Goal: Task Accomplishment & Management: Use online tool/utility

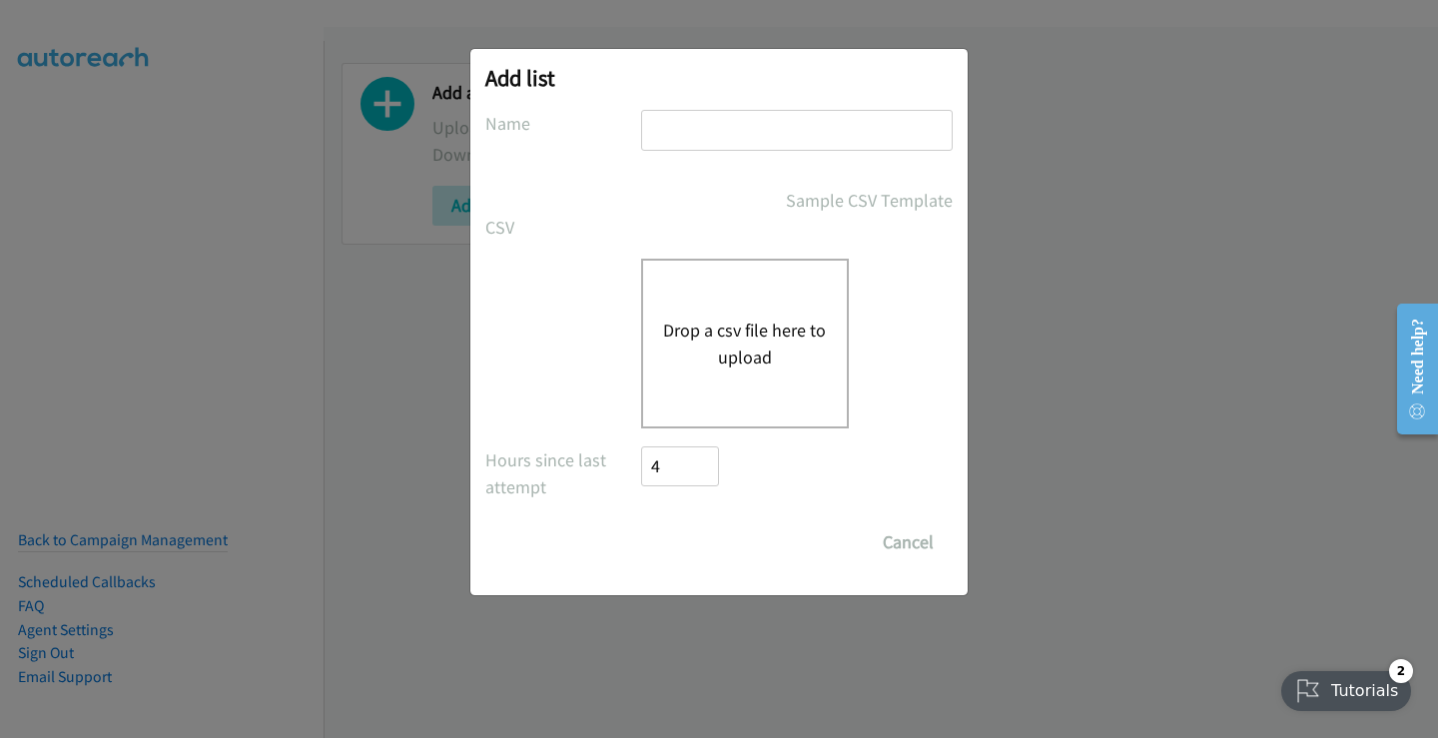
drag, startPoint x: 709, startPoint y: 124, endPoint x: 705, endPoint y: 136, distance: 12.6
click at [706, 134] on input "text" at bounding box center [797, 130] width 312 height 41
type input "split7"
click at [663, 350] on button "Drop a csv file here to upload" at bounding box center [745, 344] width 164 height 54
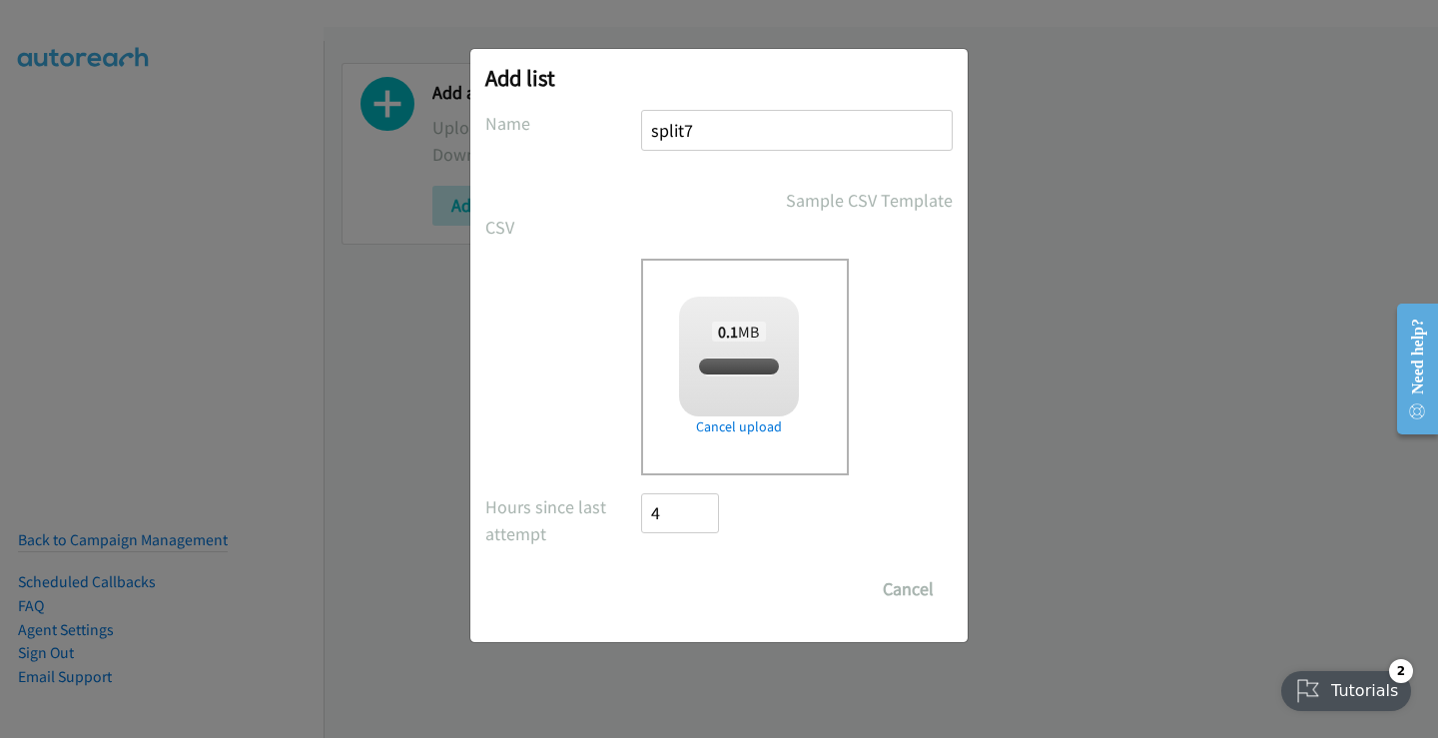
checkbox input "true"
click at [683, 593] on input "Save List" at bounding box center [693, 589] width 105 height 40
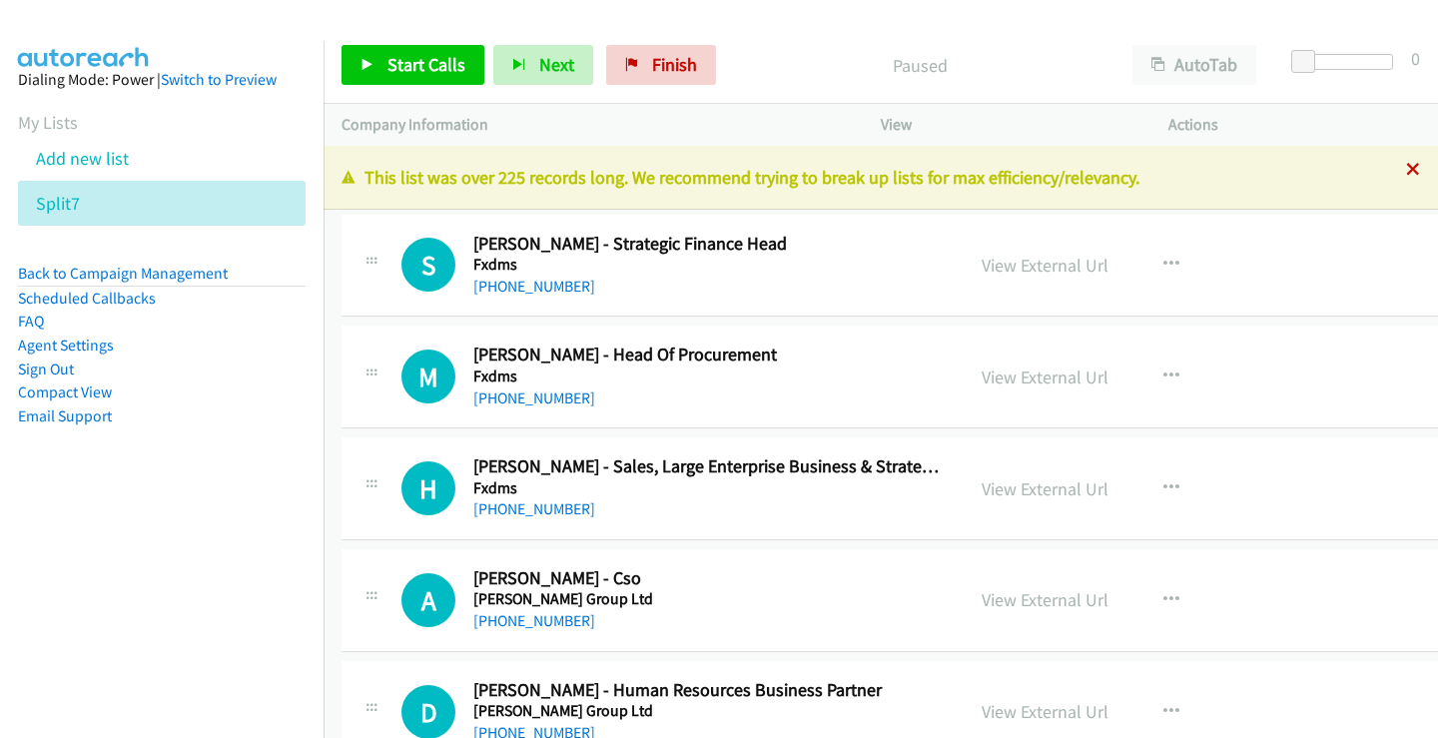
click at [1406, 165] on div "This list was over 225 records long. We recommend trying to break up lists for …" at bounding box center [880, 178] width 1114 height 64
click at [1406, 174] on icon at bounding box center [1413, 171] width 14 height 14
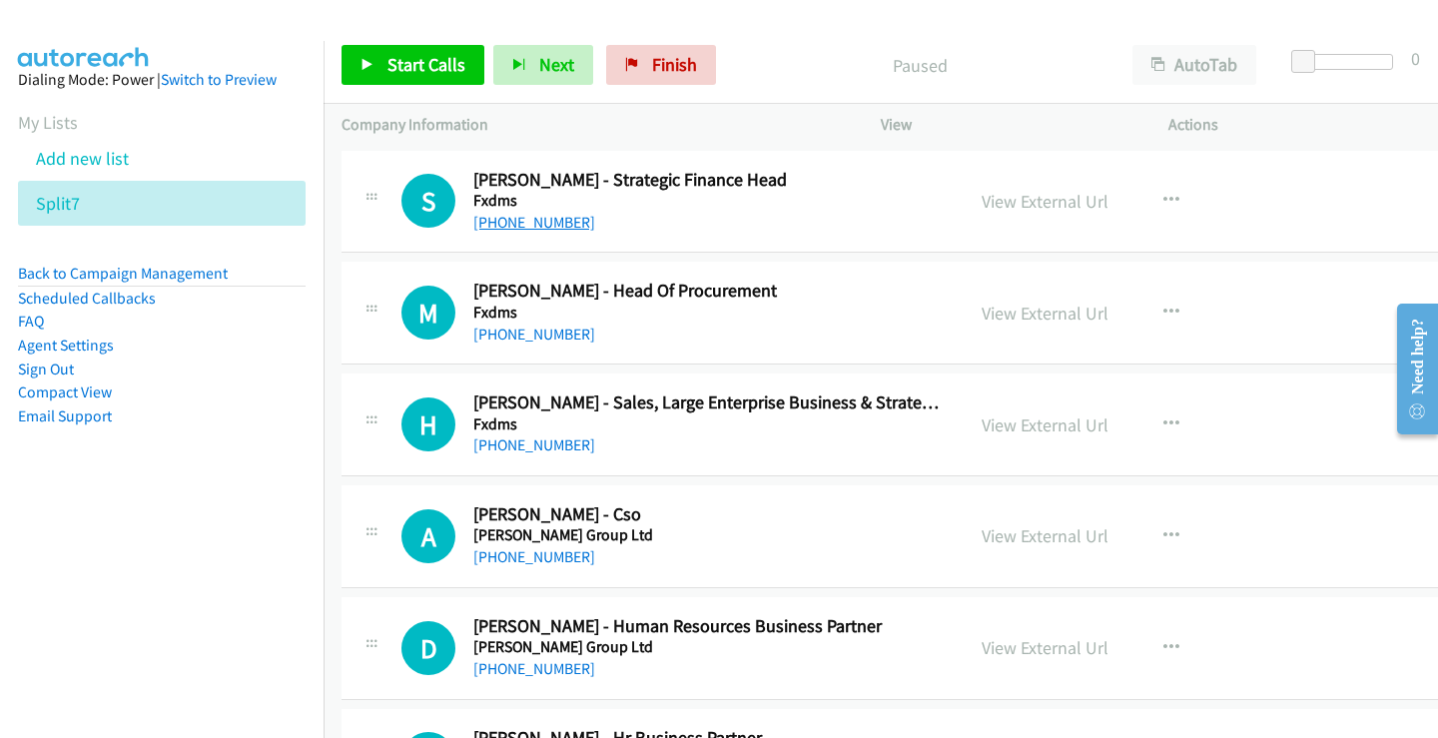
click at [541, 221] on link "+61 3 9279 7326" at bounding box center [534, 222] width 122 height 19
click at [490, 342] on link "+61 2 9392 1998" at bounding box center [534, 333] width 122 height 19
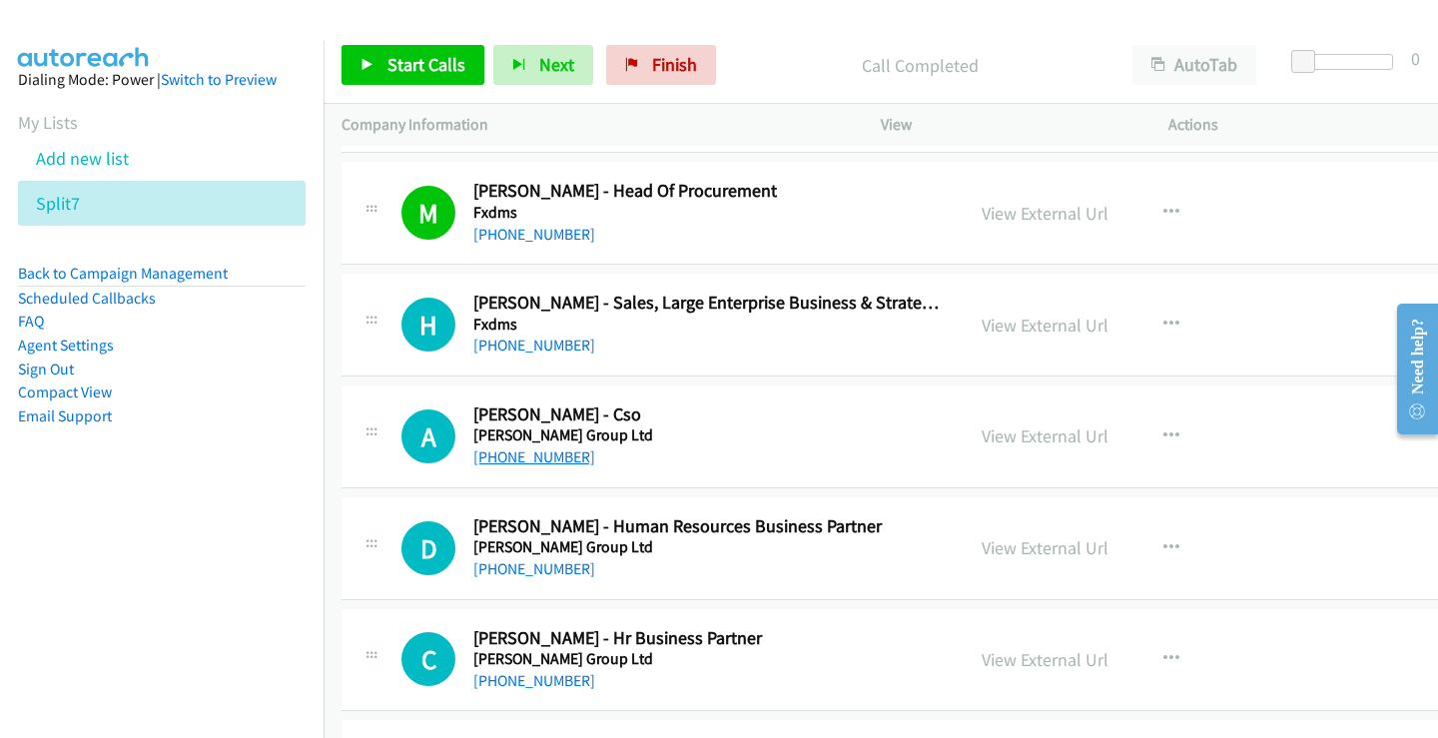
click at [556, 458] on link "+61 447 193 035" at bounding box center [534, 456] width 122 height 19
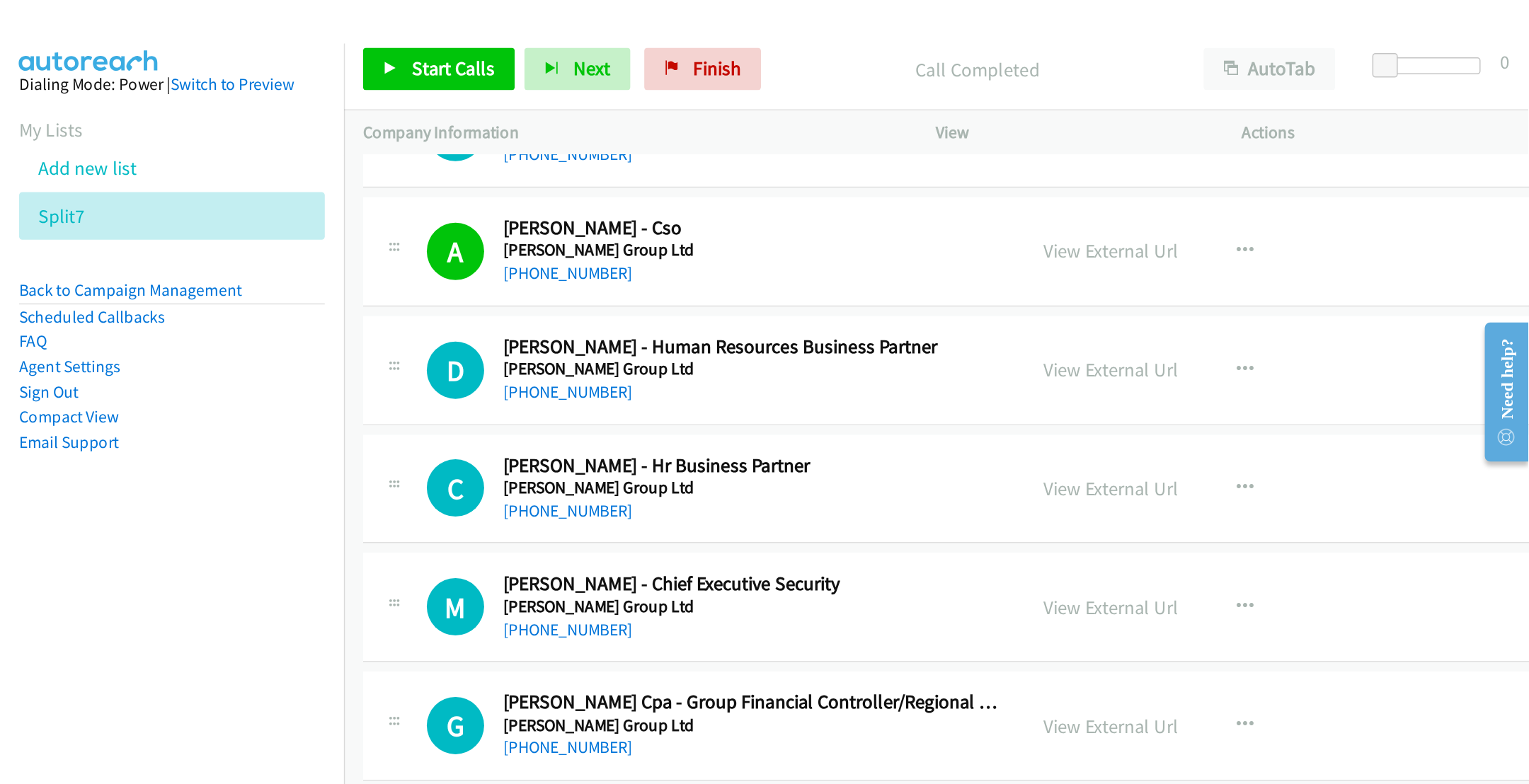
scroll to position [283, 0]
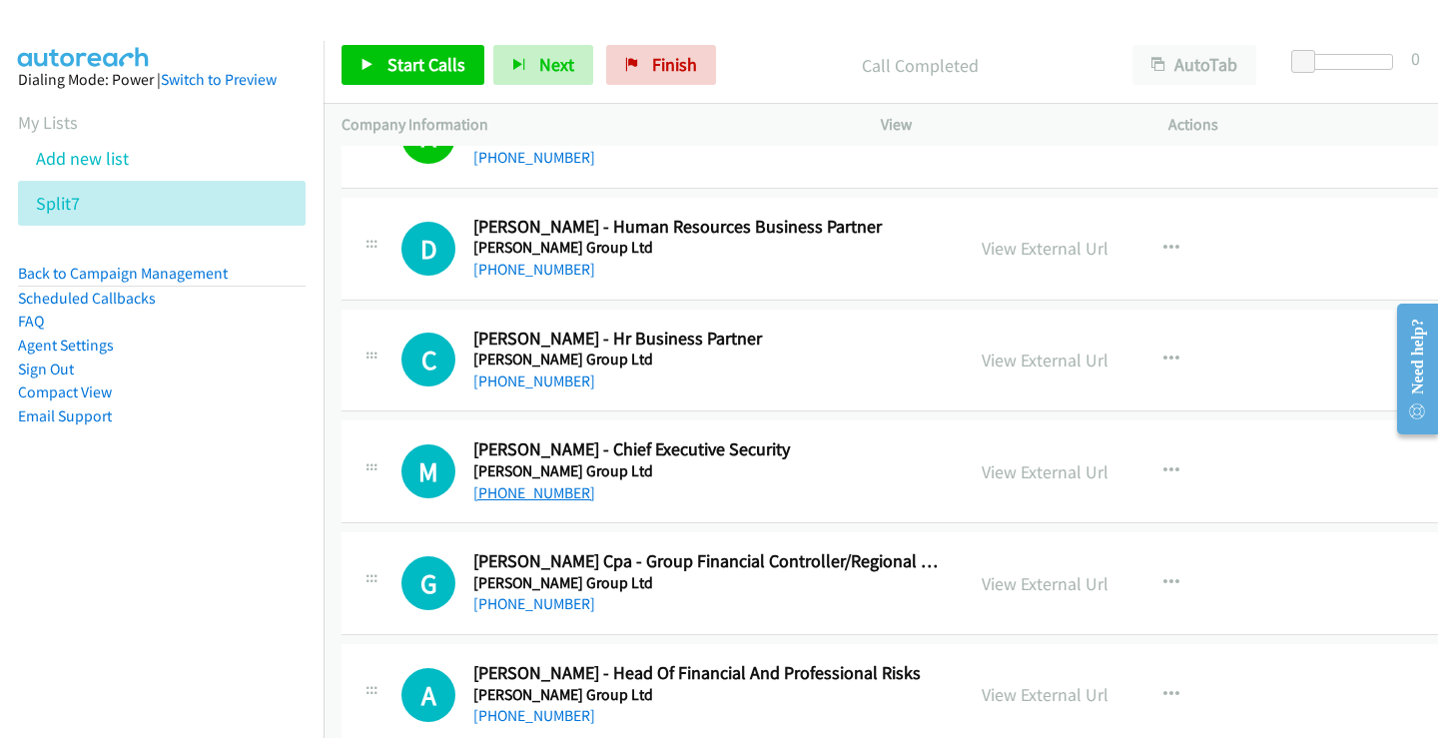
click at [524, 490] on link "+64 21 569 232" at bounding box center [534, 492] width 122 height 19
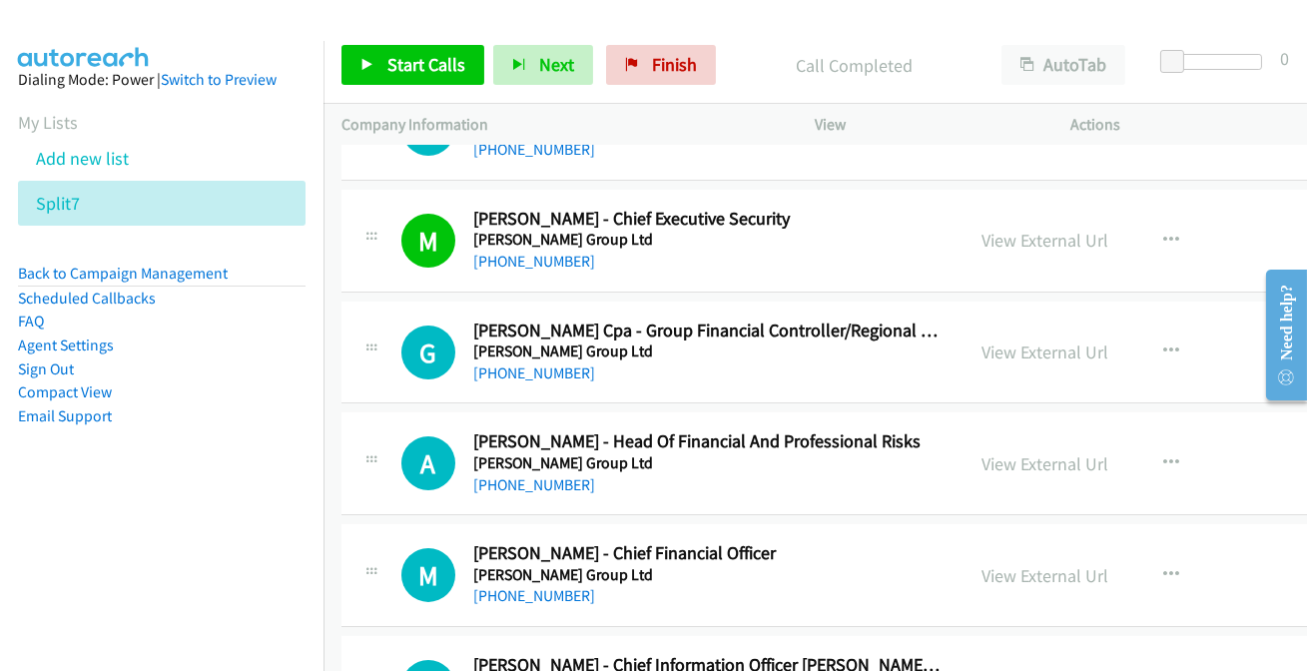
scroll to position [671, 0]
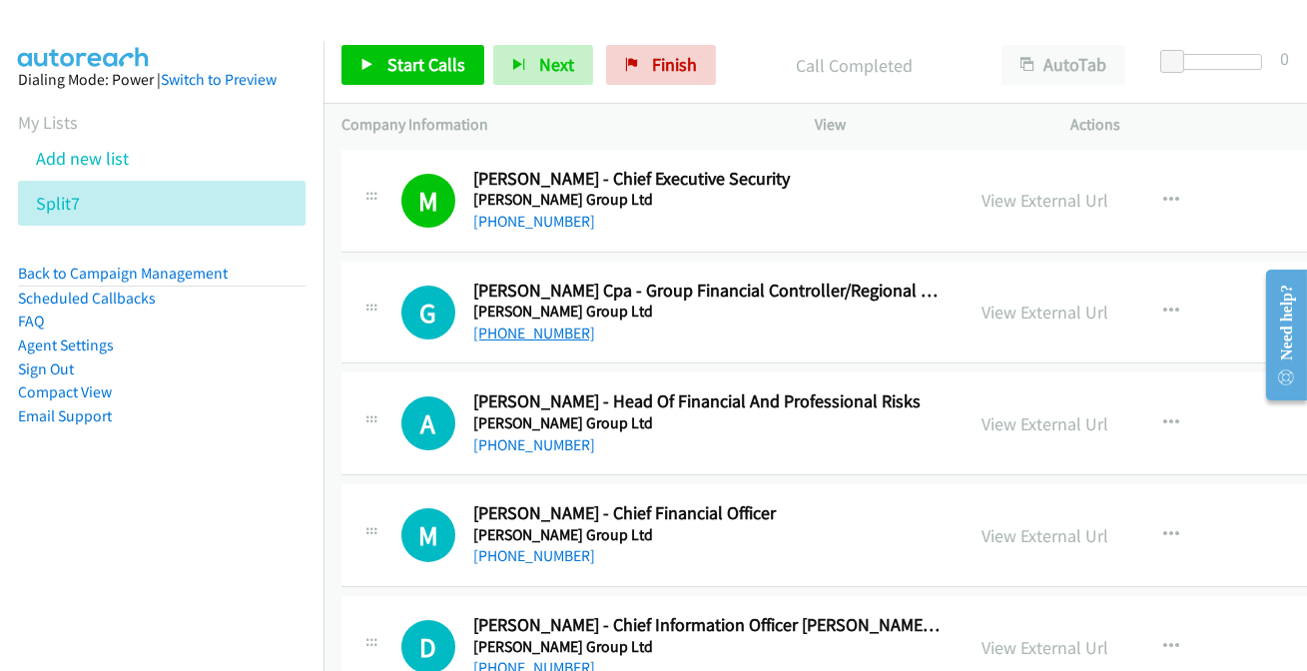
drag, startPoint x: 552, startPoint y: 341, endPoint x: 553, endPoint y: 323, distance: 18.0
click at [554, 334] on link "+61 419 547 520" at bounding box center [534, 332] width 122 height 19
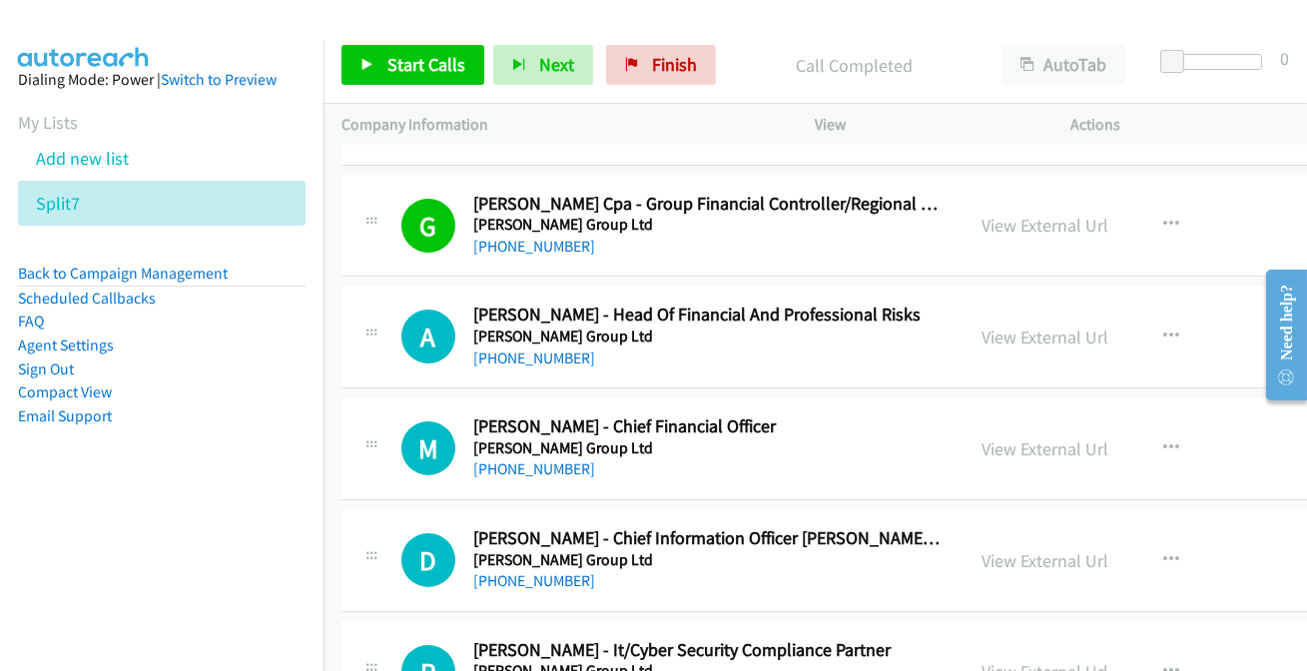
scroll to position [762, 0]
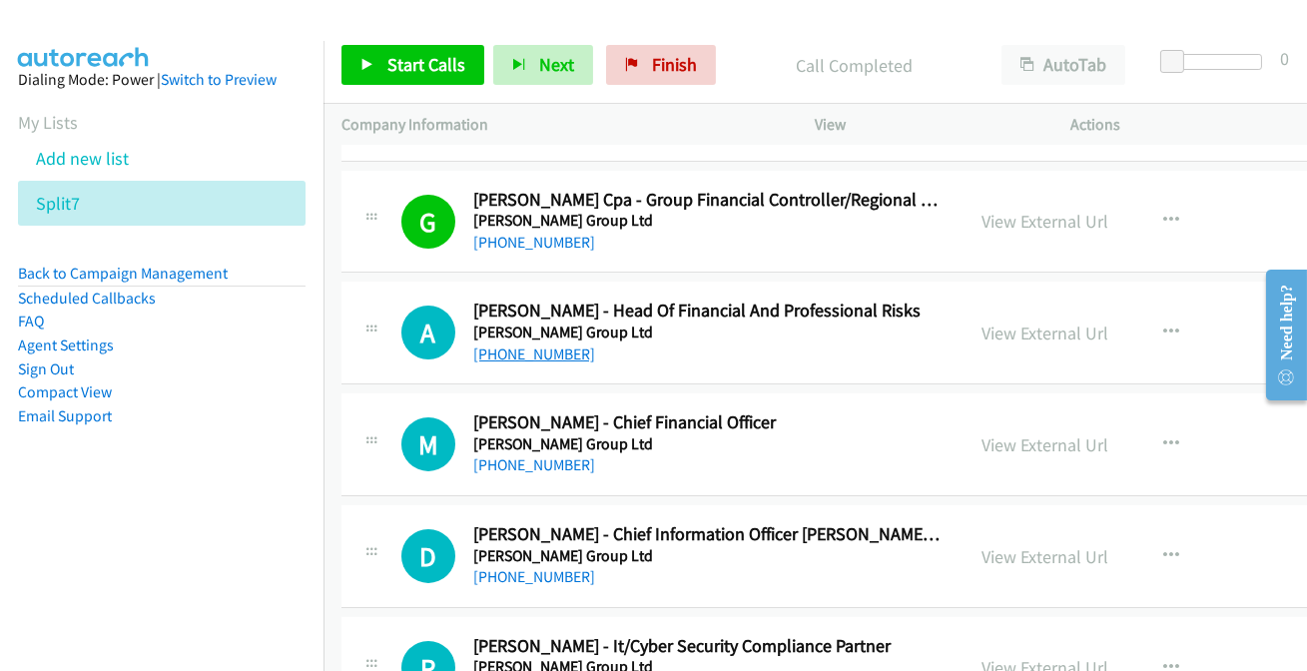
click at [541, 346] on link "+61 2 8224 4673" at bounding box center [534, 353] width 122 height 19
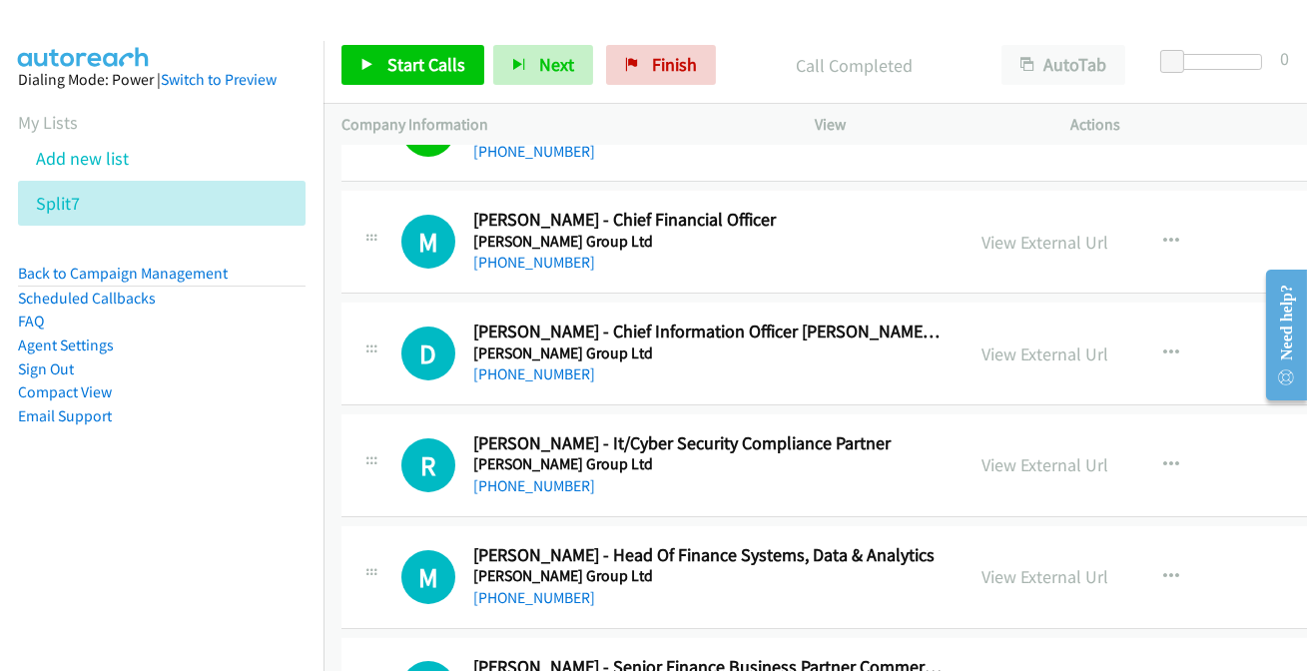
scroll to position [944, 0]
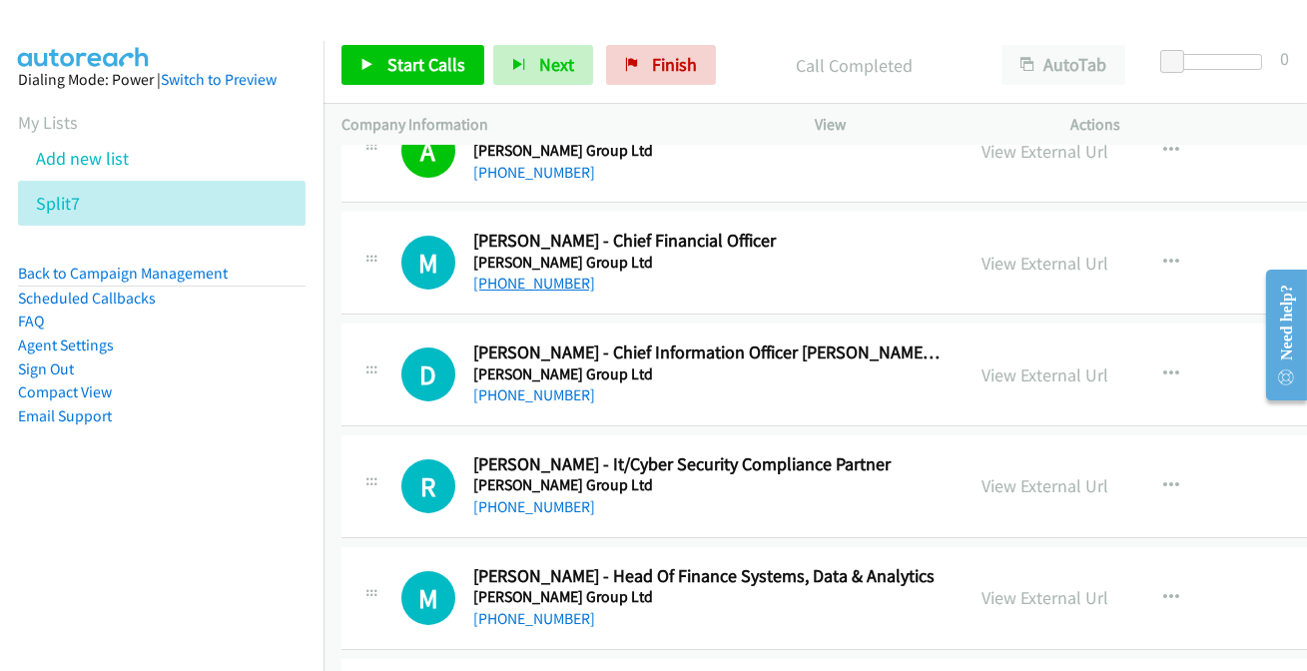
click at [519, 283] on link "+64 21 888 937" at bounding box center [534, 283] width 122 height 19
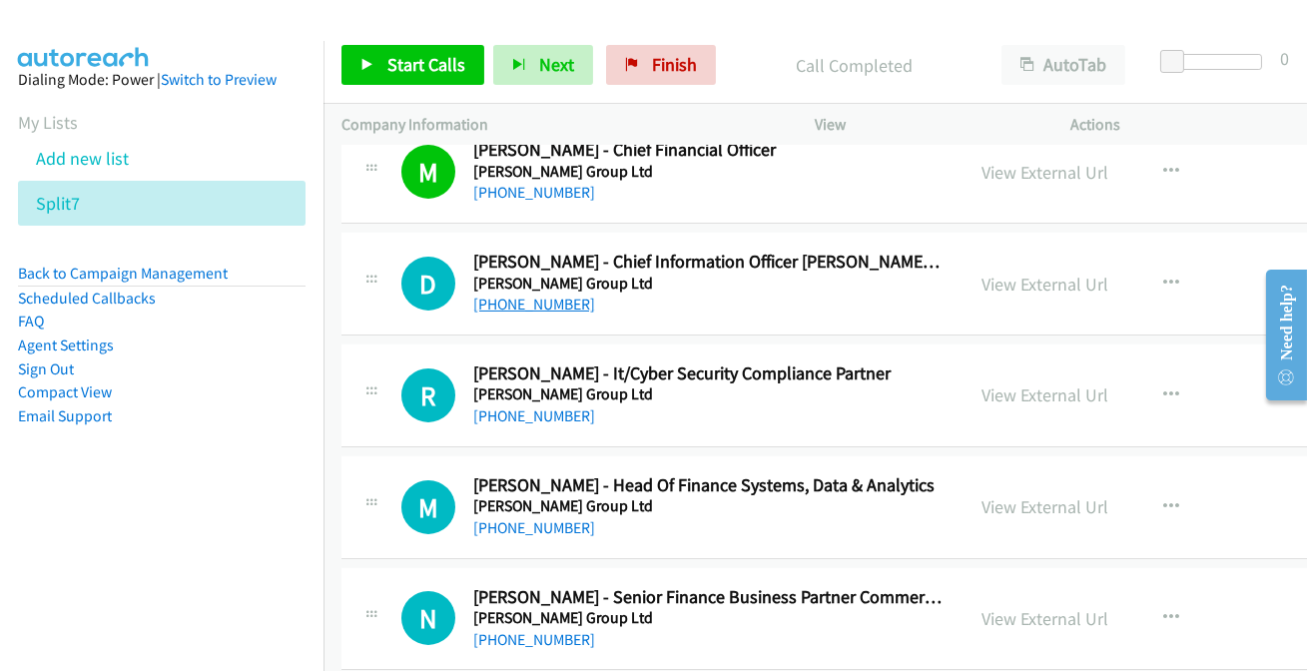
click at [514, 305] on link "+61 7 3221 2611" at bounding box center [534, 304] width 122 height 19
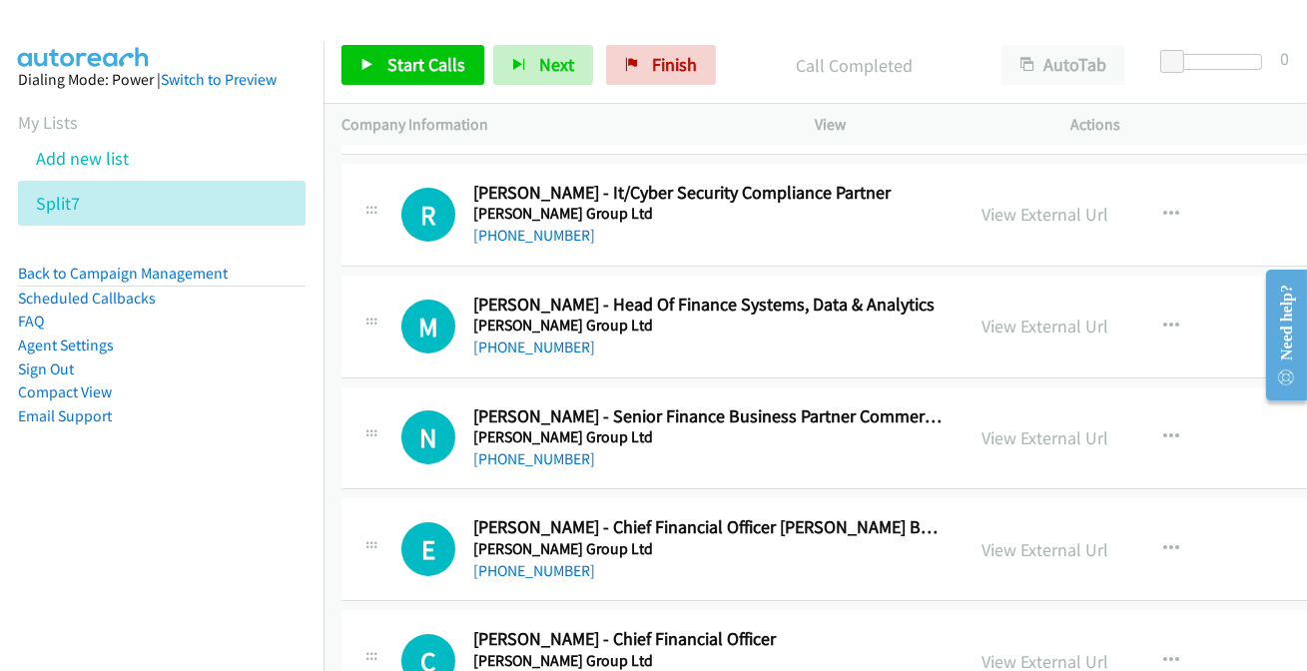
scroll to position [1216, 0]
drag, startPoint x: 514, startPoint y: 225, endPoint x: 524, endPoint y: 239, distance: 17.2
click at [514, 240] on link "+61 401 070 719" at bounding box center [534, 234] width 122 height 19
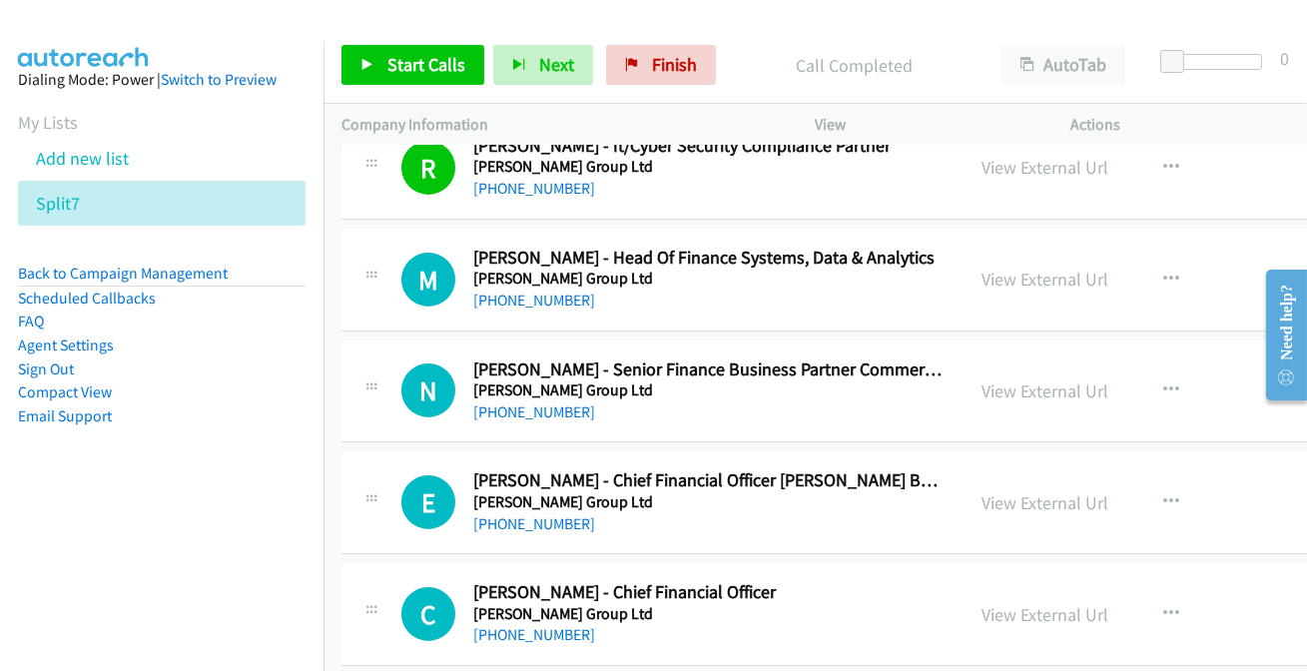
scroll to position [1307, 0]
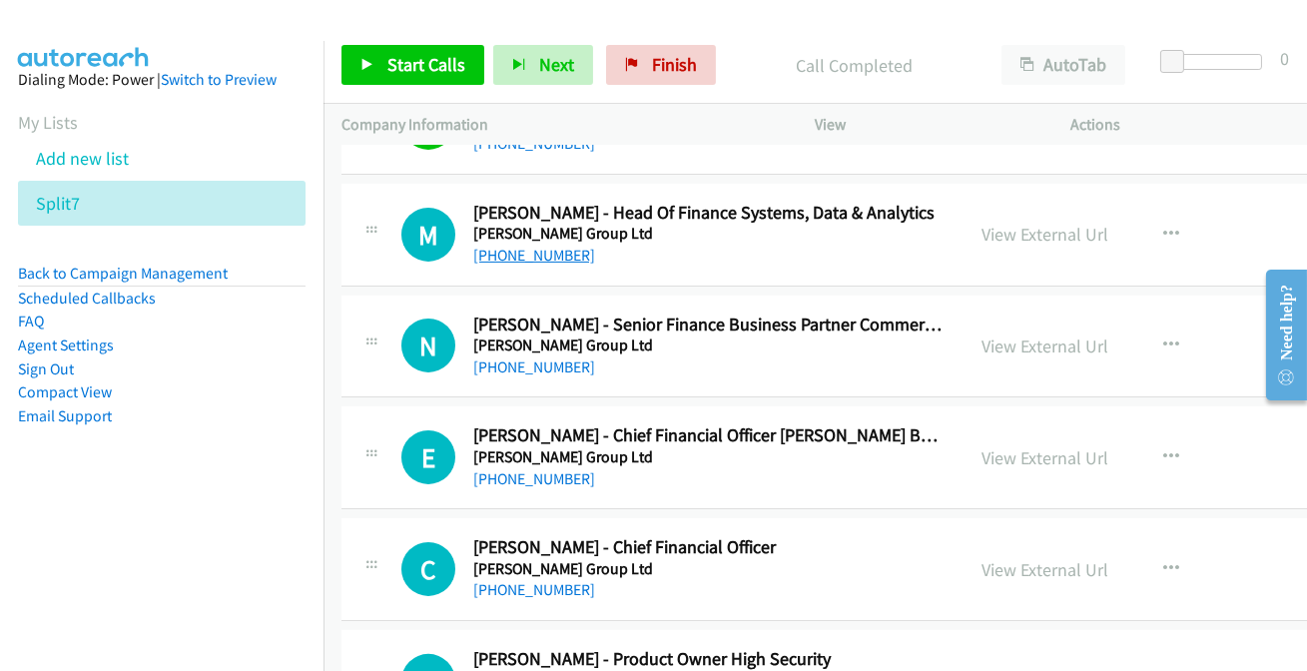
click at [526, 252] on link "+61 417 334 518" at bounding box center [534, 255] width 122 height 19
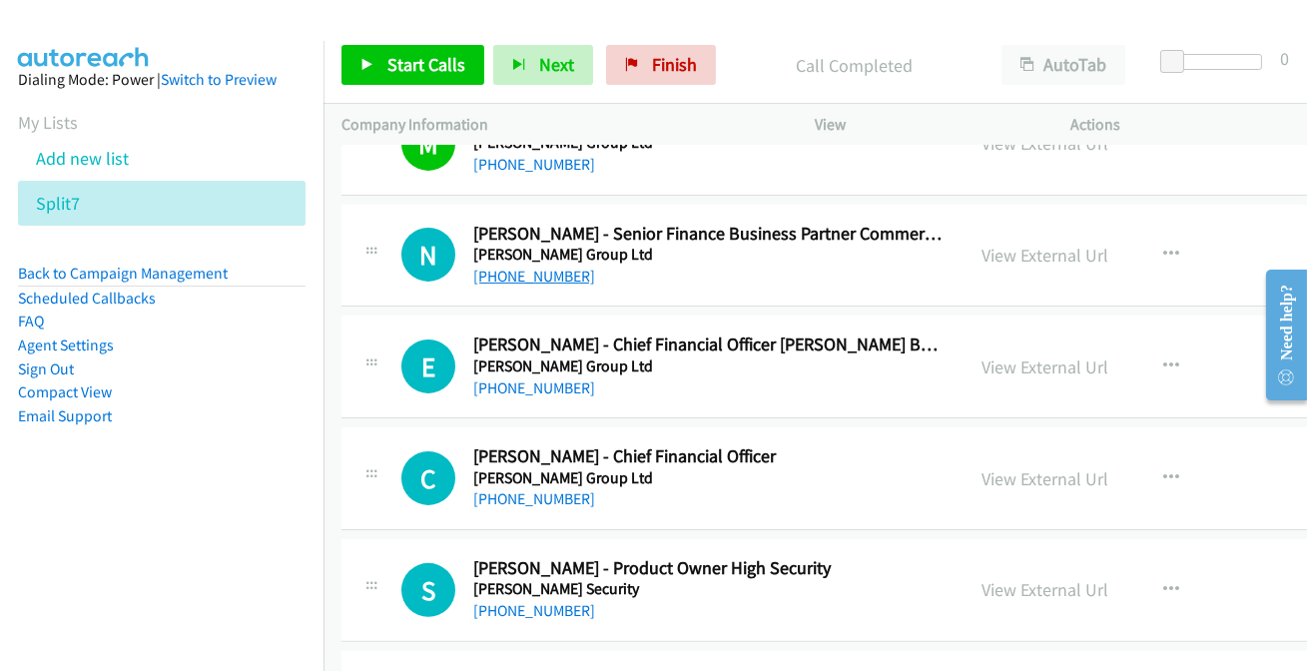
click at [503, 276] on link "+61 401 354 341" at bounding box center [534, 276] width 122 height 19
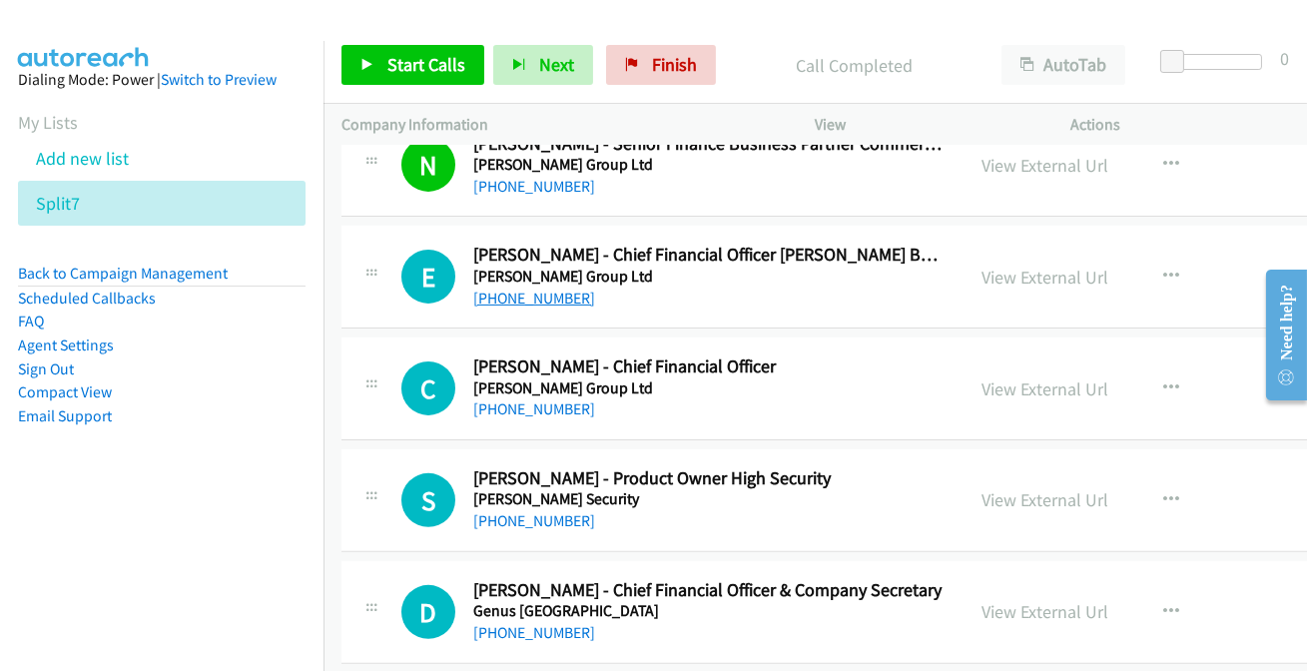
click at [555, 289] on link "+61 421 992 037" at bounding box center [534, 298] width 122 height 19
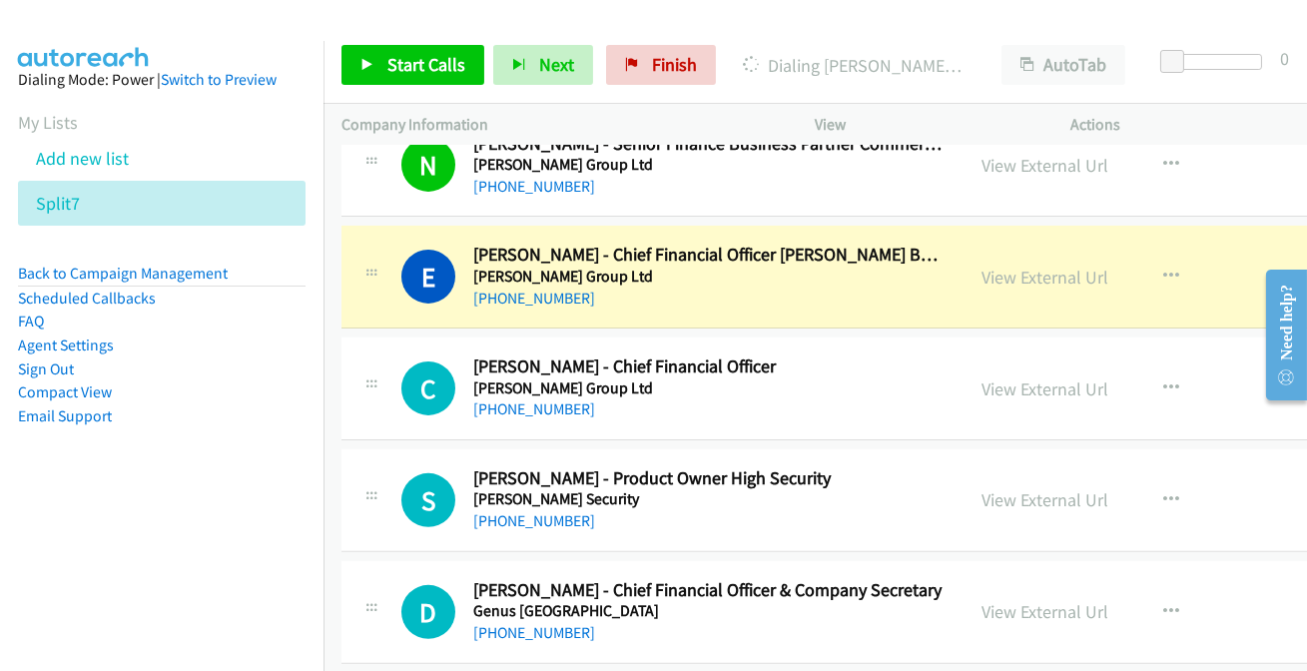
scroll to position [1579, 0]
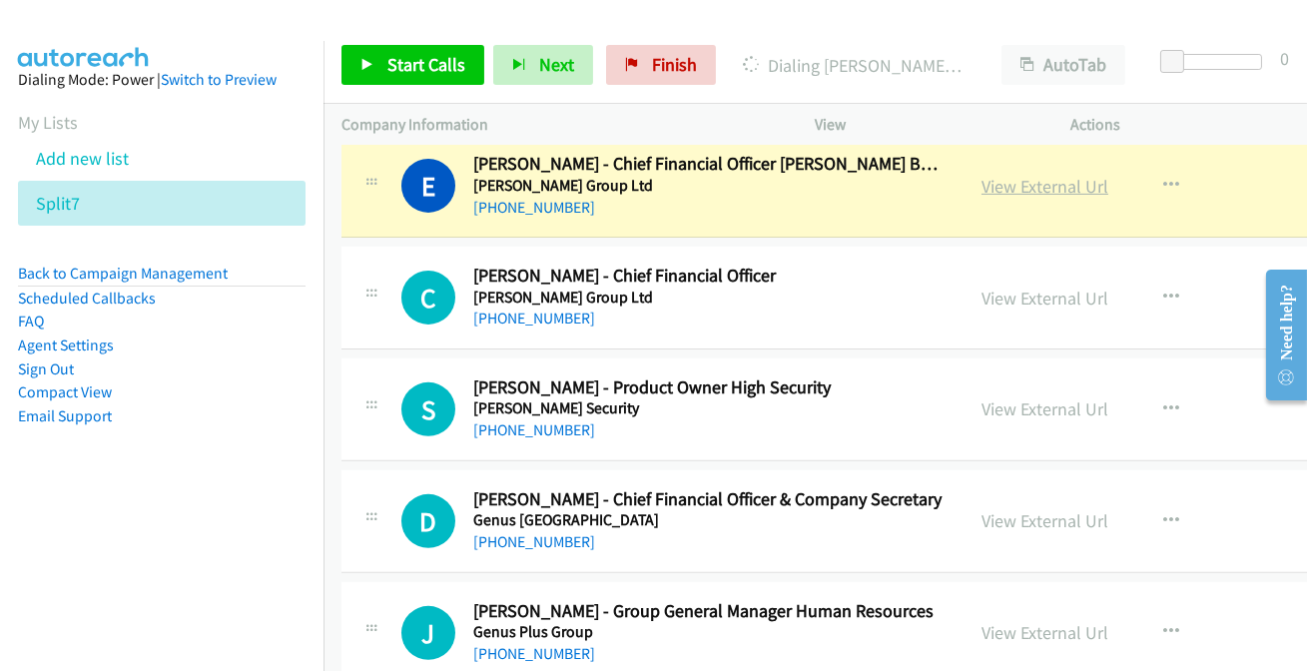
click at [1040, 185] on link "View External Url" at bounding box center [1044, 186] width 127 height 23
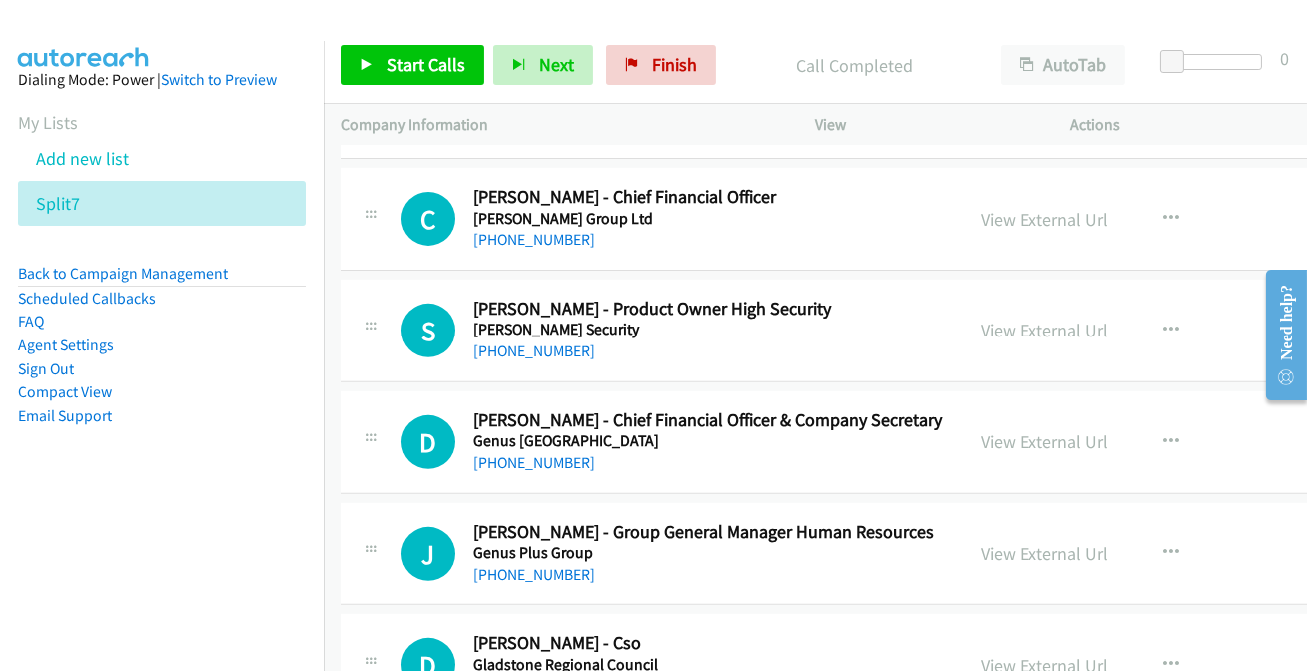
scroll to position [1669, 0]
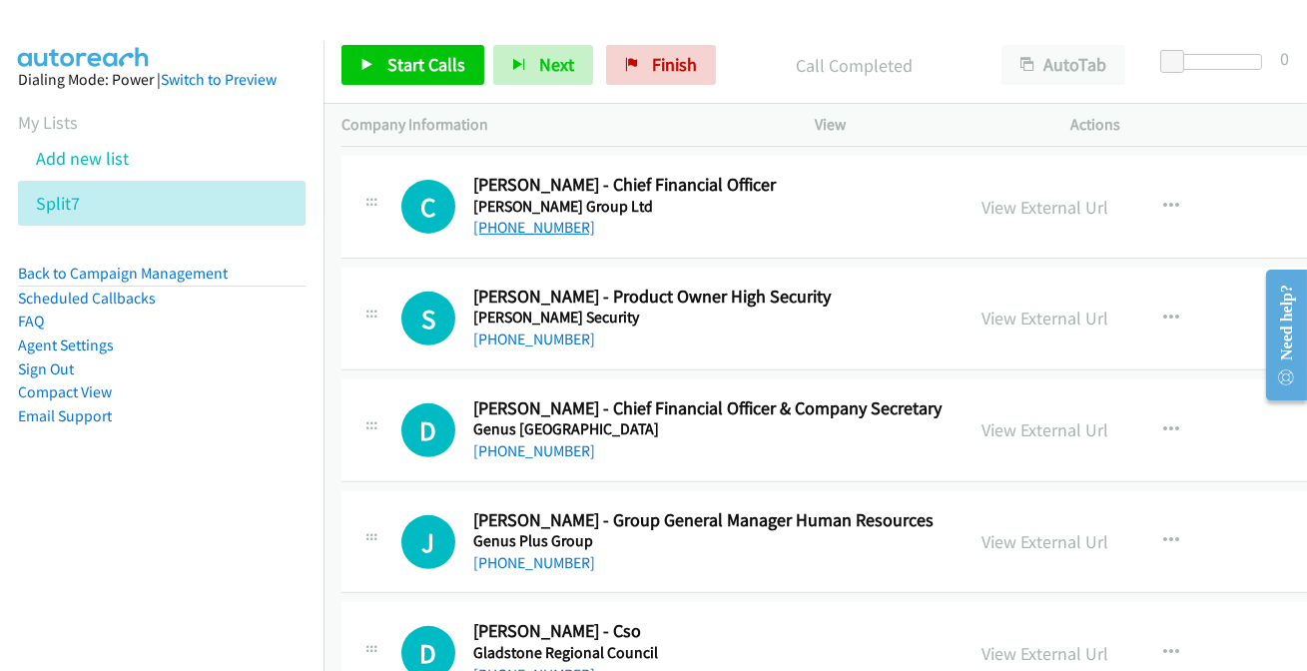
click at [546, 225] on link "+61 419 253 735" at bounding box center [534, 227] width 122 height 19
click at [519, 336] on link "+61 1800 009 259" at bounding box center [534, 338] width 122 height 19
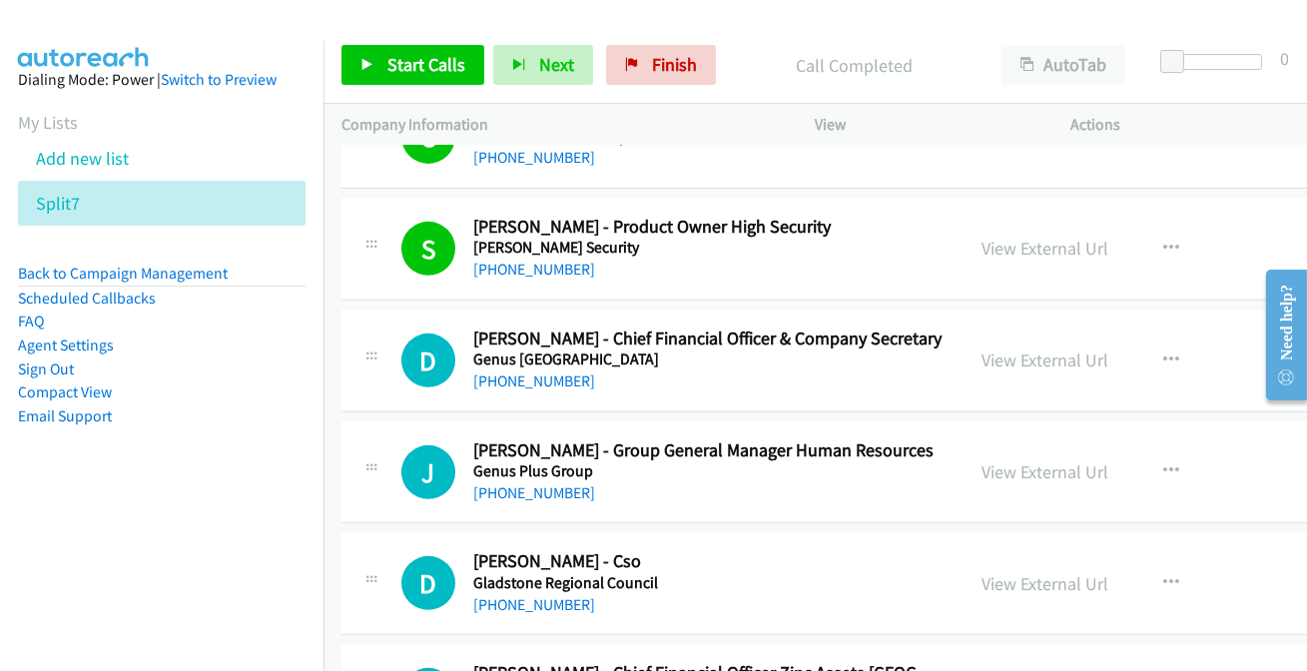
scroll to position [1760, 0]
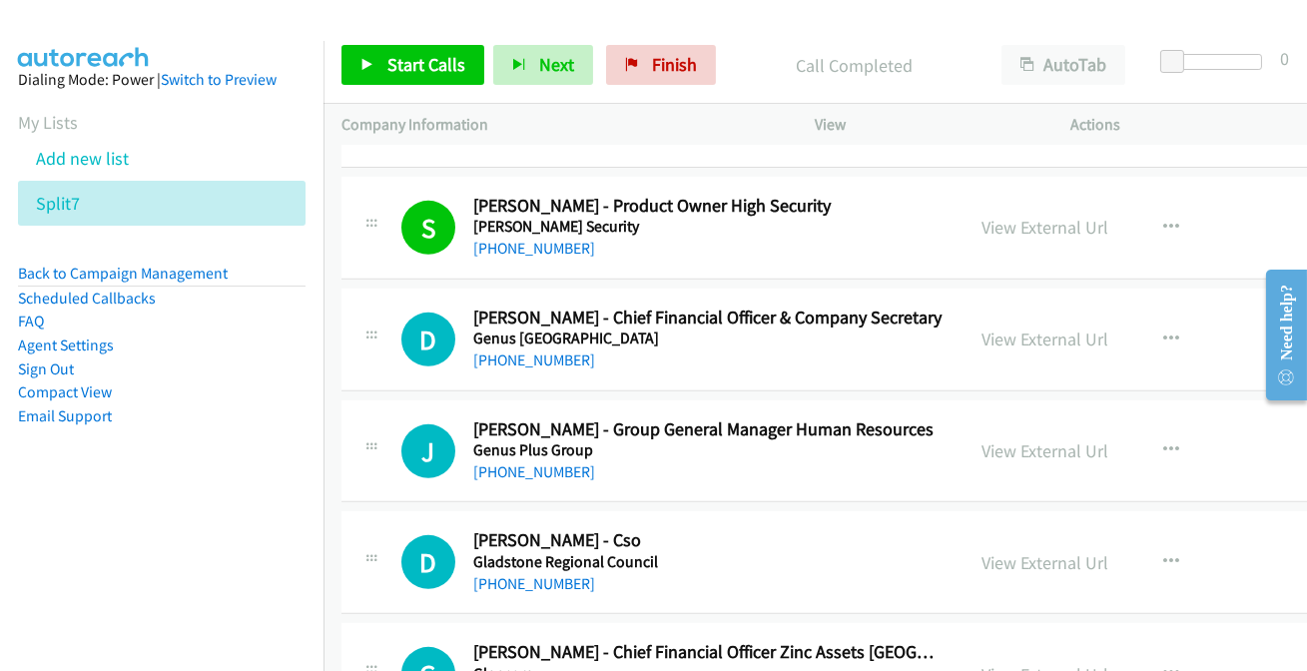
drag, startPoint x: 545, startPoint y: 351, endPoint x: 576, endPoint y: 319, distance: 45.2
click at [544, 359] on link "+61 424 134 464" at bounding box center [534, 359] width 122 height 19
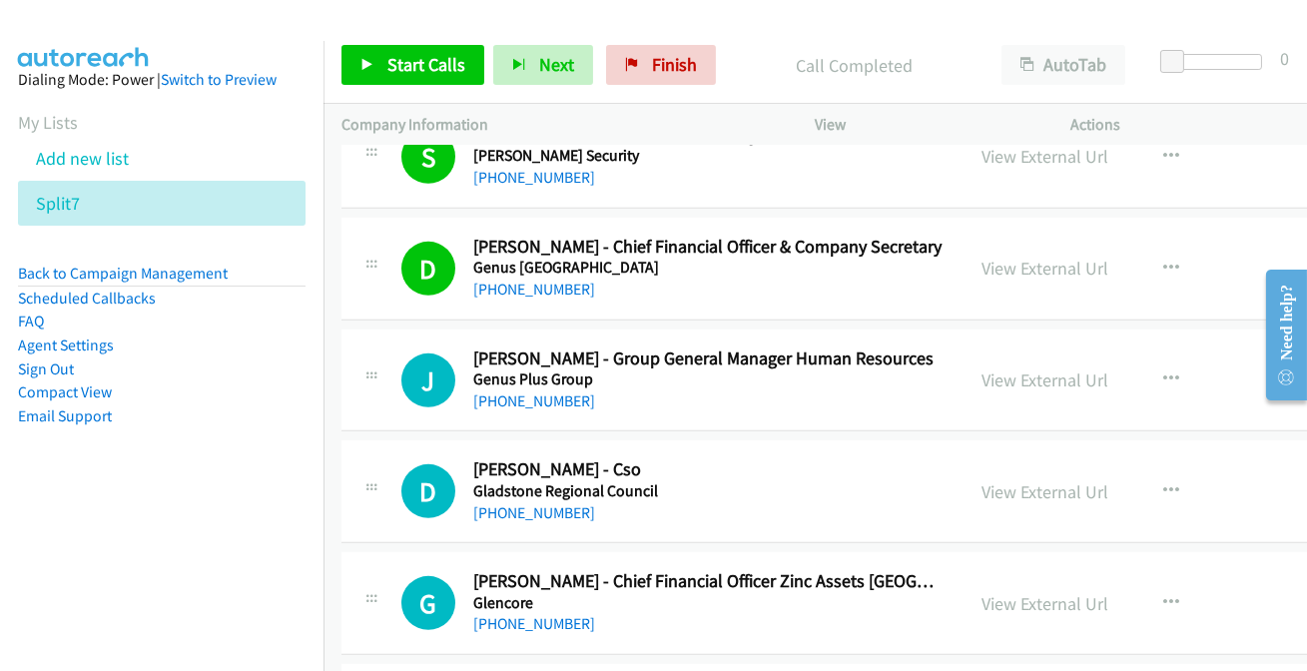
scroll to position [1851, 0]
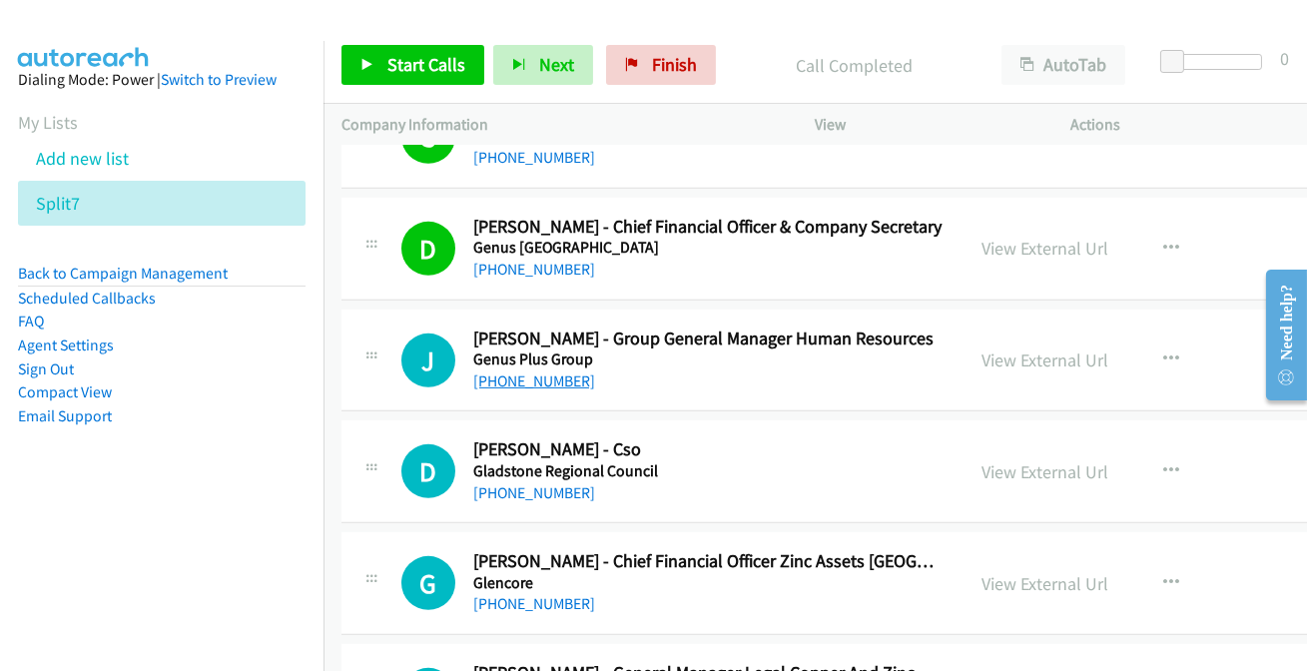
click at [512, 377] on link "+61 400 745 161" at bounding box center [534, 380] width 122 height 19
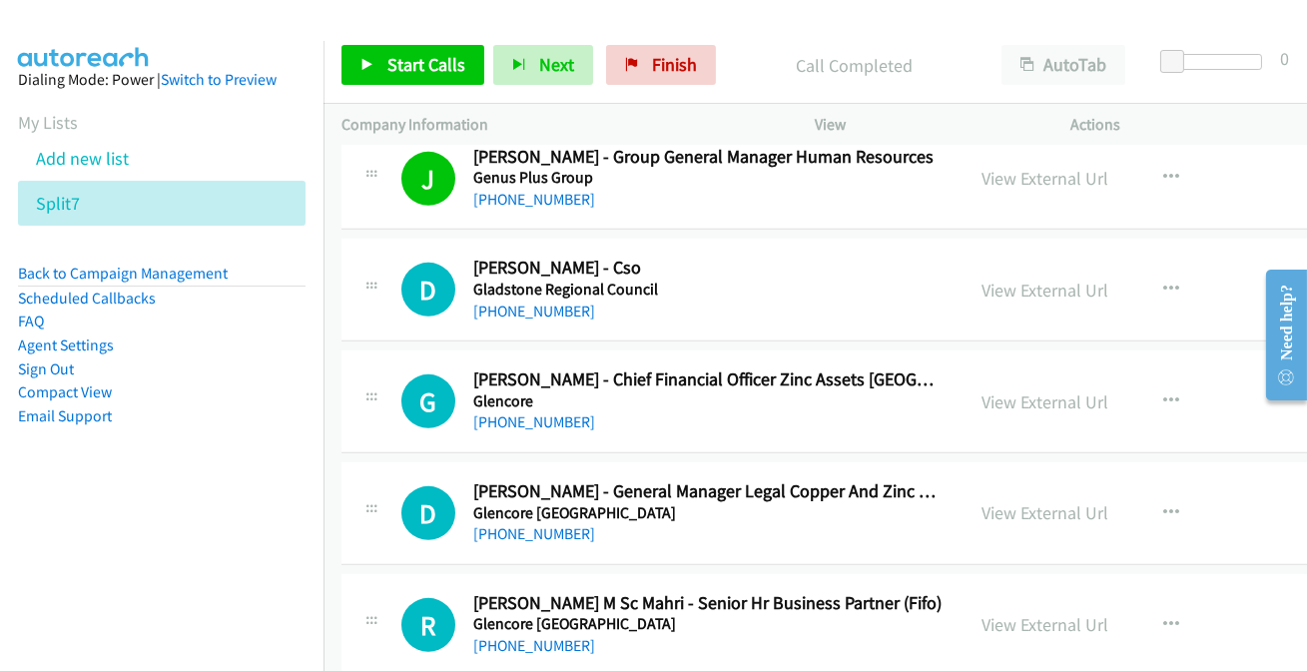
scroll to position [57814, 0]
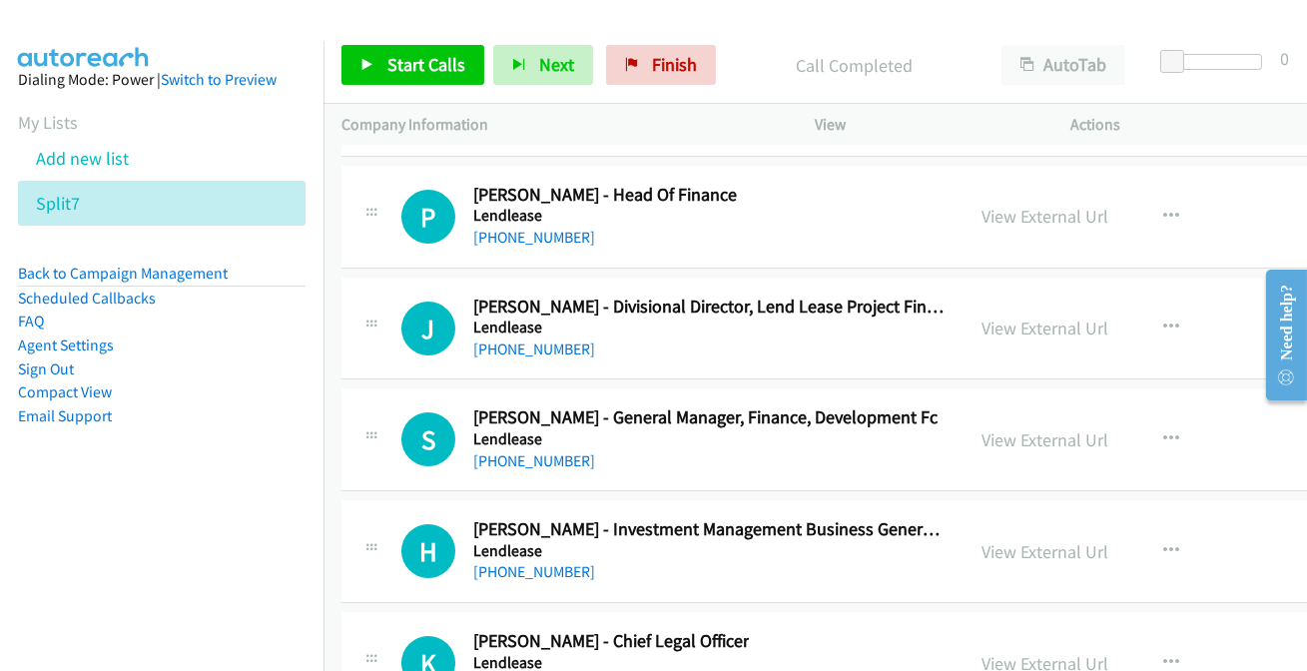
click at [539, 674] on link "+61 414 256 503" at bounding box center [534, 683] width 122 height 19
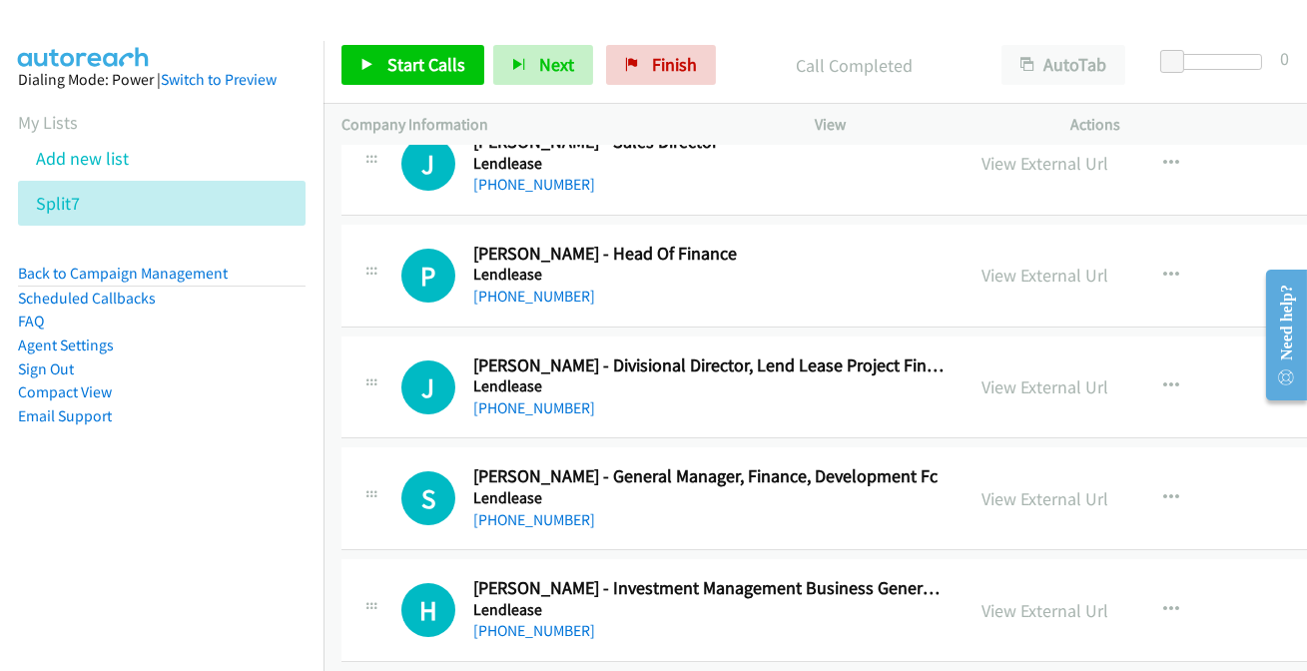
scroll to position [57723, 0]
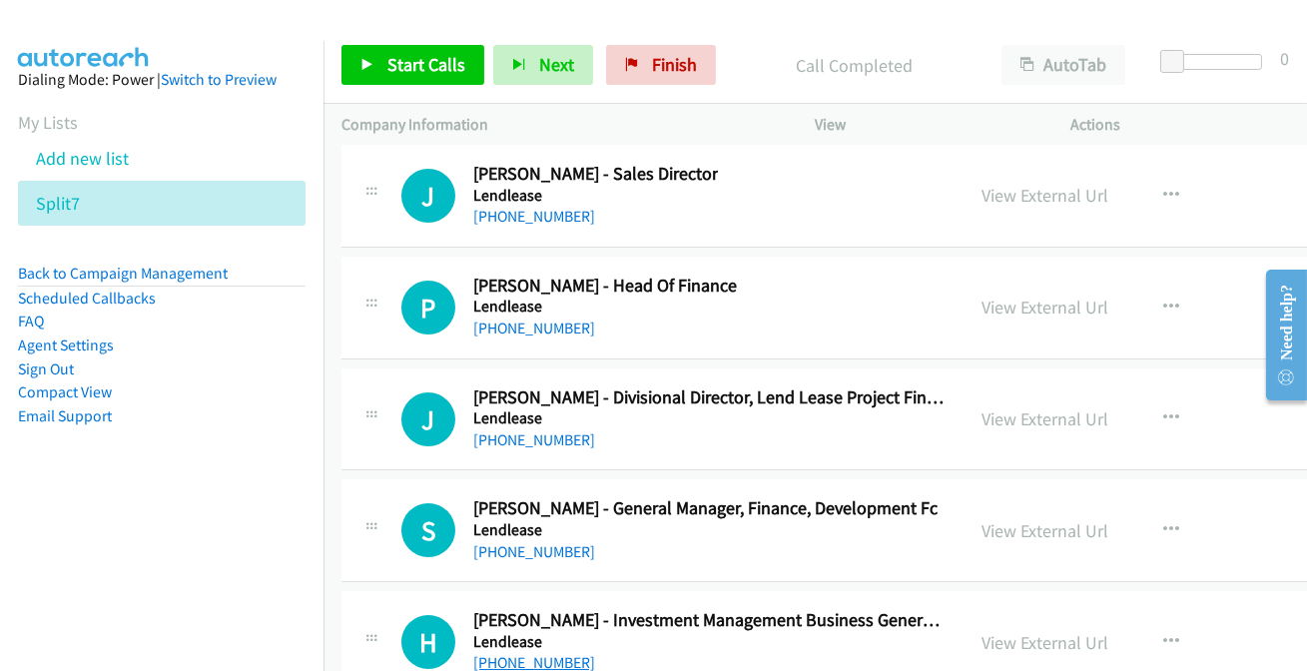
click at [545, 653] on link "+61 419 492 175" at bounding box center [534, 662] width 122 height 19
click at [529, 542] on link "+61 499 040 352" at bounding box center [534, 551] width 122 height 19
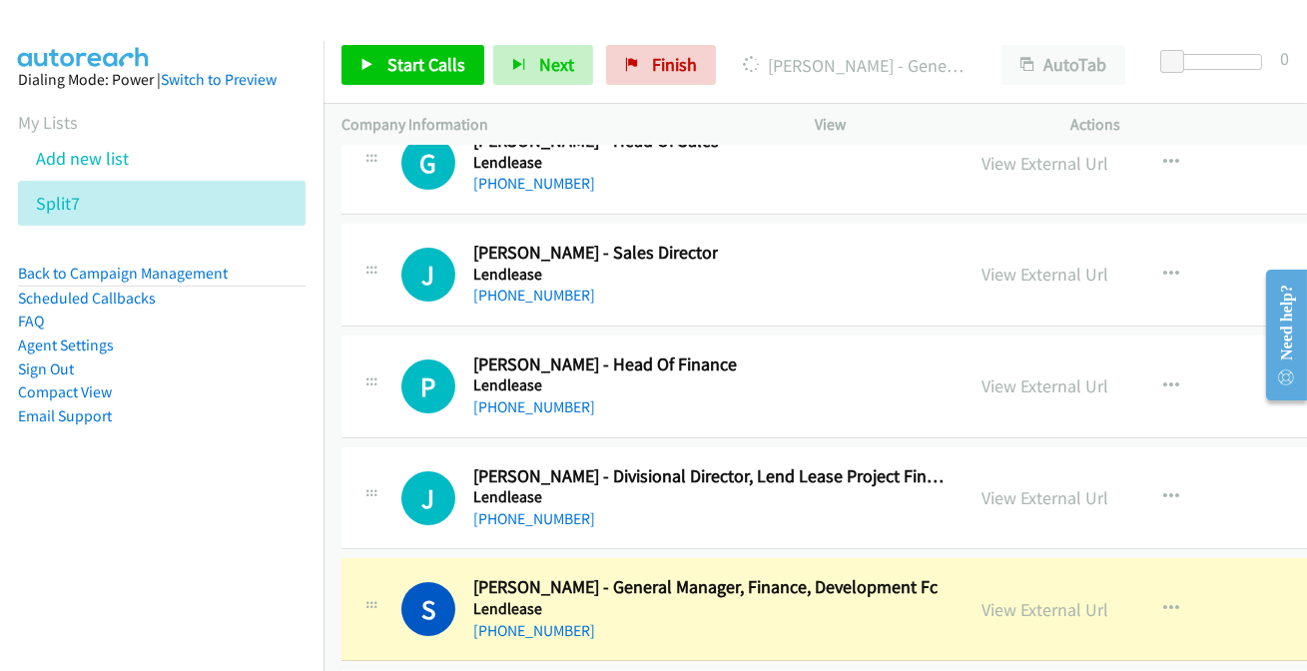
scroll to position [57632, 0]
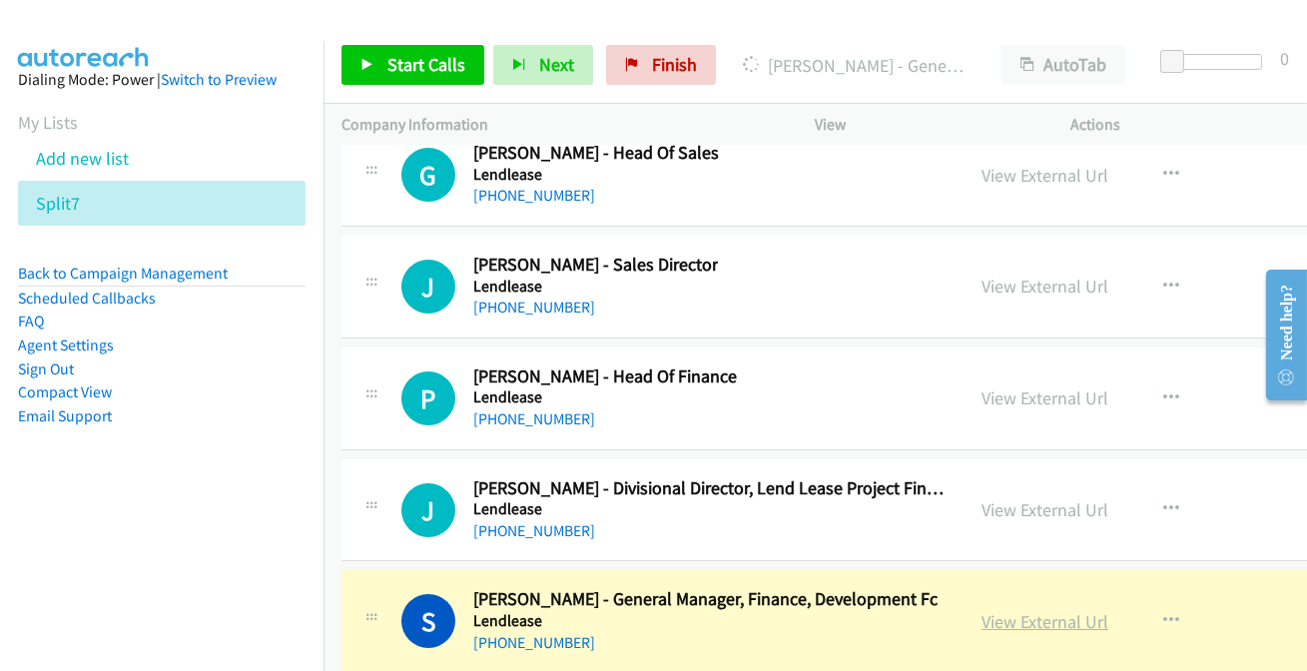
click at [1053, 610] on link "View External Url" at bounding box center [1044, 621] width 127 height 23
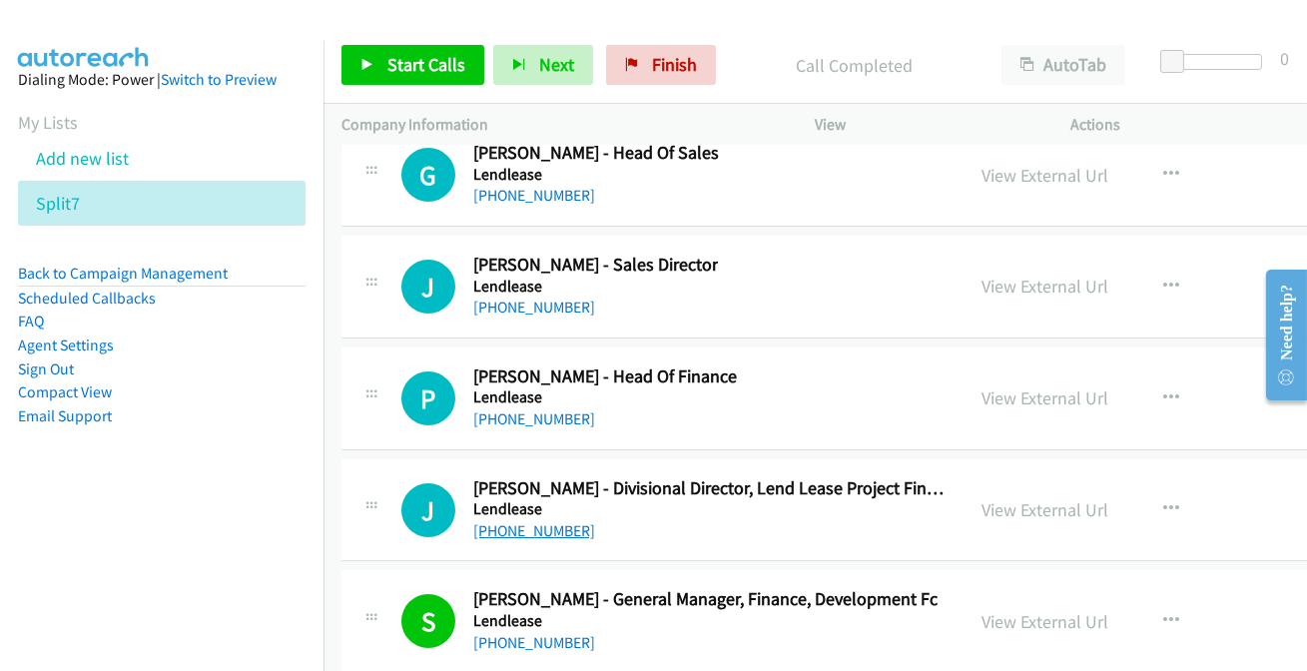
click at [538, 521] on link "+61 414 315 275" at bounding box center [534, 530] width 122 height 19
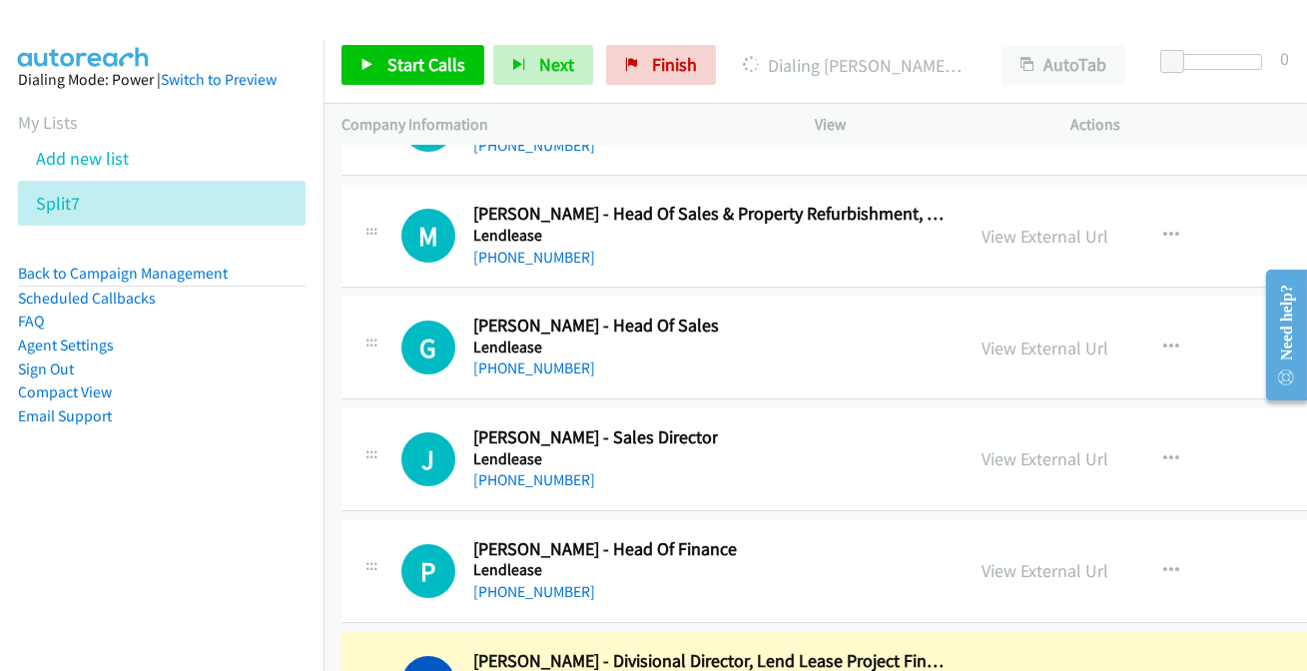
scroll to position [57451, 0]
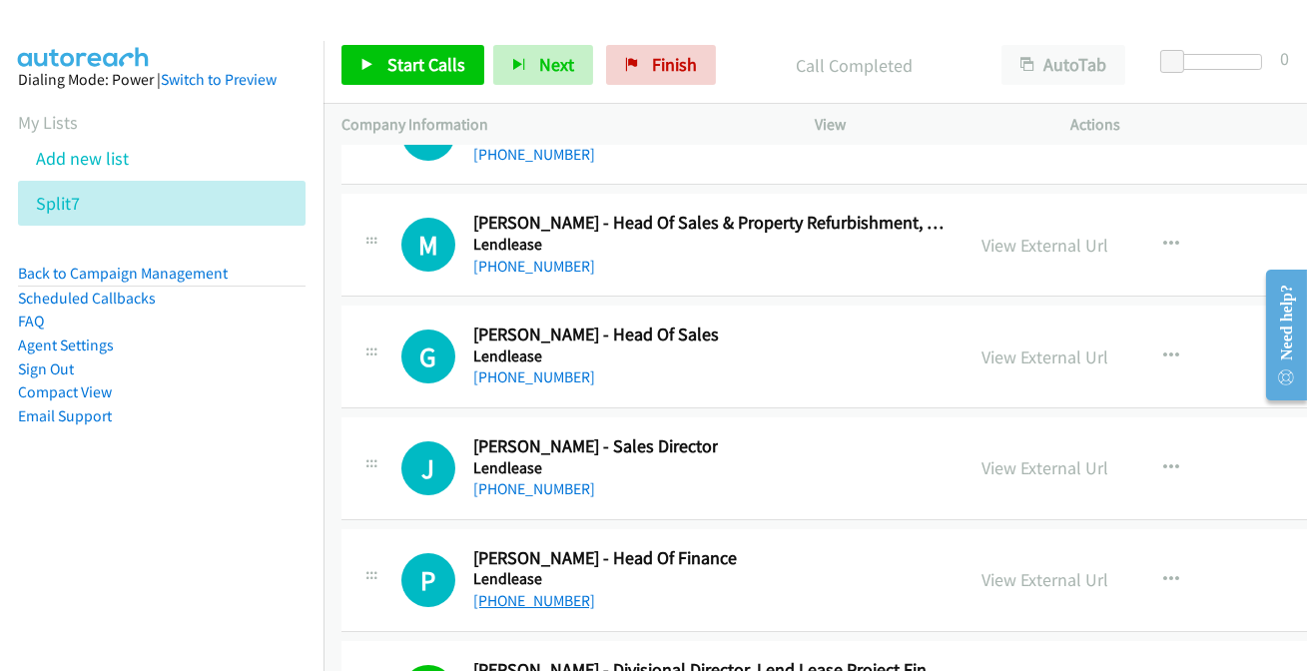
click at [537, 591] on link "+61 404 425 358" at bounding box center [534, 600] width 122 height 19
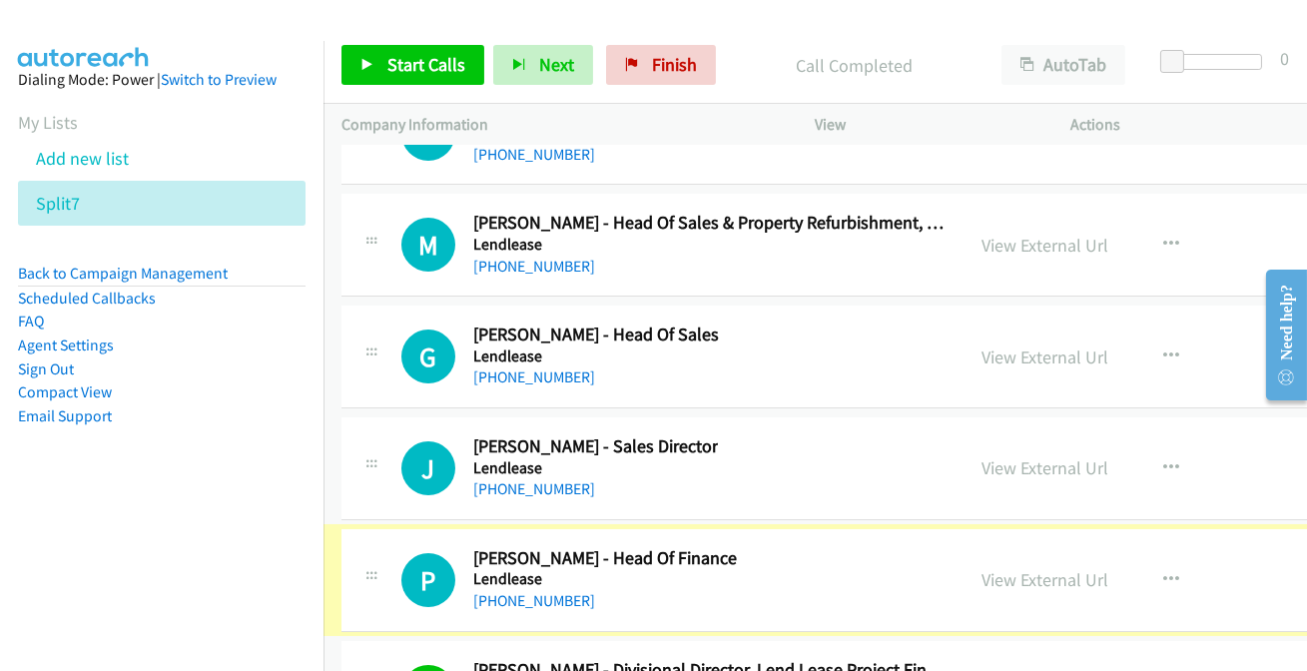
click at [530, 591] on link "+61 404 425 358" at bounding box center [534, 600] width 122 height 19
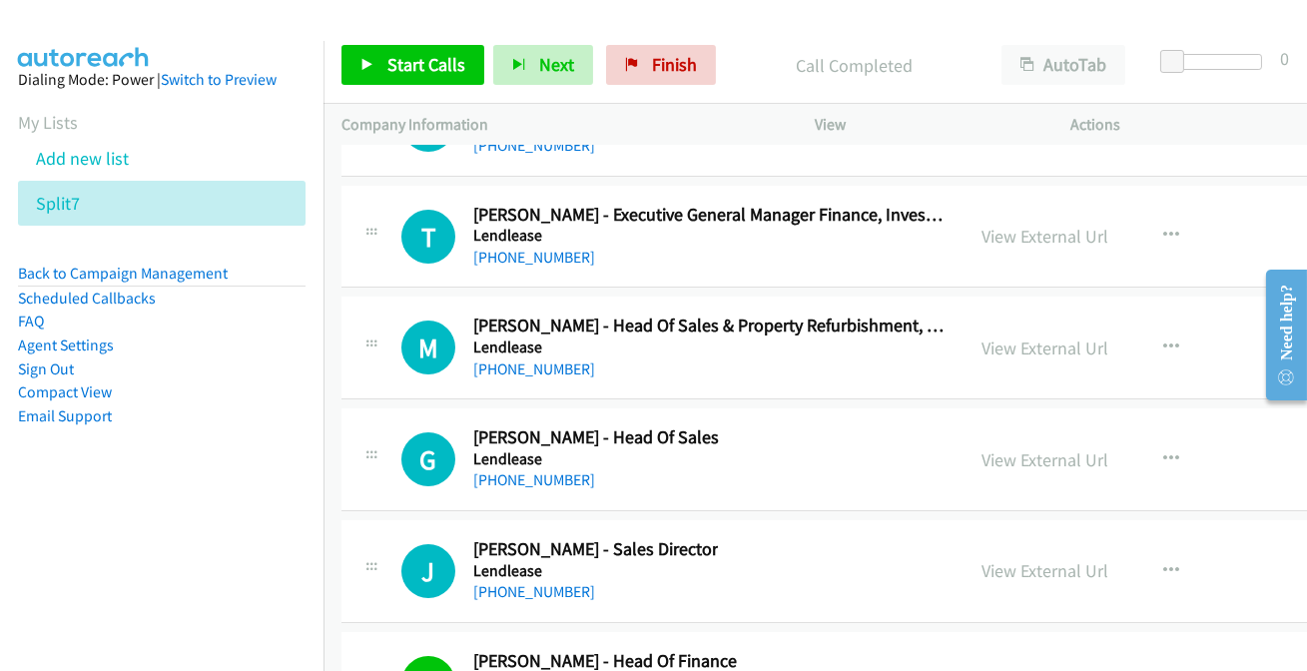
scroll to position [57270, 0]
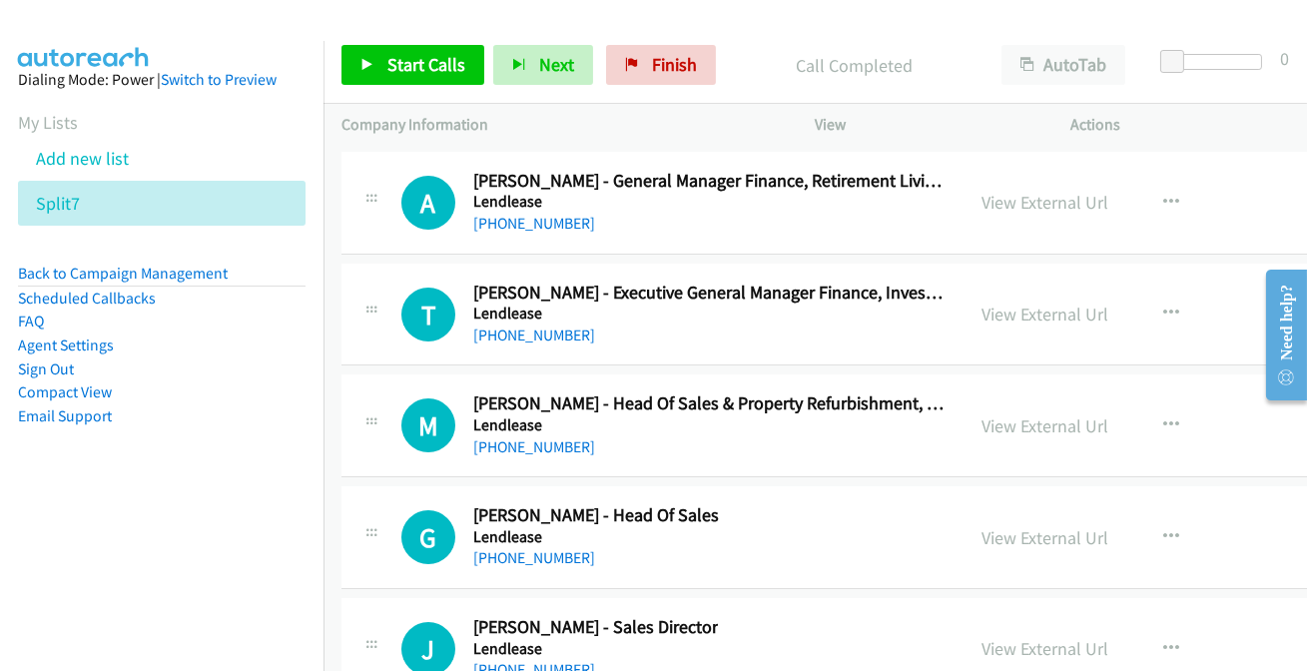
click at [548, 660] on link "+61 428 507 790" at bounding box center [534, 669] width 122 height 19
click at [539, 548] on link "+61 2 9236 6111" at bounding box center [534, 557] width 122 height 19
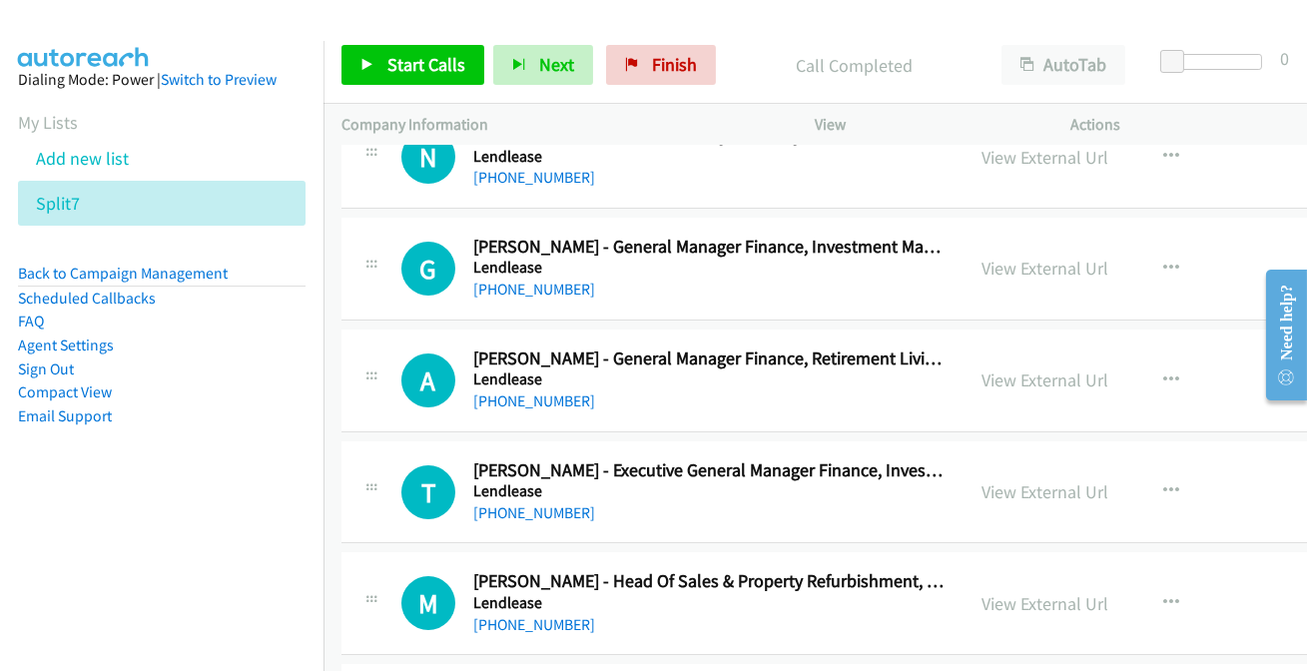
scroll to position [57088, 0]
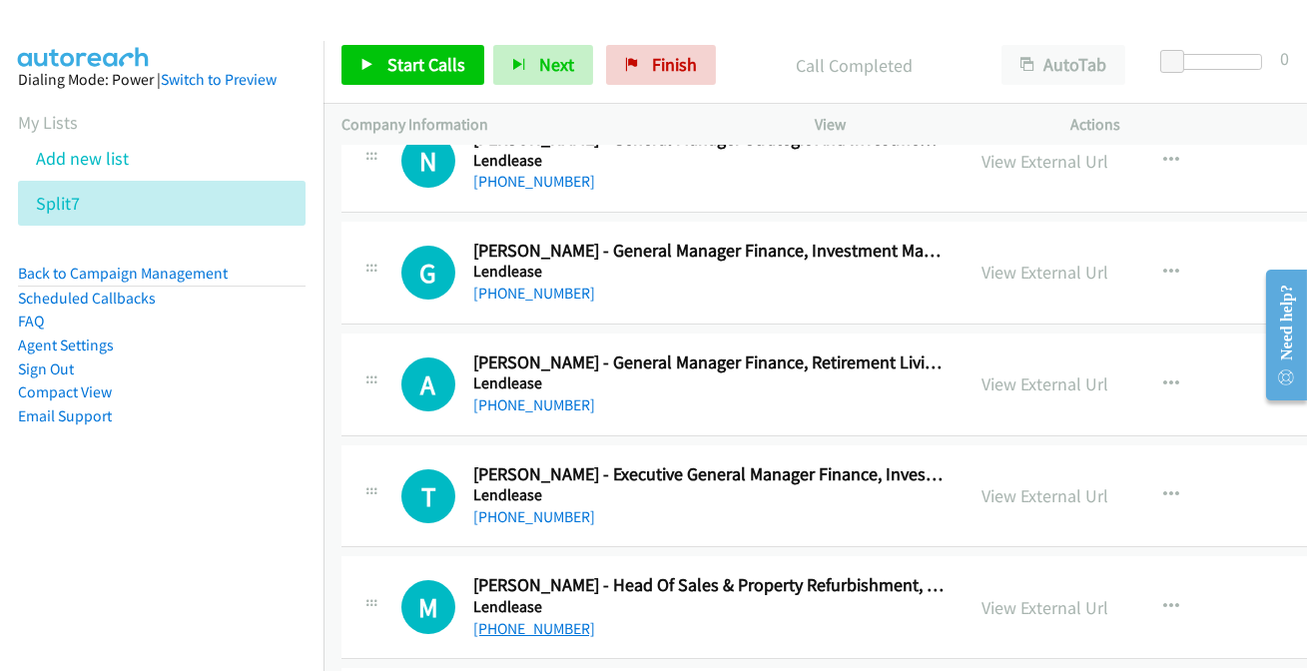
click at [550, 619] on link "+61 425 319 161" at bounding box center [534, 628] width 122 height 19
drag, startPoint x: 535, startPoint y: 450, endPoint x: 517, endPoint y: 532, distance: 83.8
click at [514, 507] on link "+61 418 472 609" at bounding box center [534, 516] width 122 height 19
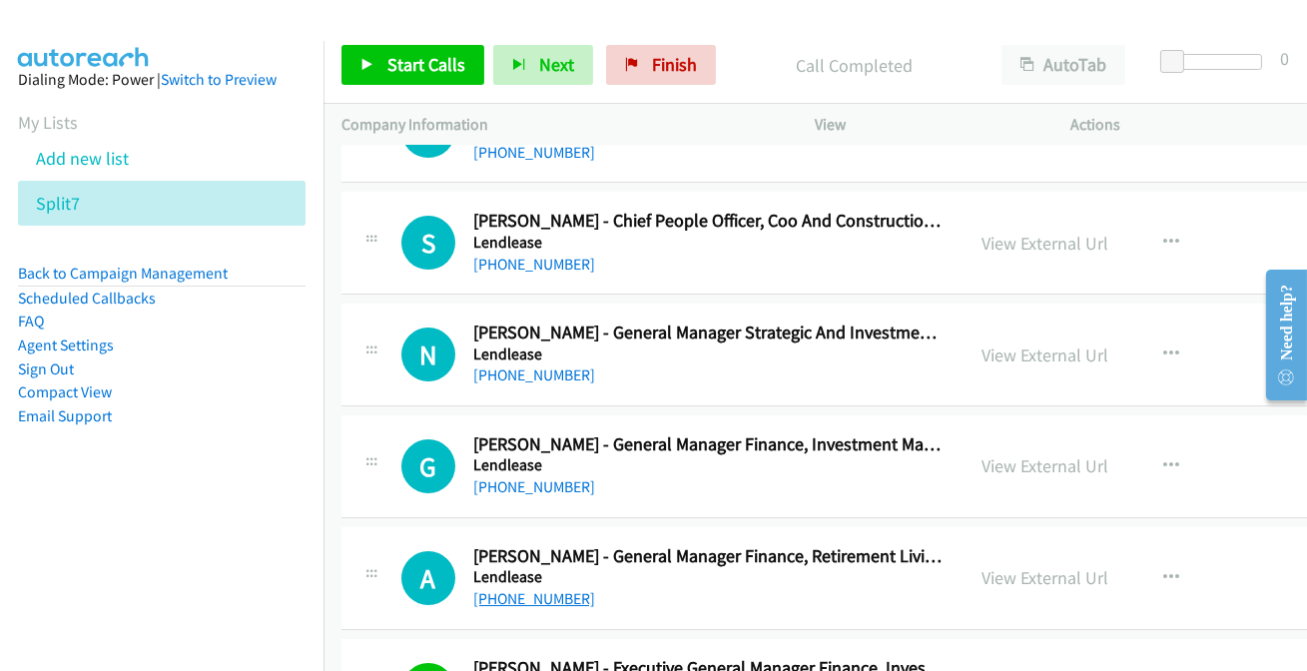
scroll to position [56906, 0]
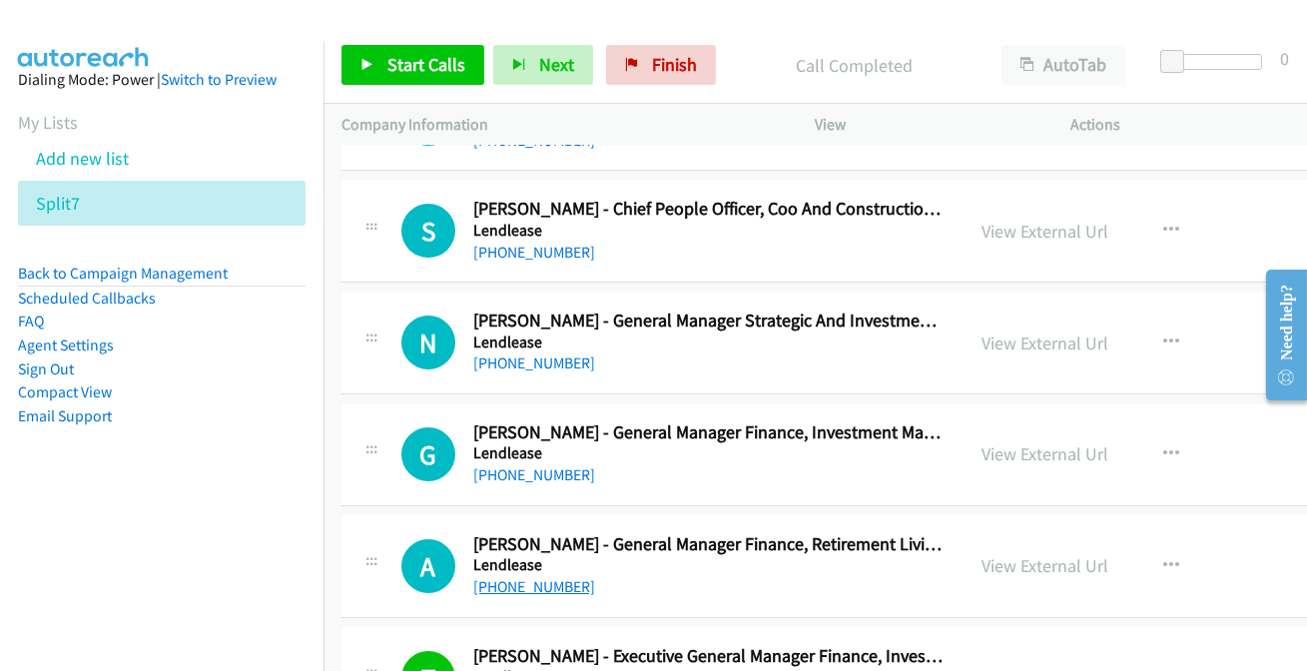
click at [548, 577] on link "+61 448 186 205" at bounding box center [534, 586] width 122 height 19
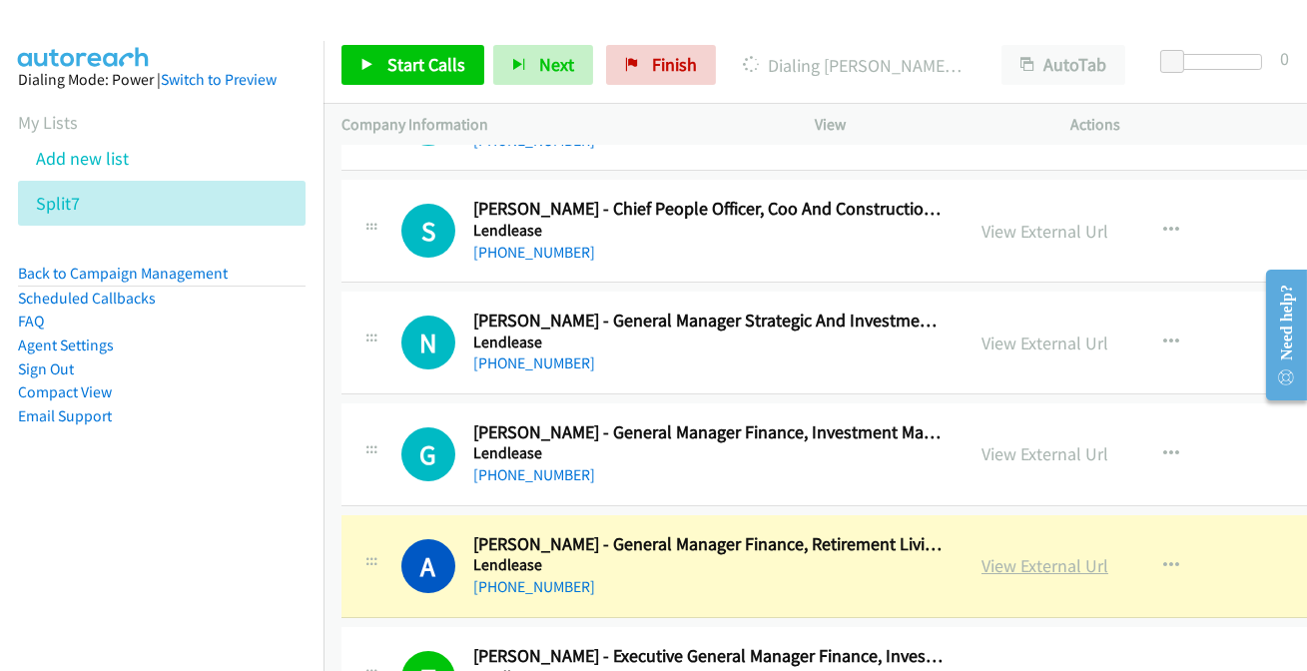
click at [1017, 554] on link "View External Url" at bounding box center [1044, 565] width 127 height 23
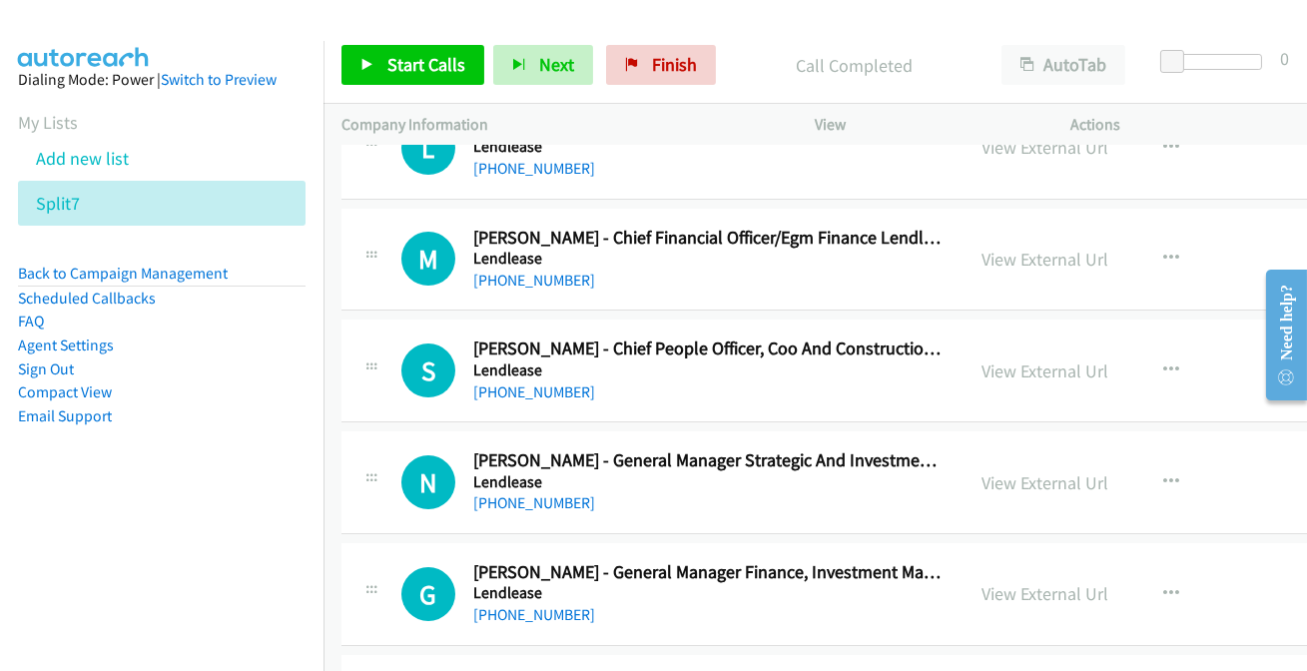
scroll to position [56725, 0]
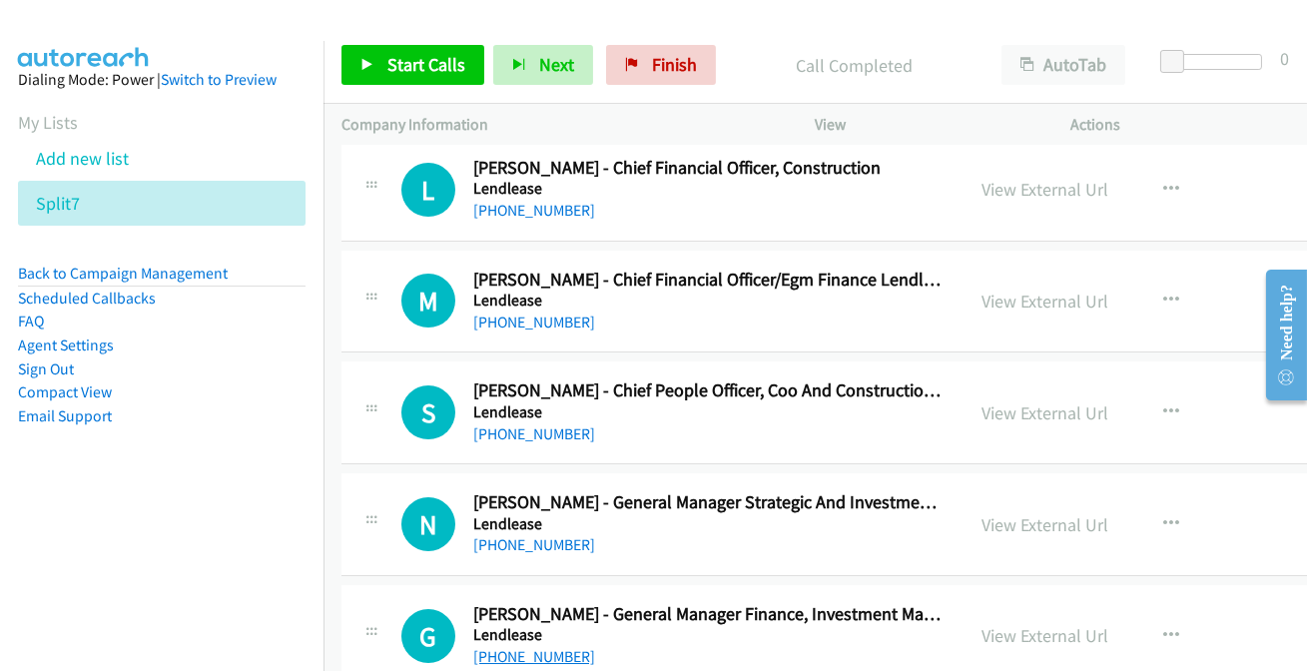
click at [523, 647] on link "+61 433 820 271" at bounding box center [534, 656] width 122 height 19
click at [515, 535] on link "+61 421 054 155" at bounding box center [534, 544] width 122 height 19
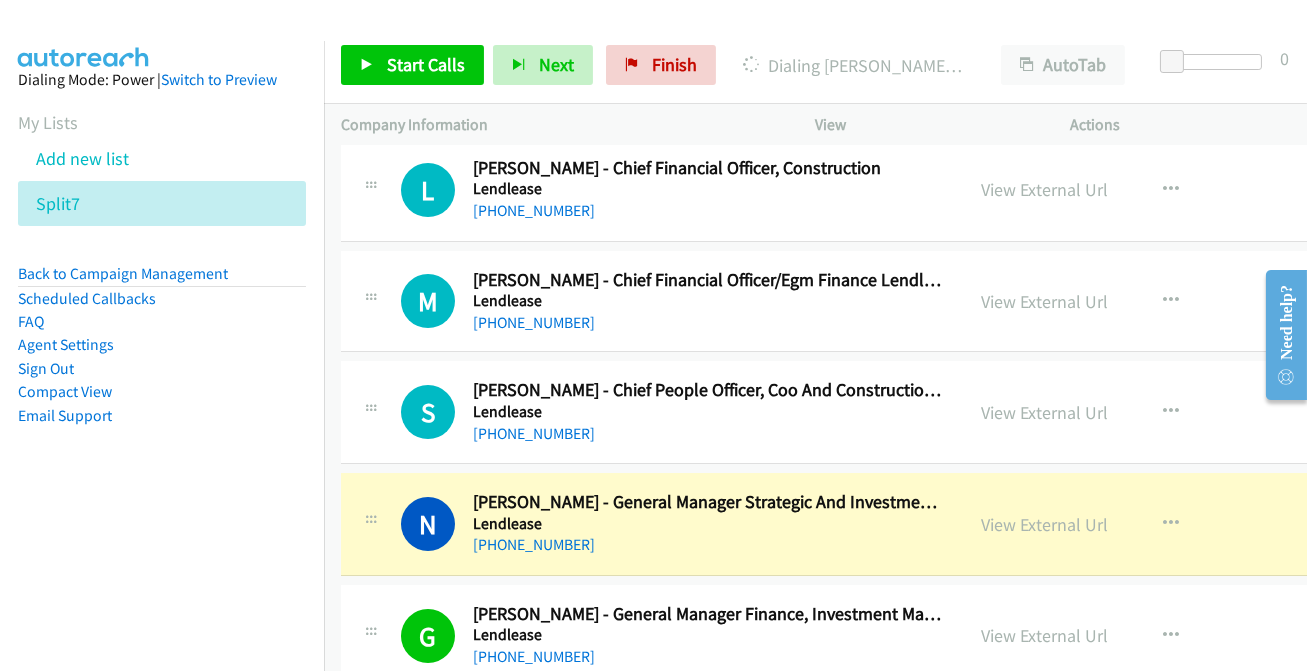
scroll to position [56634, 0]
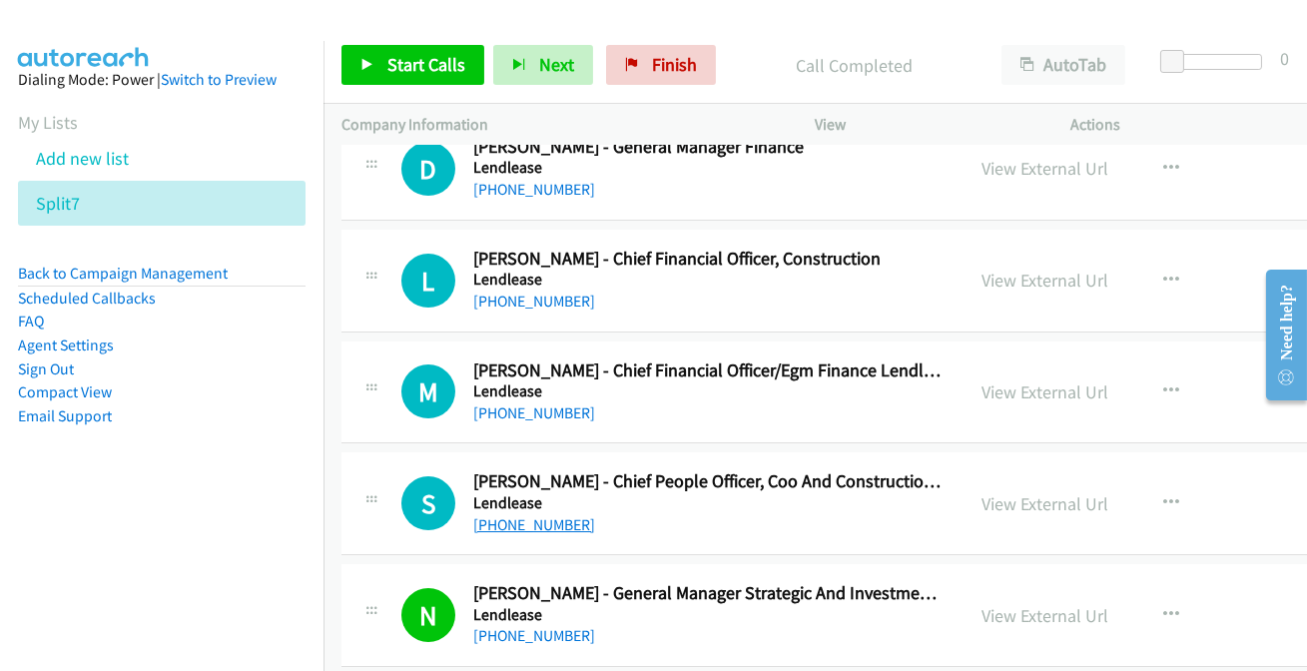
click at [543, 515] on link "+61 412 064 517" at bounding box center [534, 524] width 122 height 19
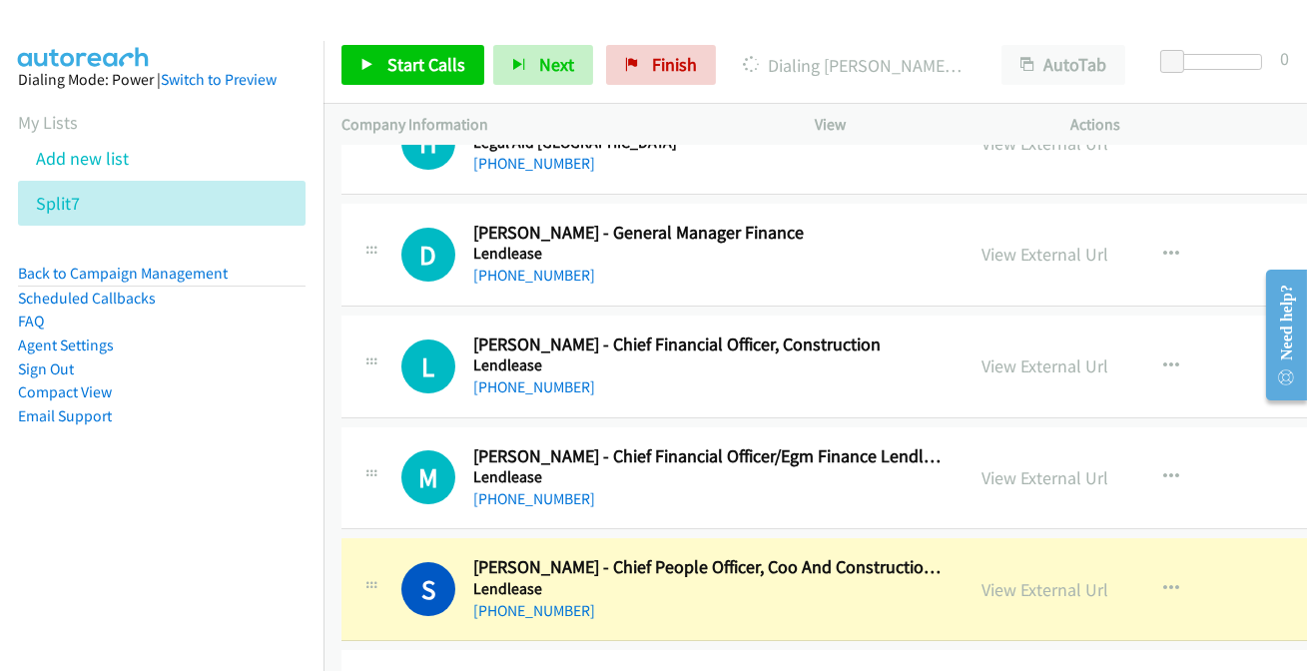
scroll to position [56543, 0]
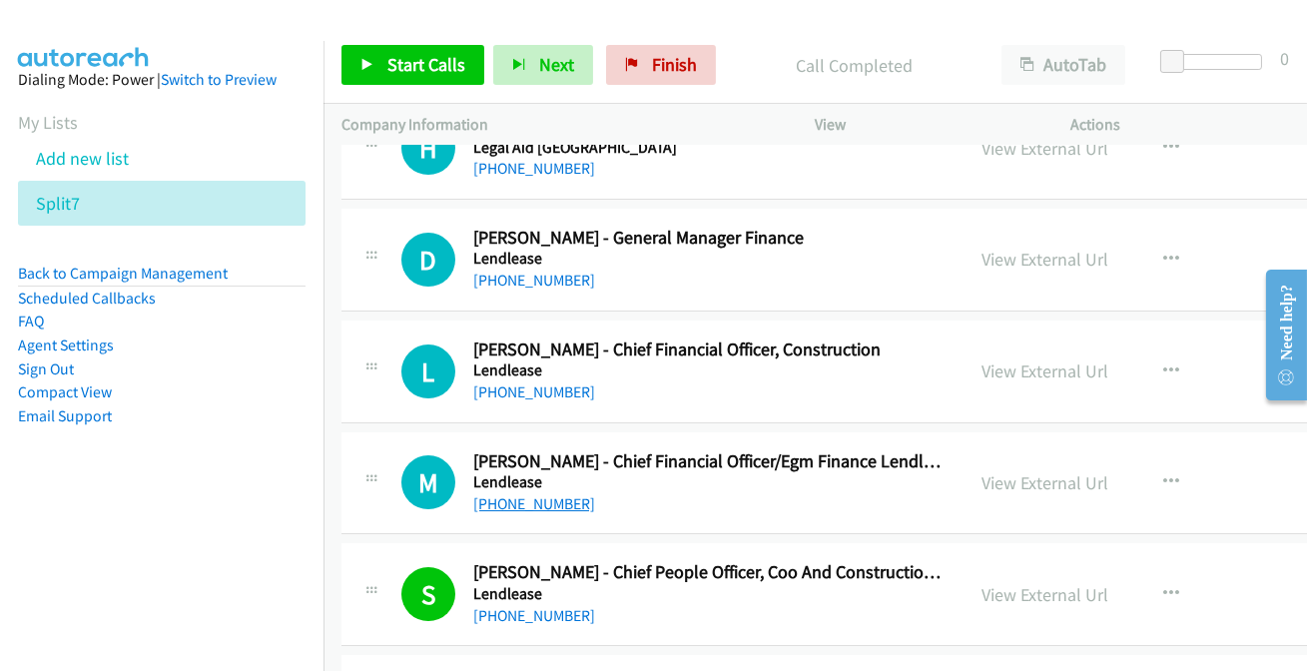
click at [500, 494] on link "+61 437 881 953" at bounding box center [534, 503] width 122 height 19
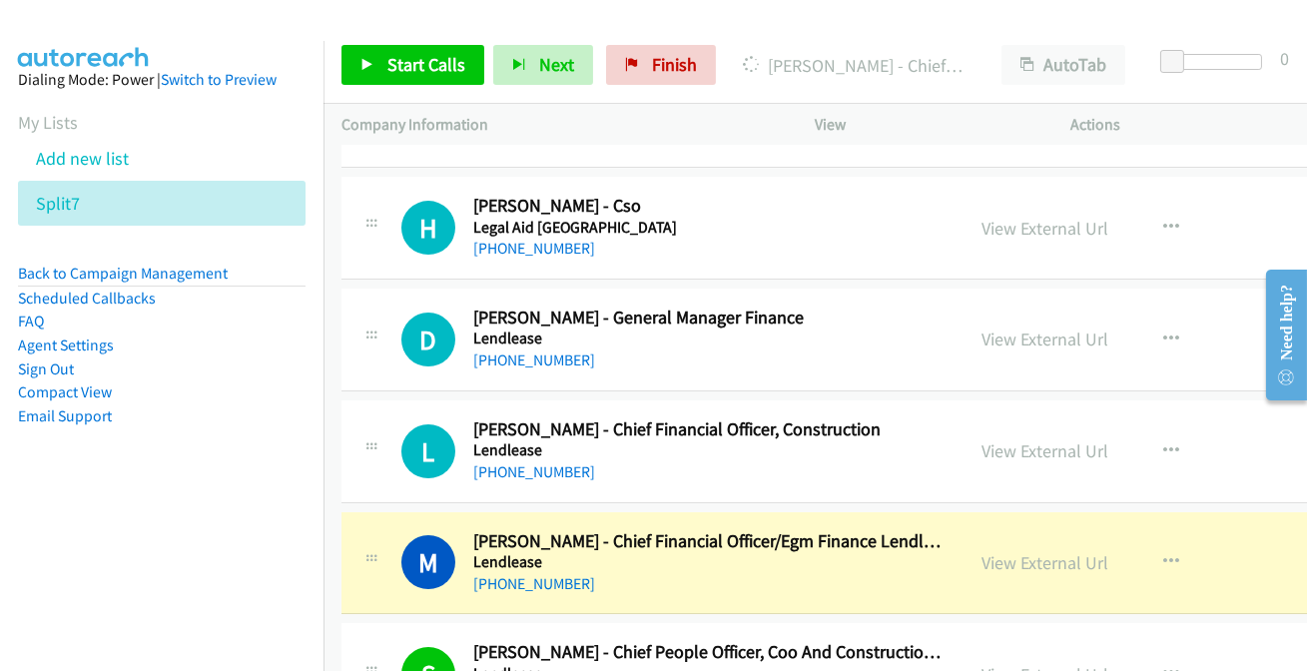
scroll to position [56452, 0]
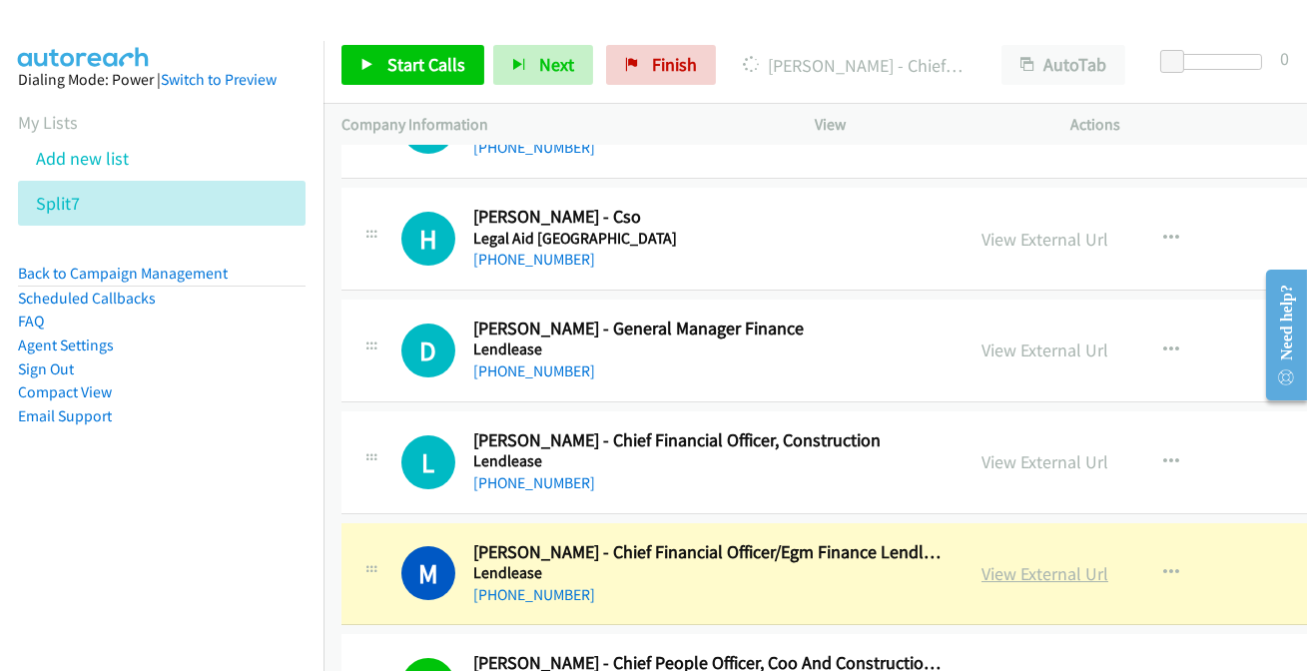
click at [1041, 562] on link "View External Url" at bounding box center [1044, 573] width 127 height 23
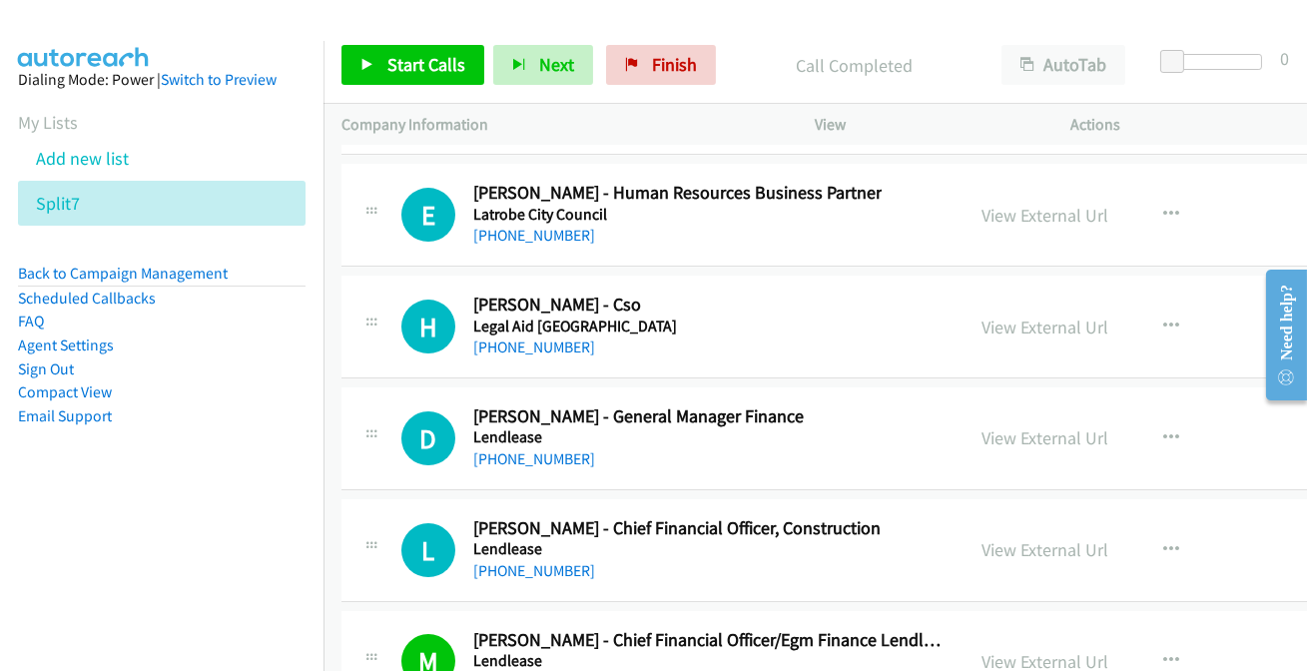
scroll to position [56271, 0]
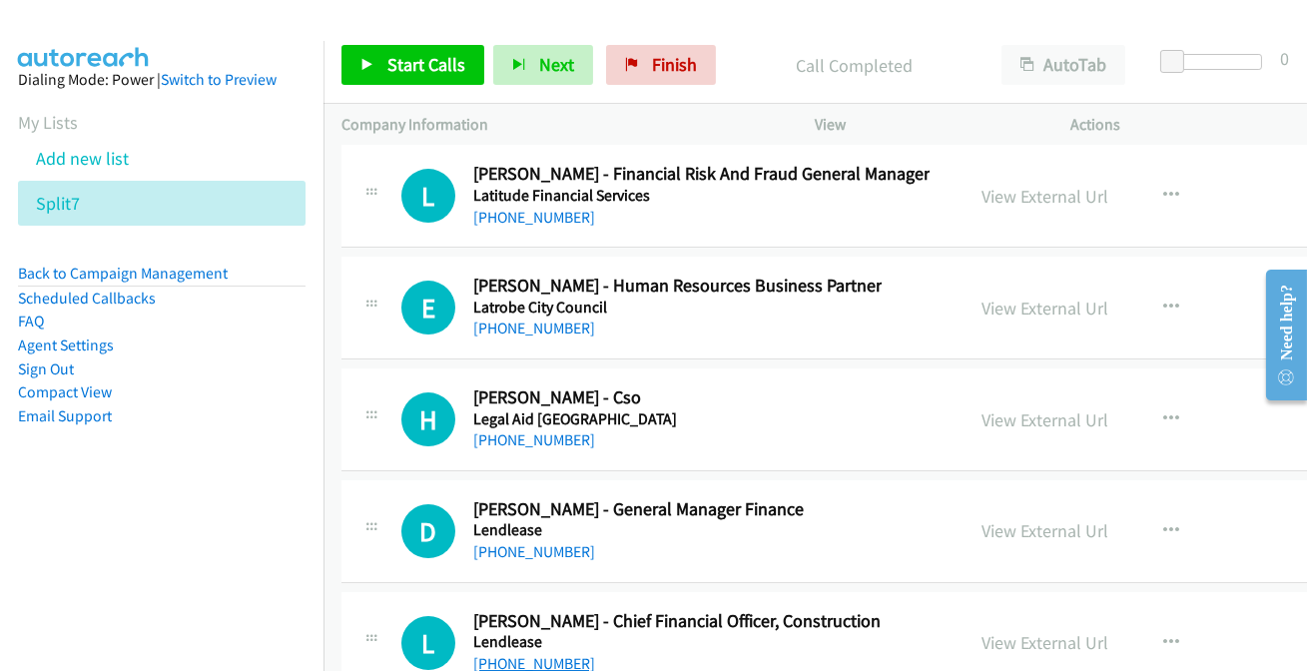
click at [522, 654] on link "+61 400 352 979" at bounding box center [534, 663] width 122 height 19
click at [547, 542] on link "+61 401 894 231" at bounding box center [534, 551] width 122 height 19
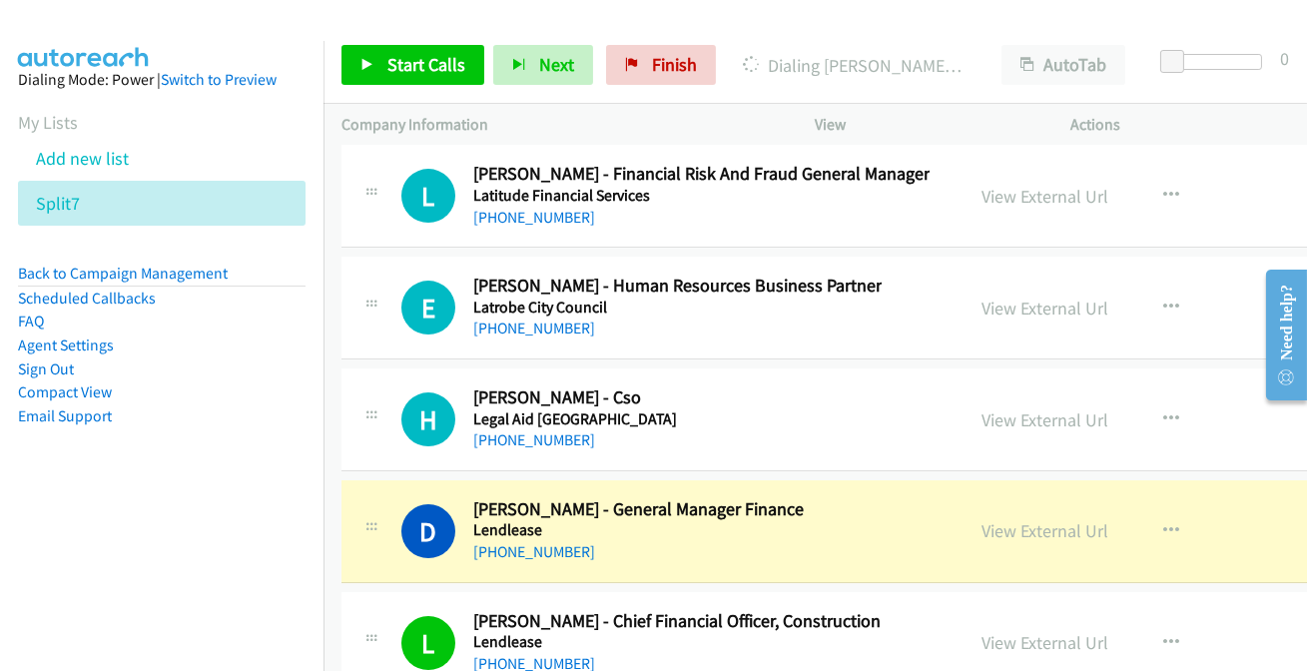
scroll to position [56181, 0]
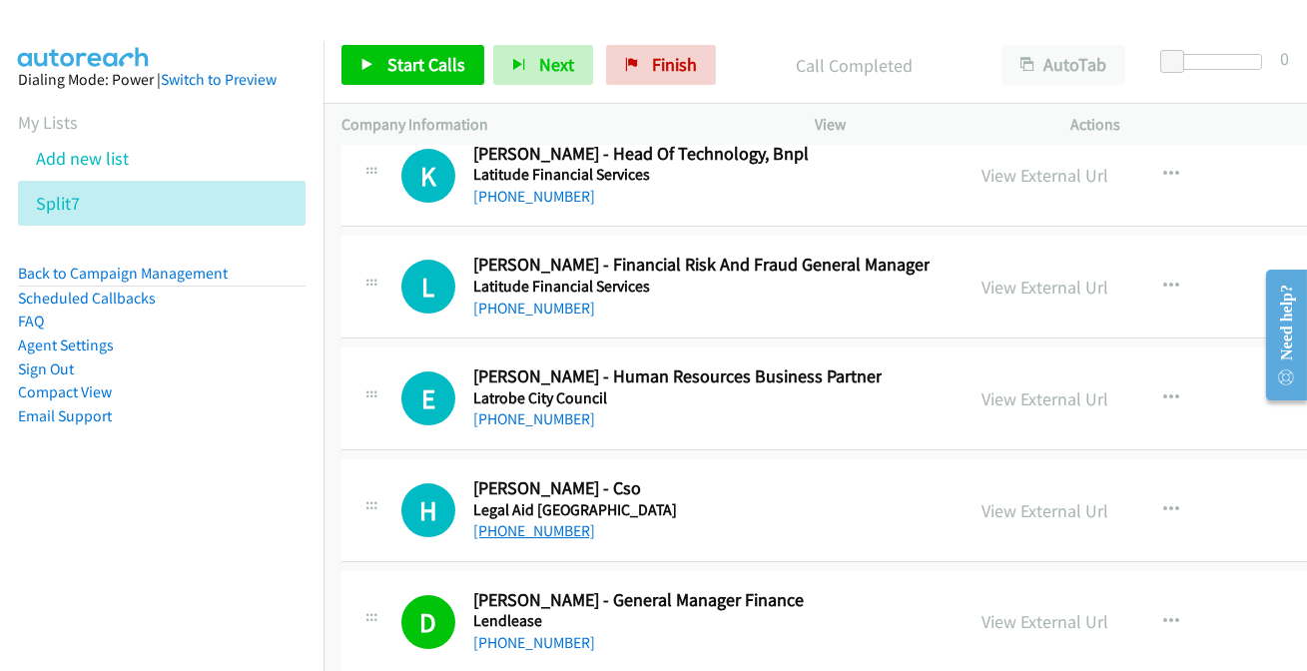
click at [526, 521] on link "+61 1300 651 188" at bounding box center [534, 530] width 122 height 19
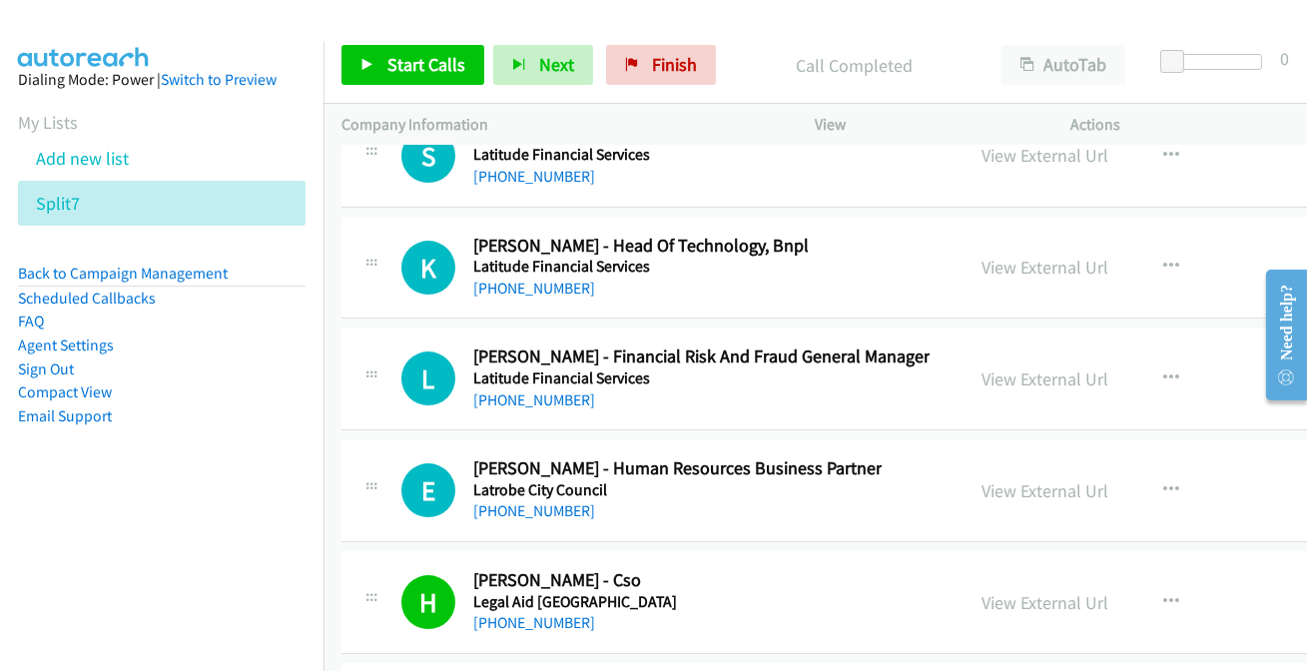
scroll to position [55999, 0]
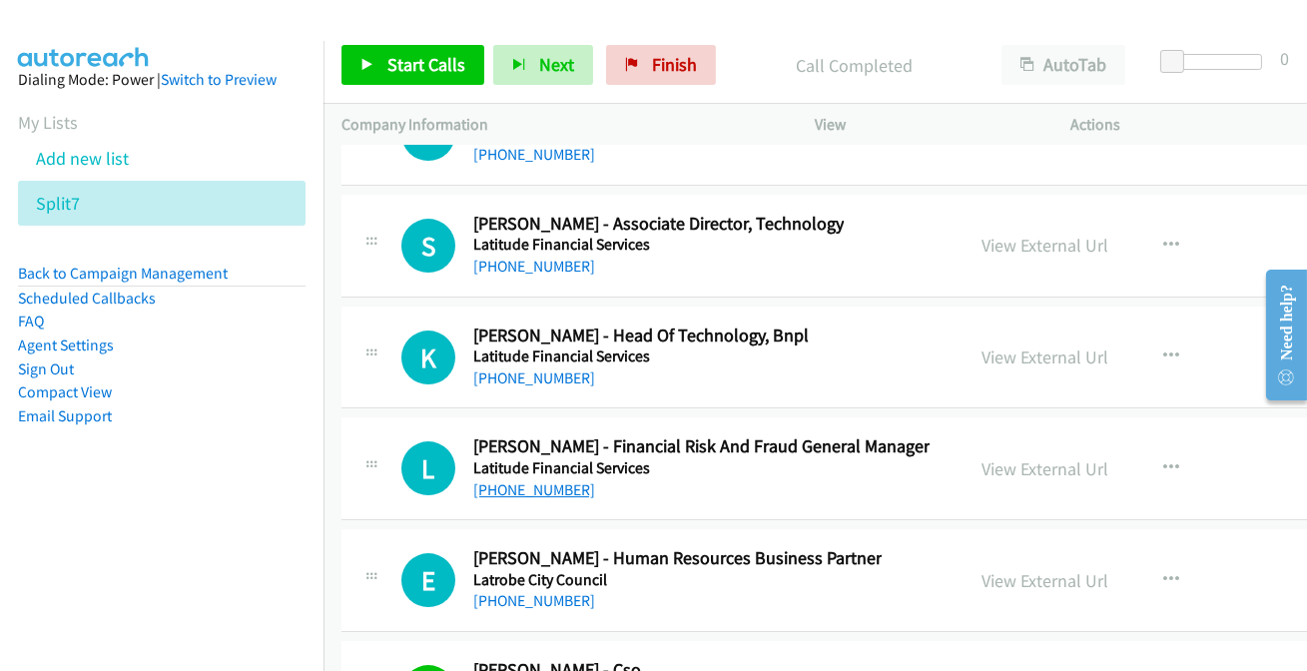
click at [549, 480] on link "+61 409 092 420" at bounding box center [534, 489] width 122 height 19
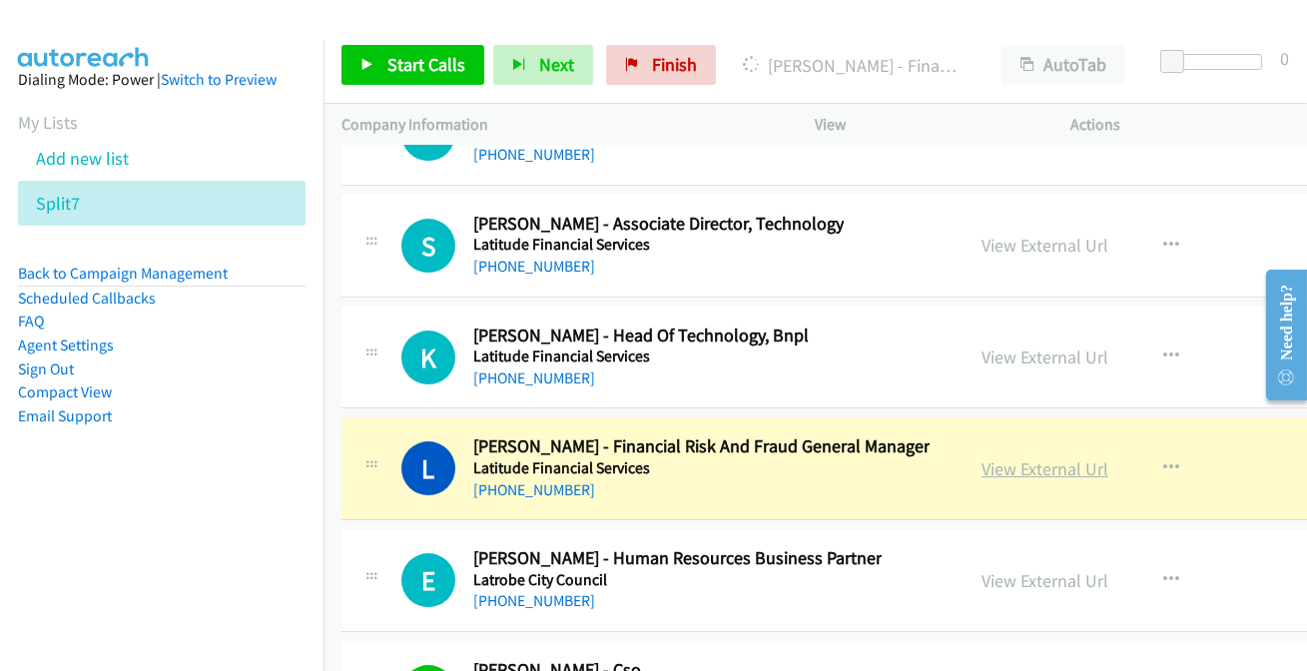
click at [1027, 457] on link "View External Url" at bounding box center [1044, 468] width 127 height 23
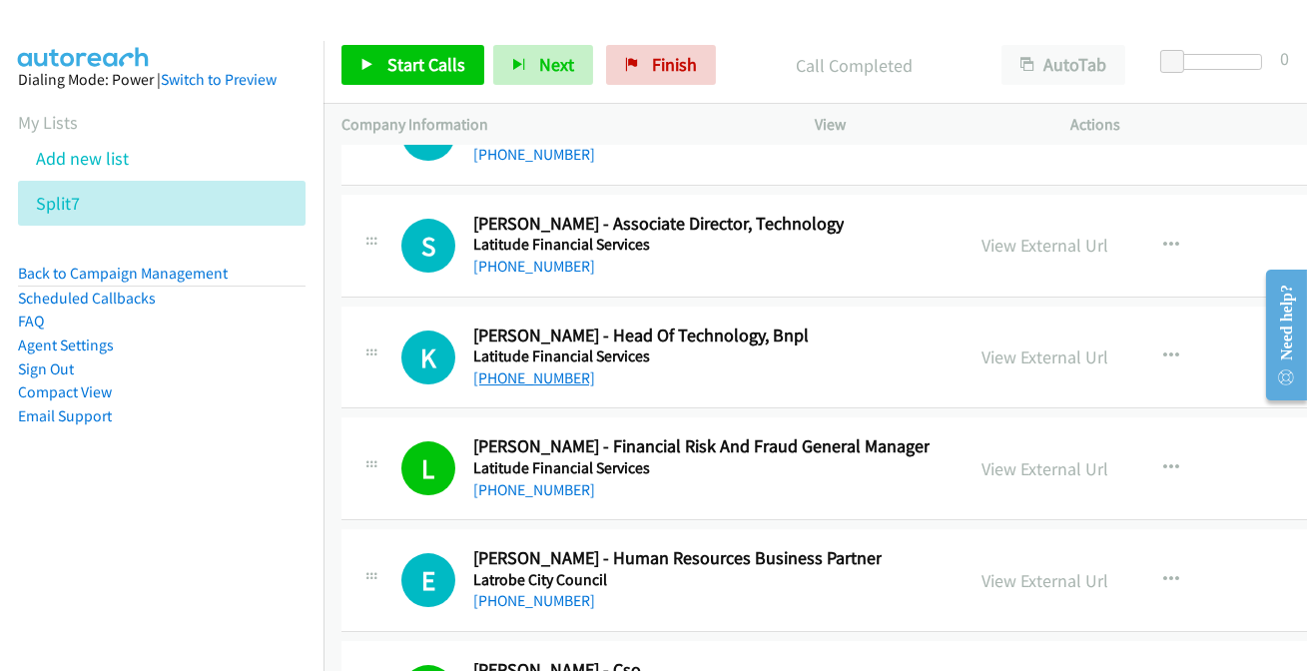
scroll to position [55817, 0]
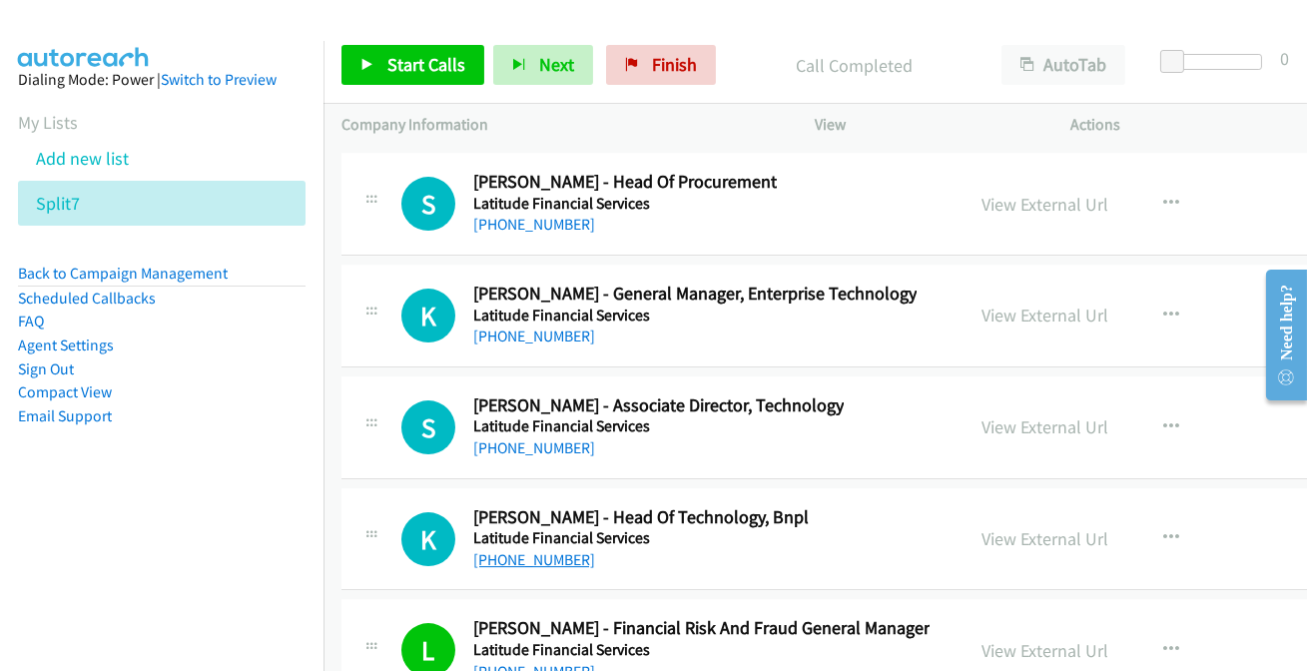
click at [550, 550] on link "+64 800 500 505" at bounding box center [534, 559] width 122 height 19
drag, startPoint x: 557, startPoint y: 496, endPoint x: 547, endPoint y: 492, distance: 10.8
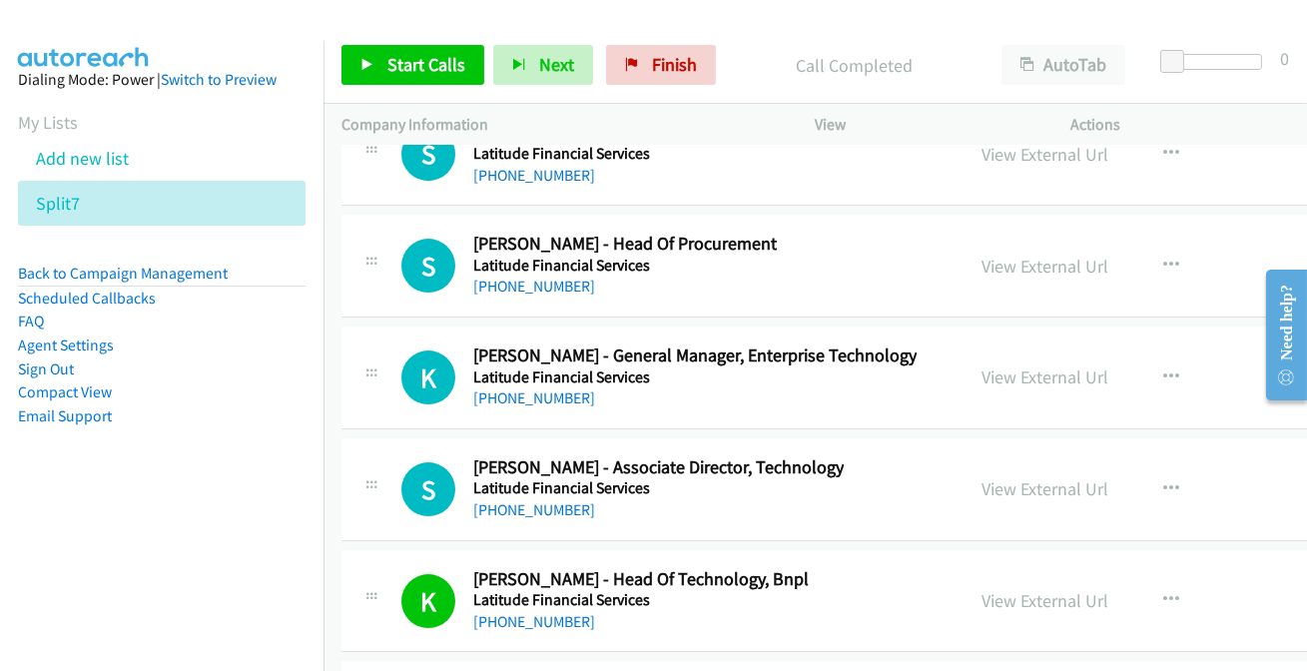
scroll to position [55635, 0]
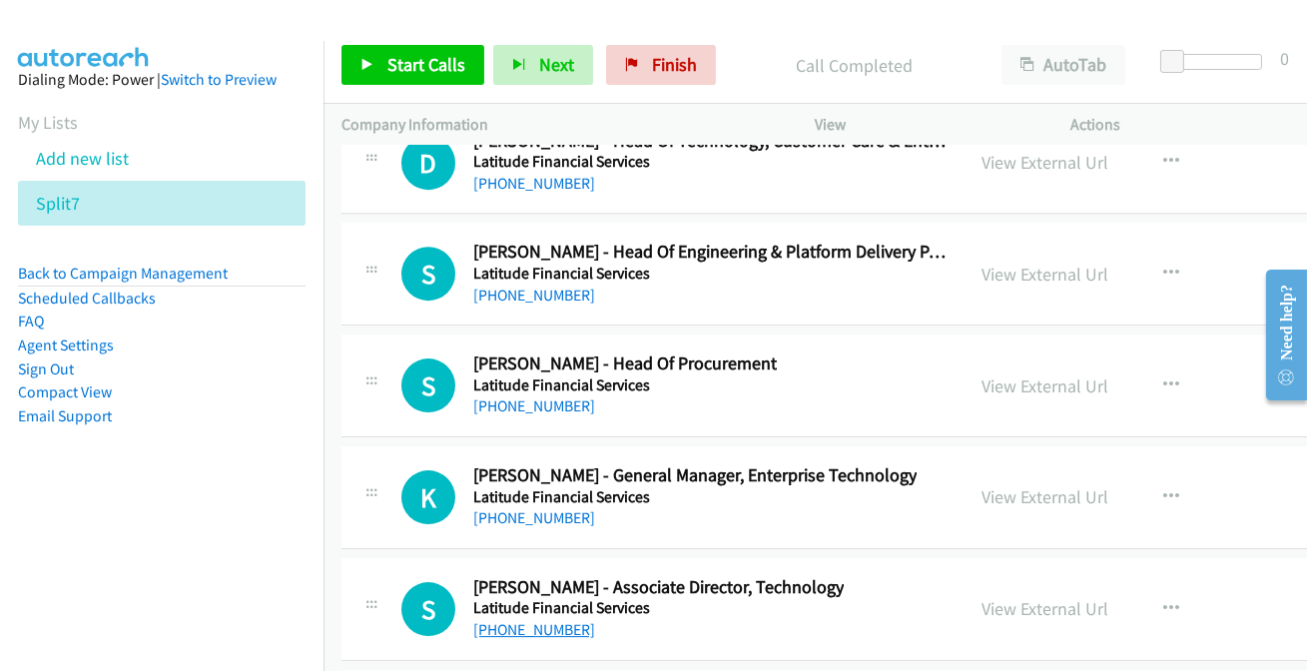
click at [559, 620] on link "+61 419 127 080" at bounding box center [534, 629] width 122 height 19
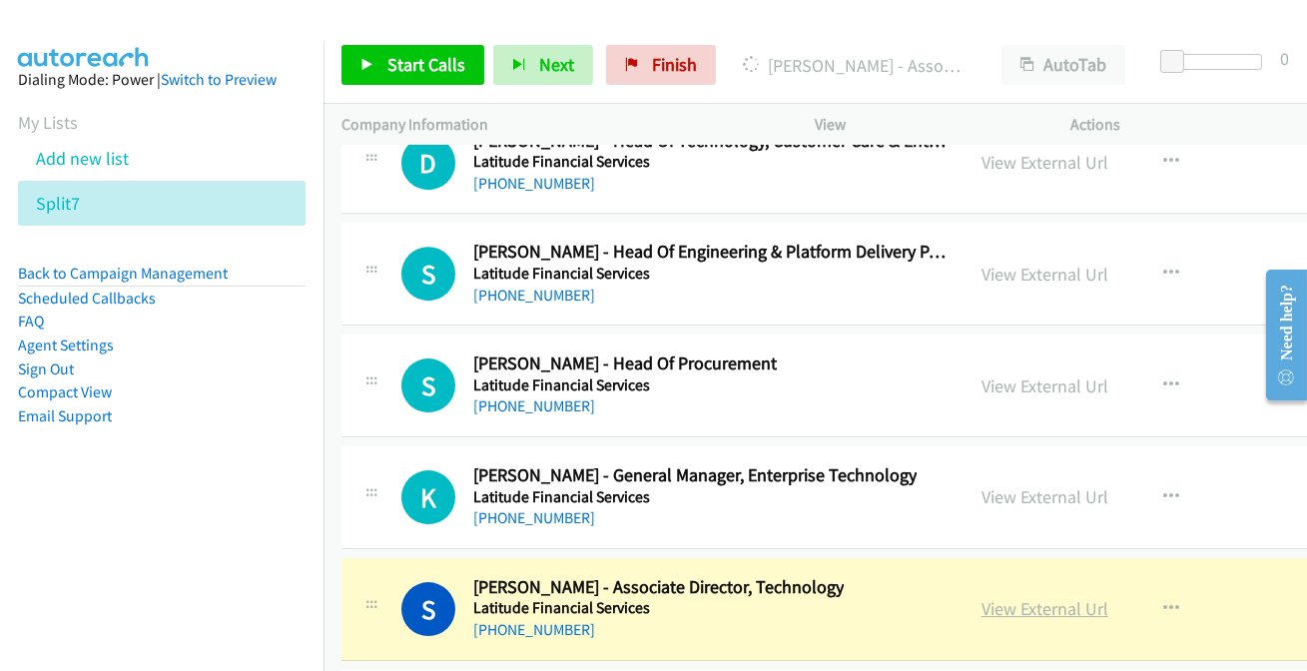
click at [1063, 597] on link "View External Url" at bounding box center [1044, 608] width 127 height 23
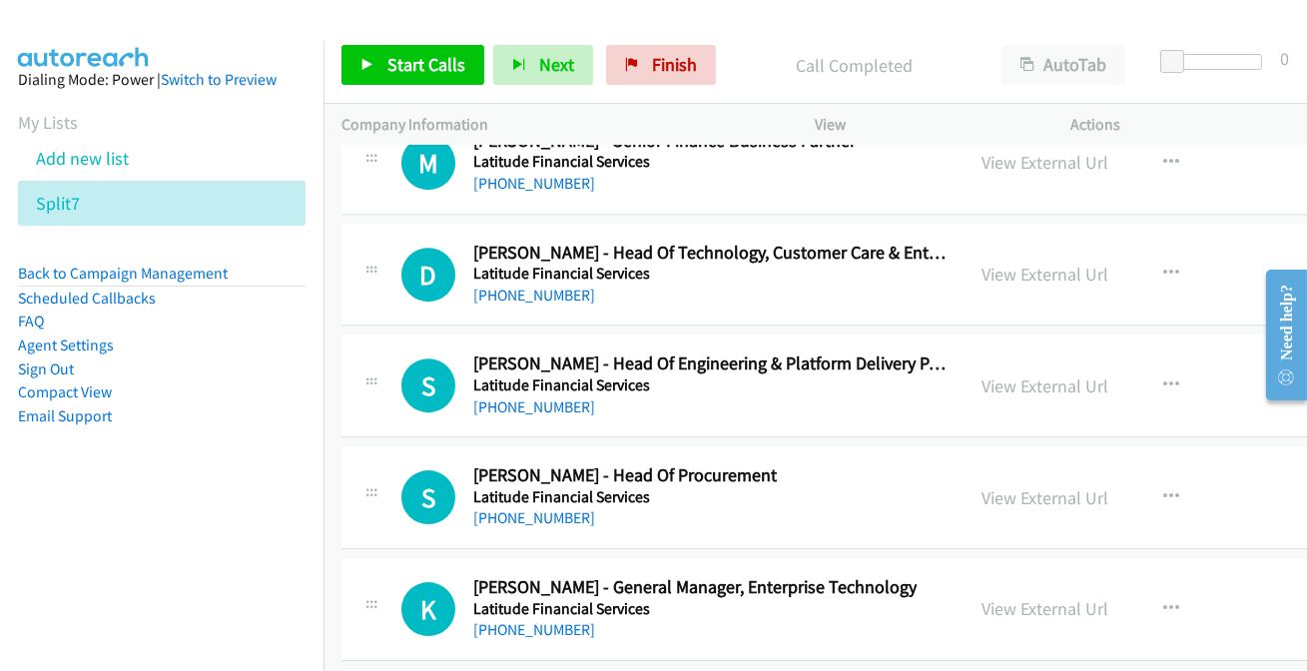
scroll to position [55545, 0]
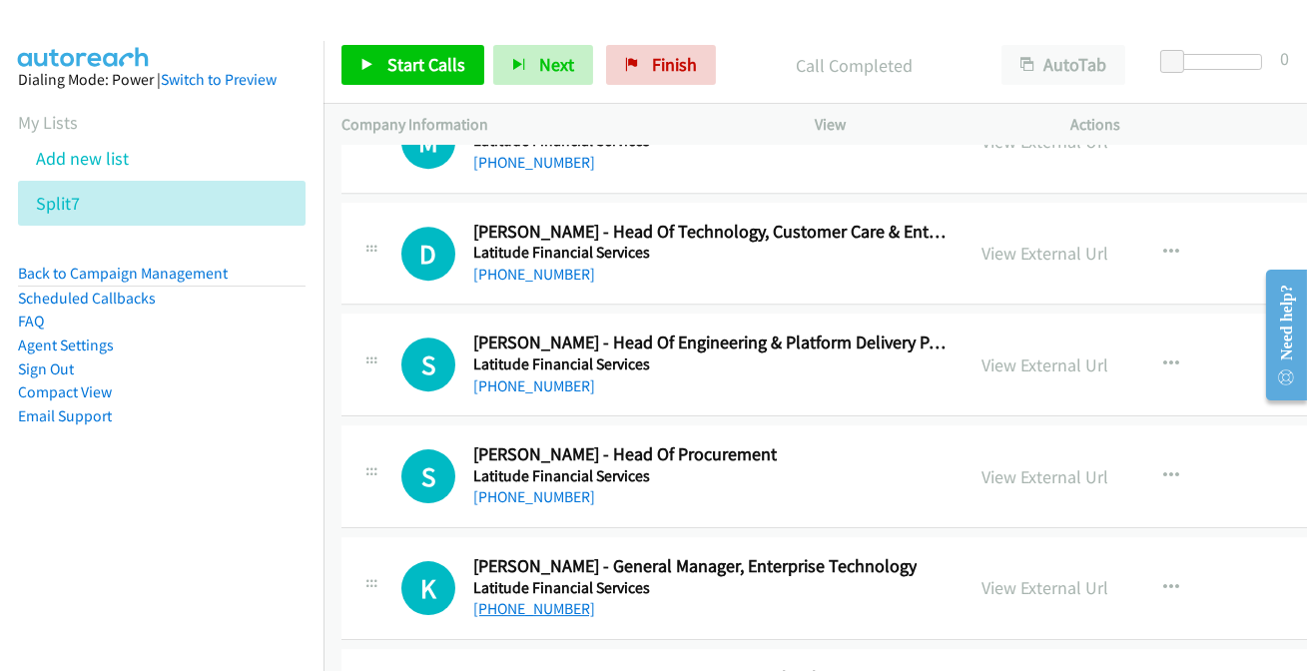
click at [523, 599] on link "+61 435 353 815" at bounding box center [534, 608] width 122 height 19
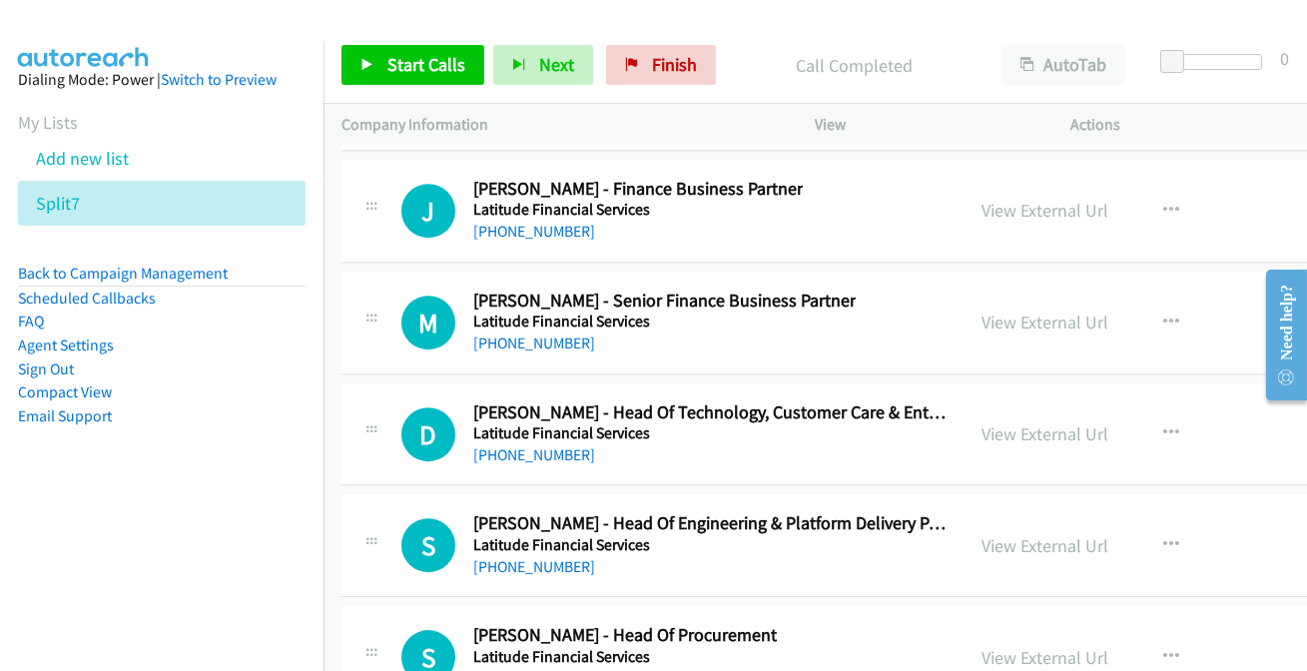
click at [536, 668] on link "+61 449 774 602" at bounding box center [534, 677] width 122 height 19
click at [532, 445] on link "+61 2 8747 8178" at bounding box center [534, 454] width 122 height 19
click at [561, 555] on div "+61 470 534 608" at bounding box center [709, 567] width 472 height 24
click at [558, 557] on link "+61 470 534 608" at bounding box center [534, 566] width 122 height 19
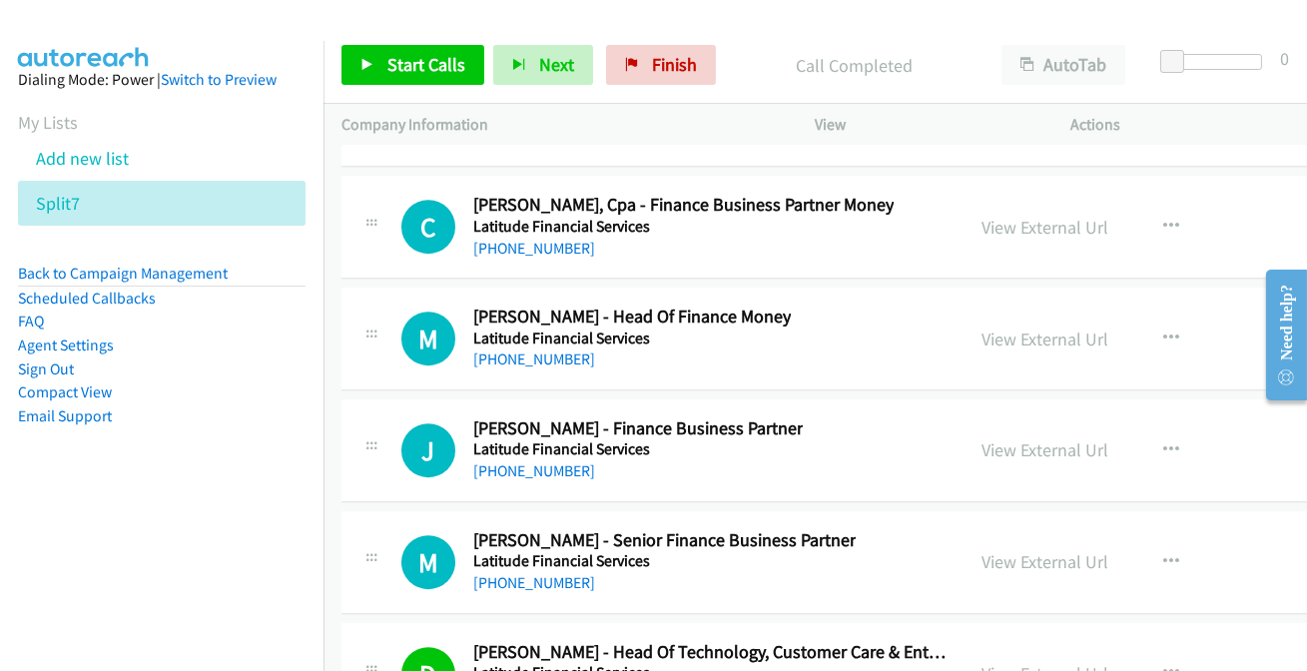
scroll to position [55000, 0]
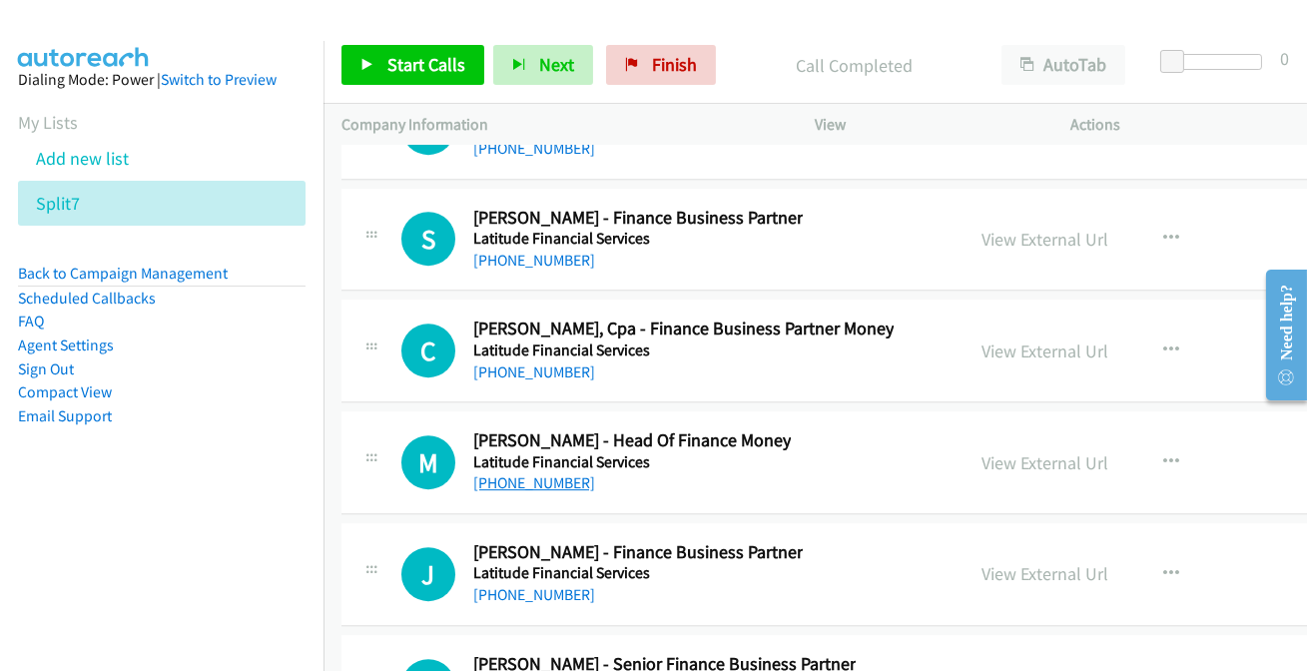
click at [540, 473] on link "+61 401 194 932" at bounding box center [534, 482] width 122 height 19
click at [555, 473] on link "+61 401 194 932" at bounding box center [534, 482] width 122 height 19
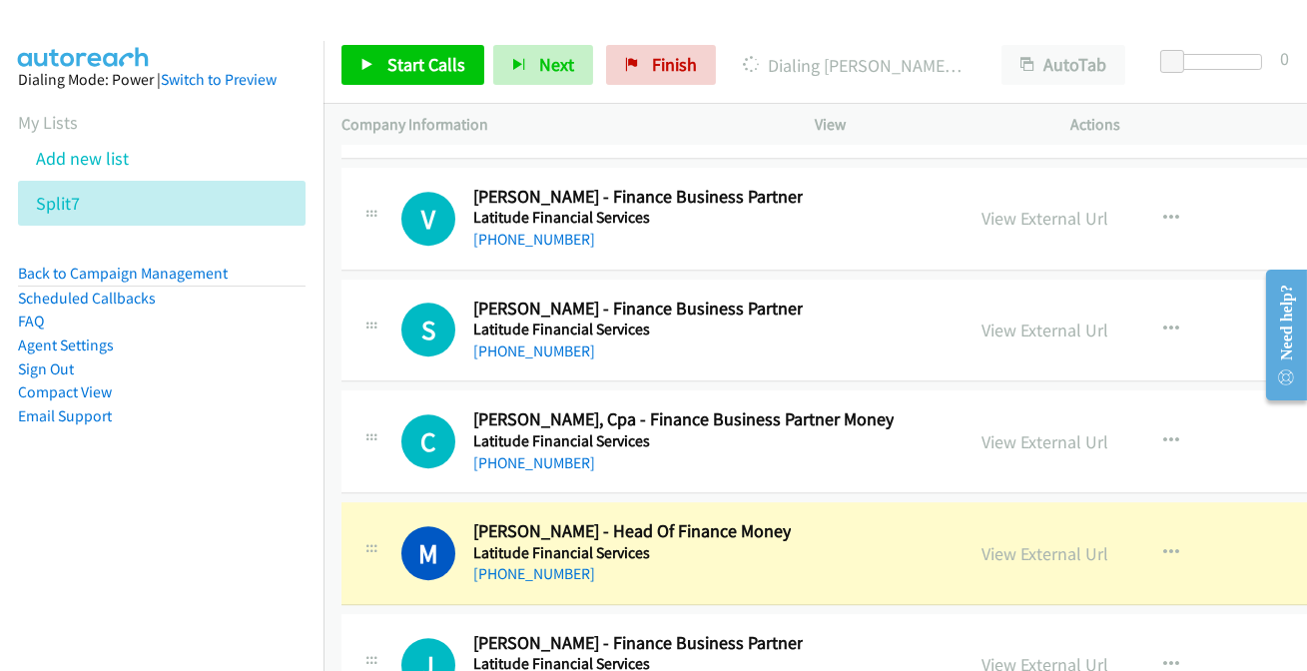
scroll to position [54819, 0]
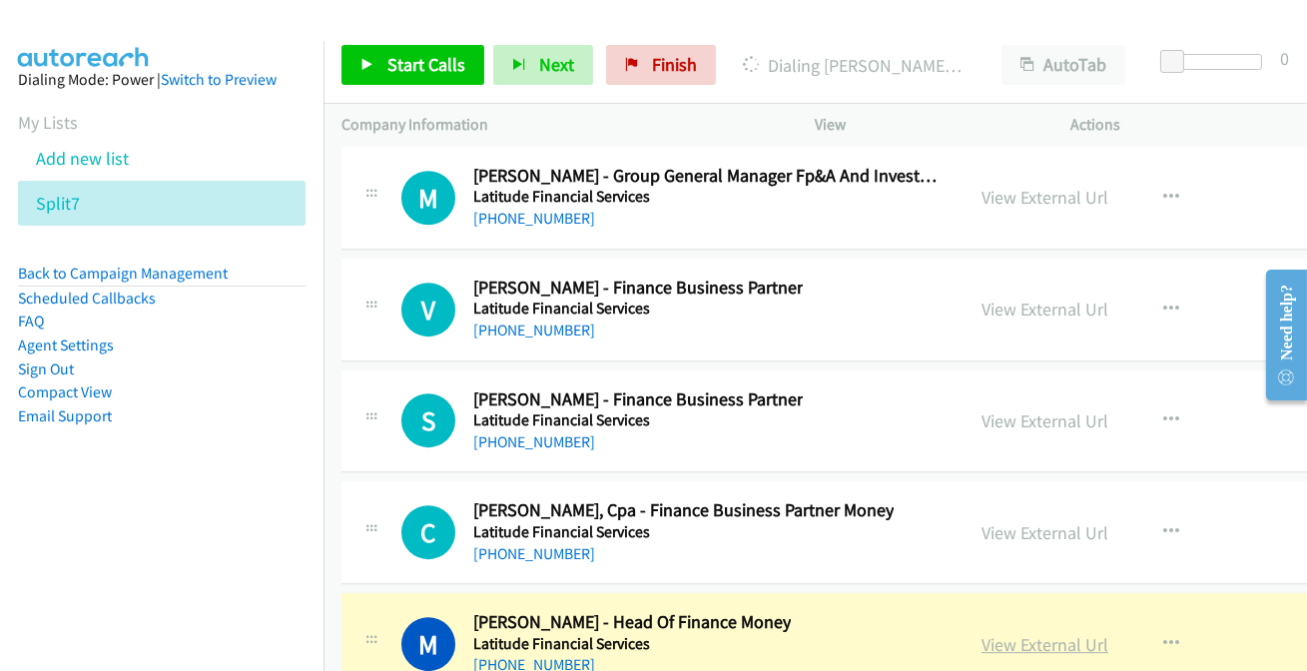
click at [1039, 633] on link "View External Url" at bounding box center [1044, 644] width 127 height 23
click at [546, 544] on link "+61 433 838 765" at bounding box center [534, 553] width 122 height 19
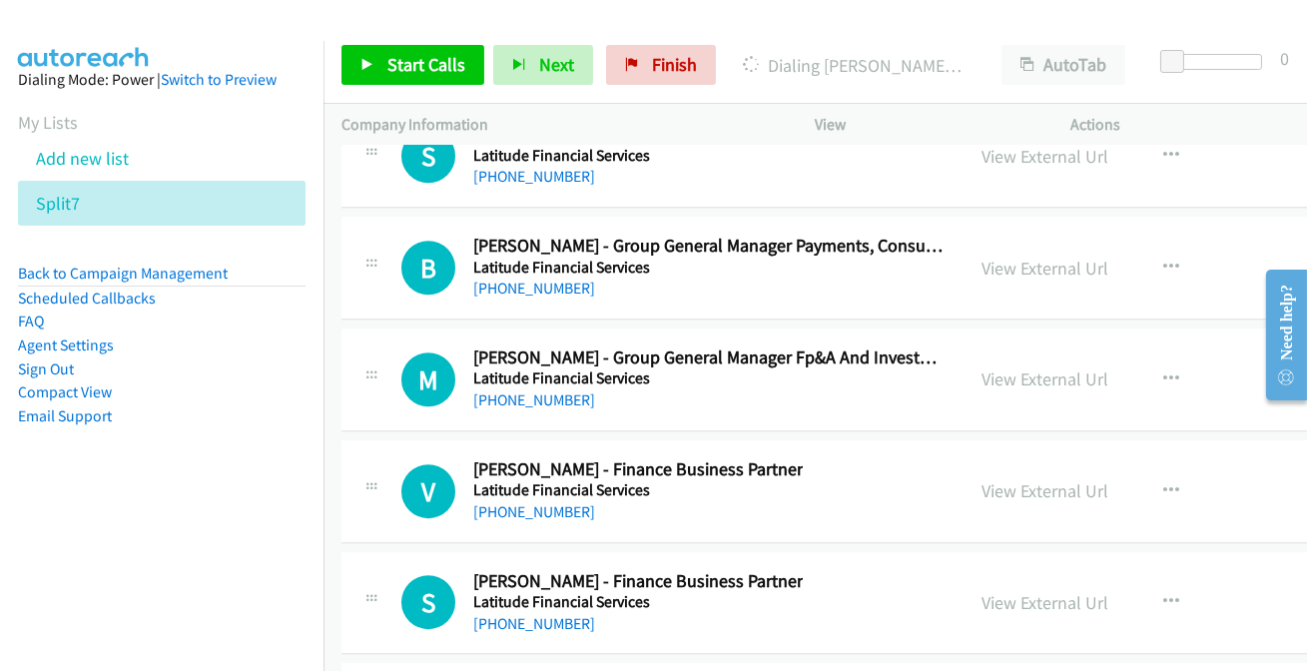
scroll to position [54546, 0]
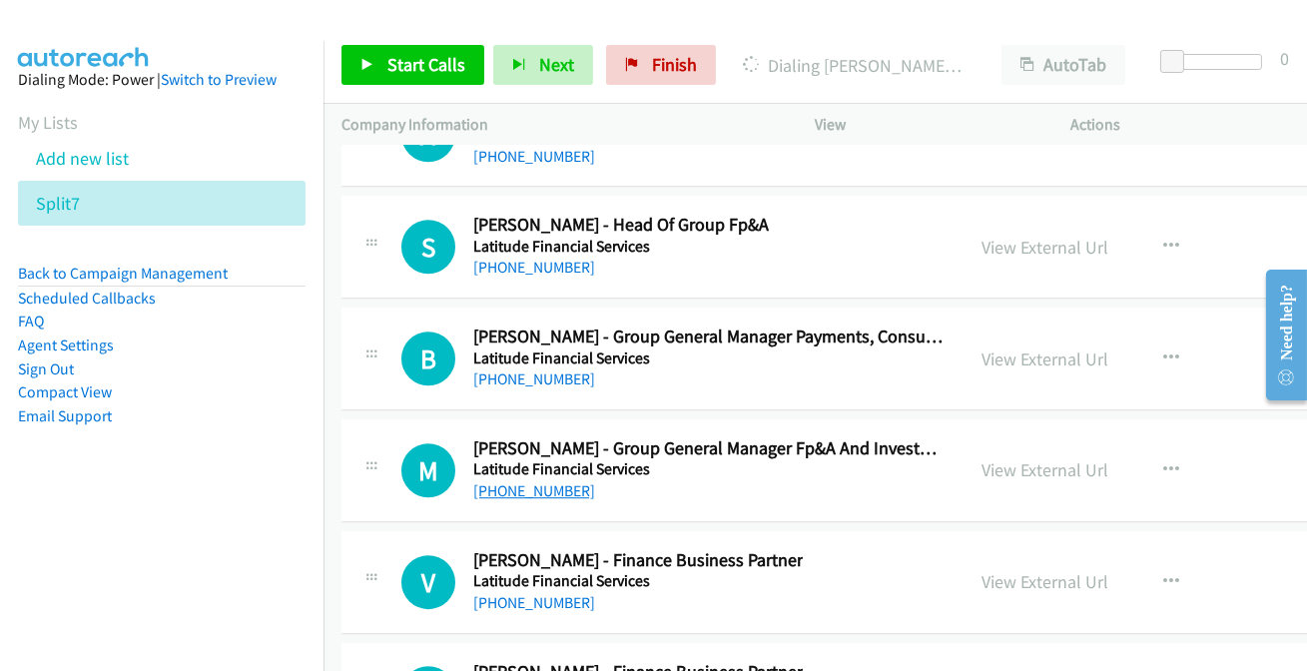
click at [544, 481] on link "+61 3 9058 1141" at bounding box center [534, 490] width 122 height 19
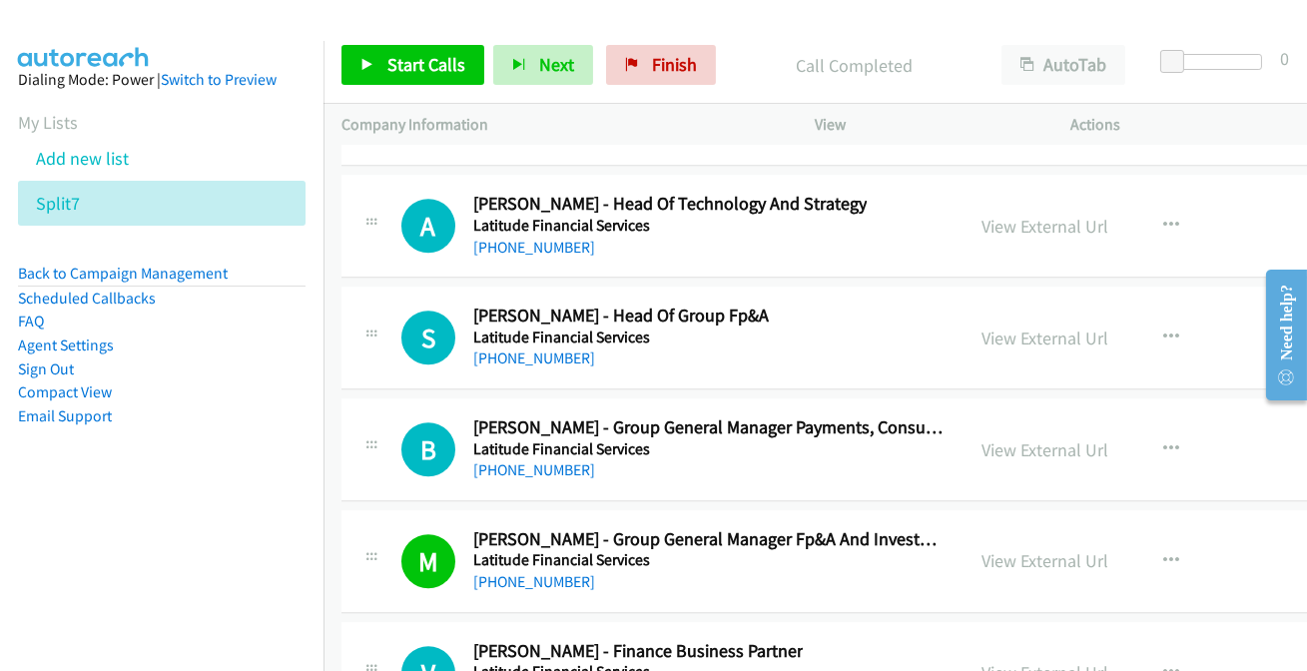
scroll to position [54365, 0]
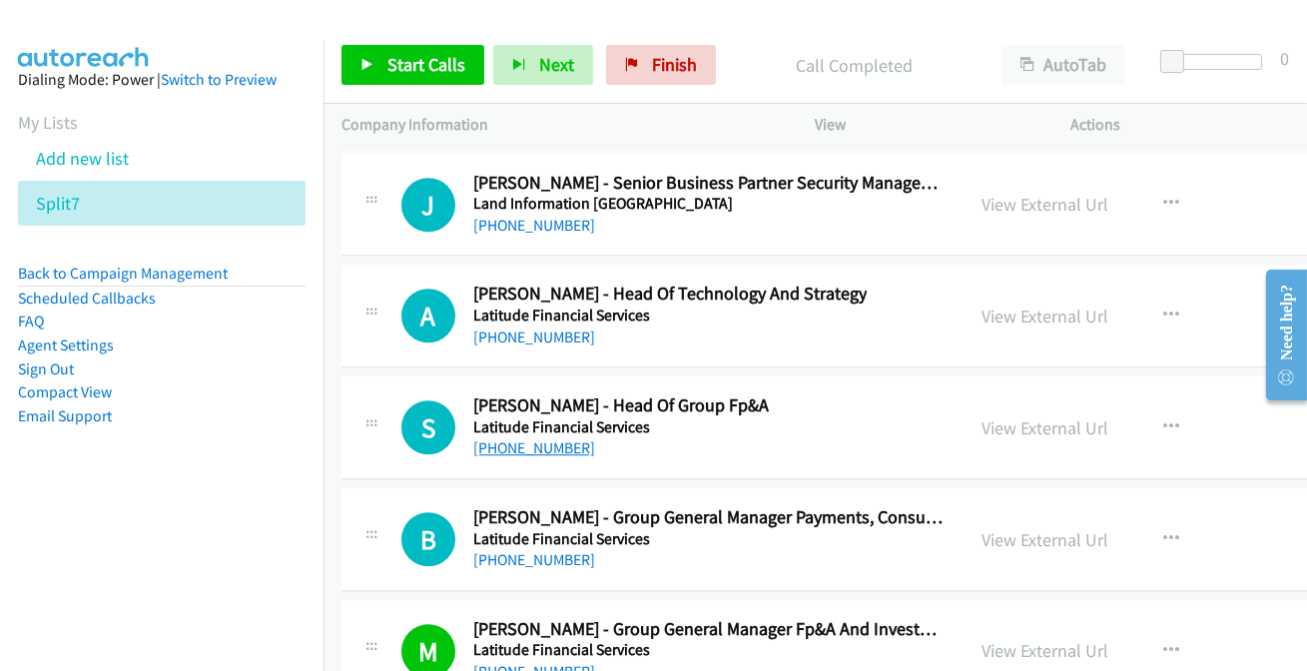
click at [545, 438] on link "+61 3 9706 8825" at bounding box center [534, 447] width 122 height 19
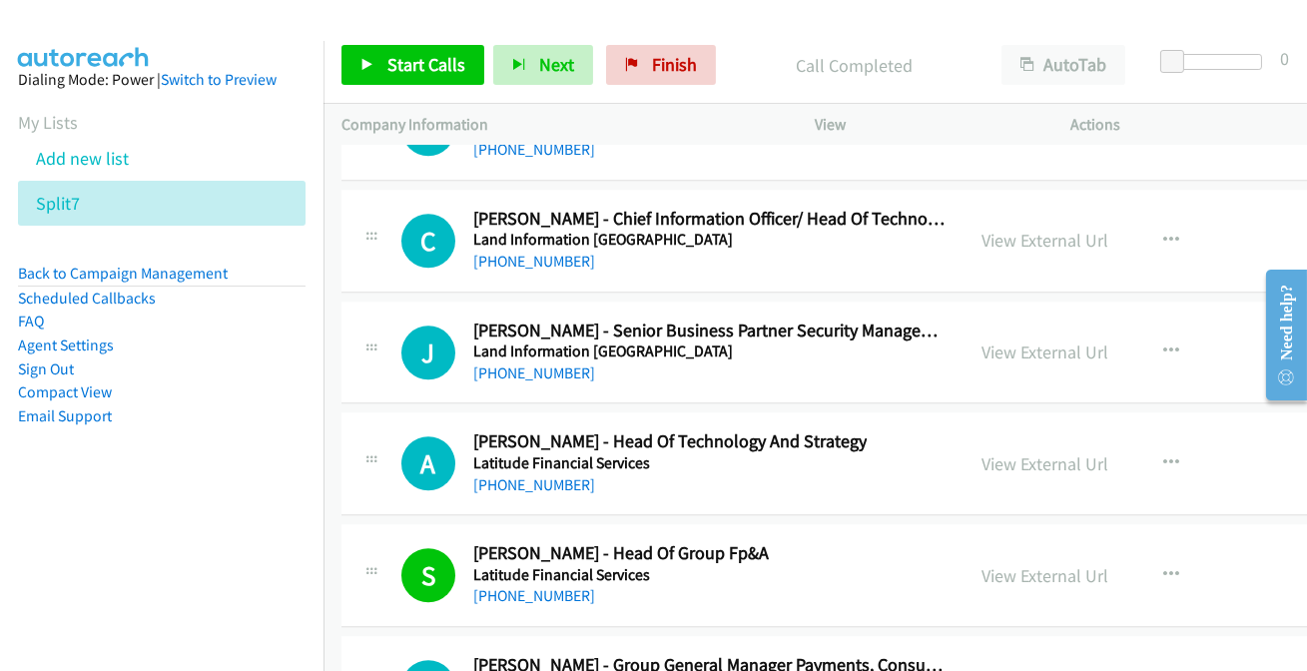
scroll to position [54184, 0]
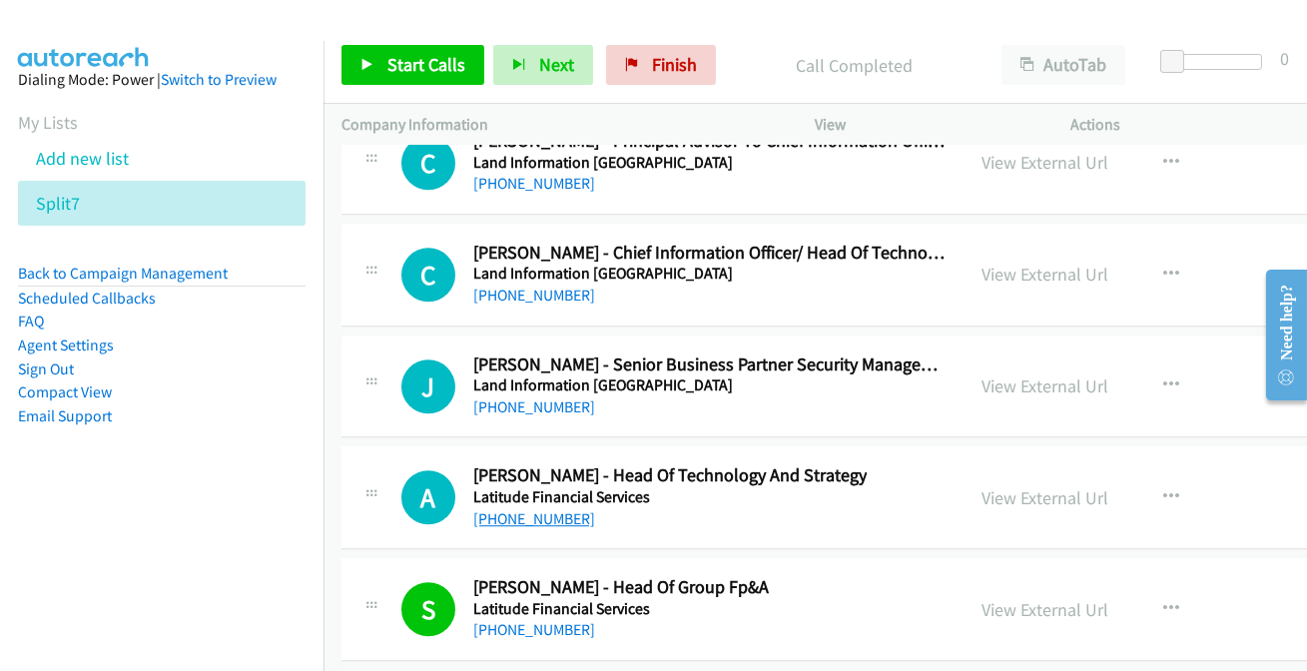
click at [540, 509] on link "+61 413 597 467" at bounding box center [534, 518] width 122 height 19
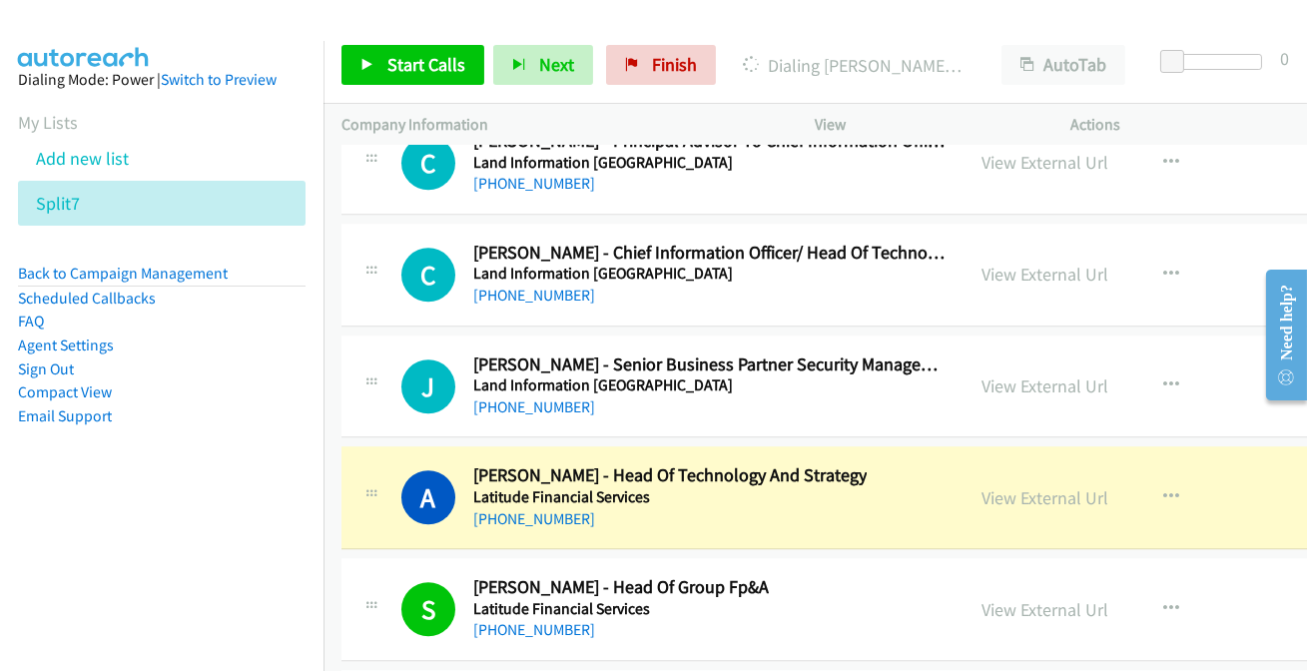
scroll to position [54093, 0]
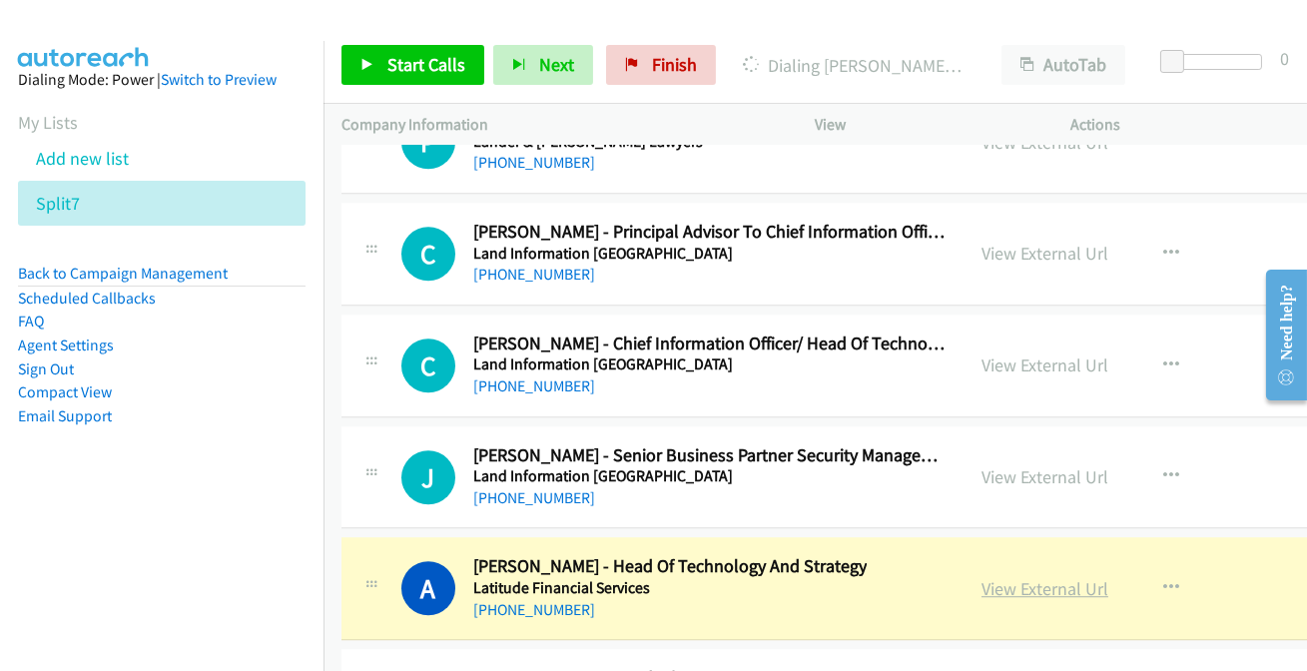
click at [1058, 577] on link "View External Url" at bounding box center [1044, 588] width 127 height 23
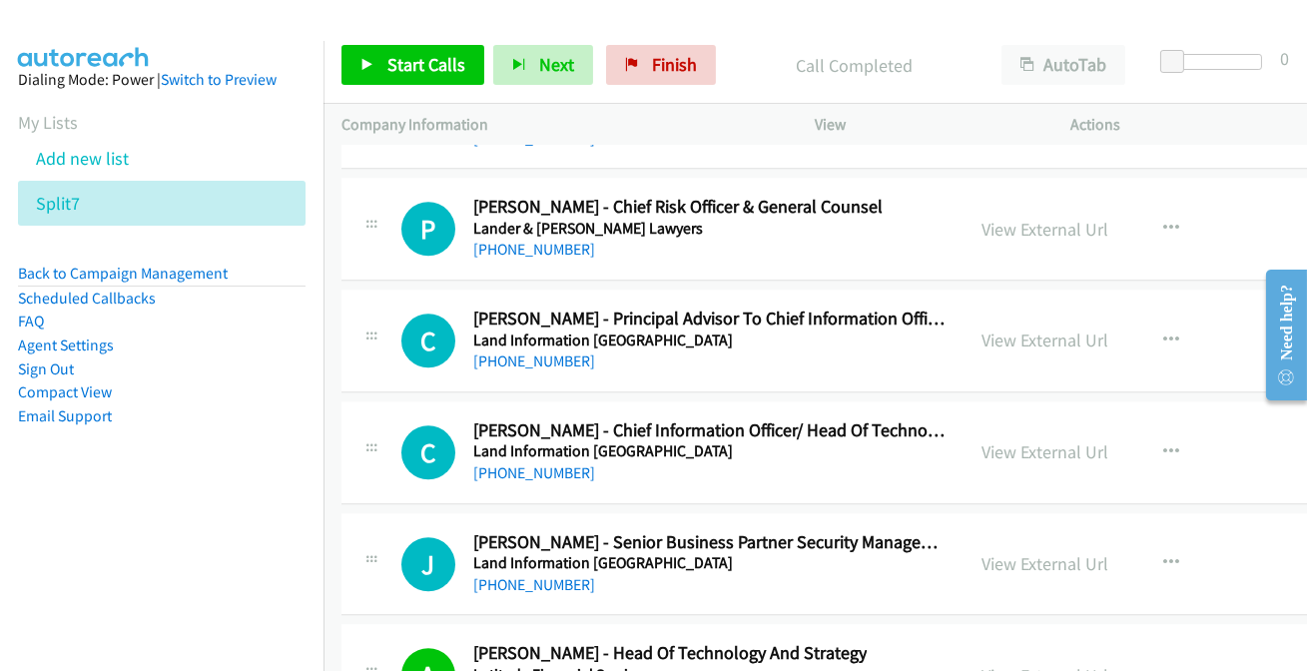
scroll to position [54002, 0]
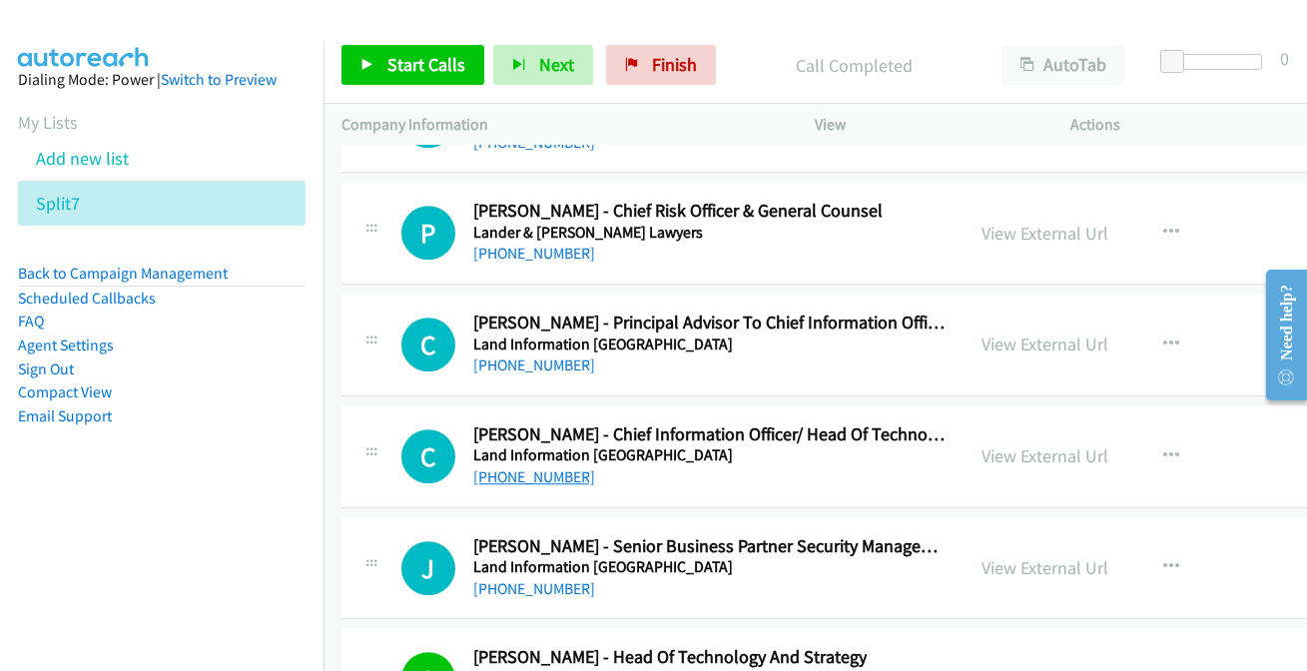
click at [563, 467] on link "+64 27 926 9972" at bounding box center [534, 476] width 122 height 19
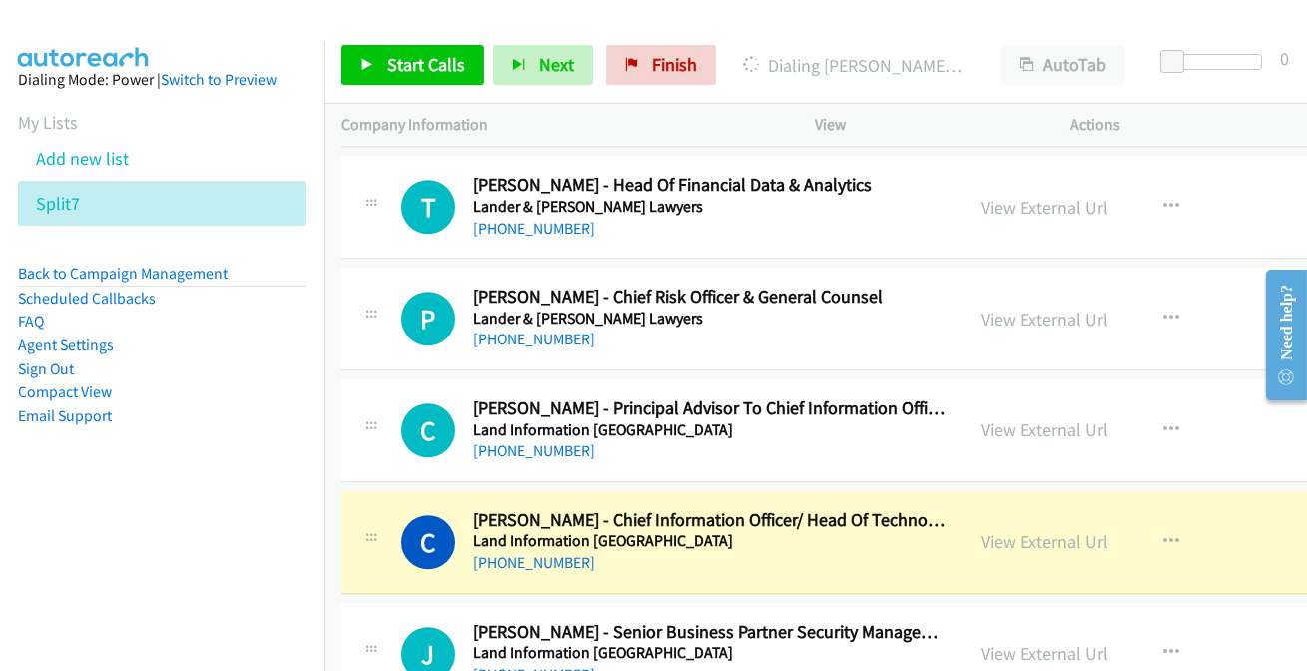
scroll to position [53911, 0]
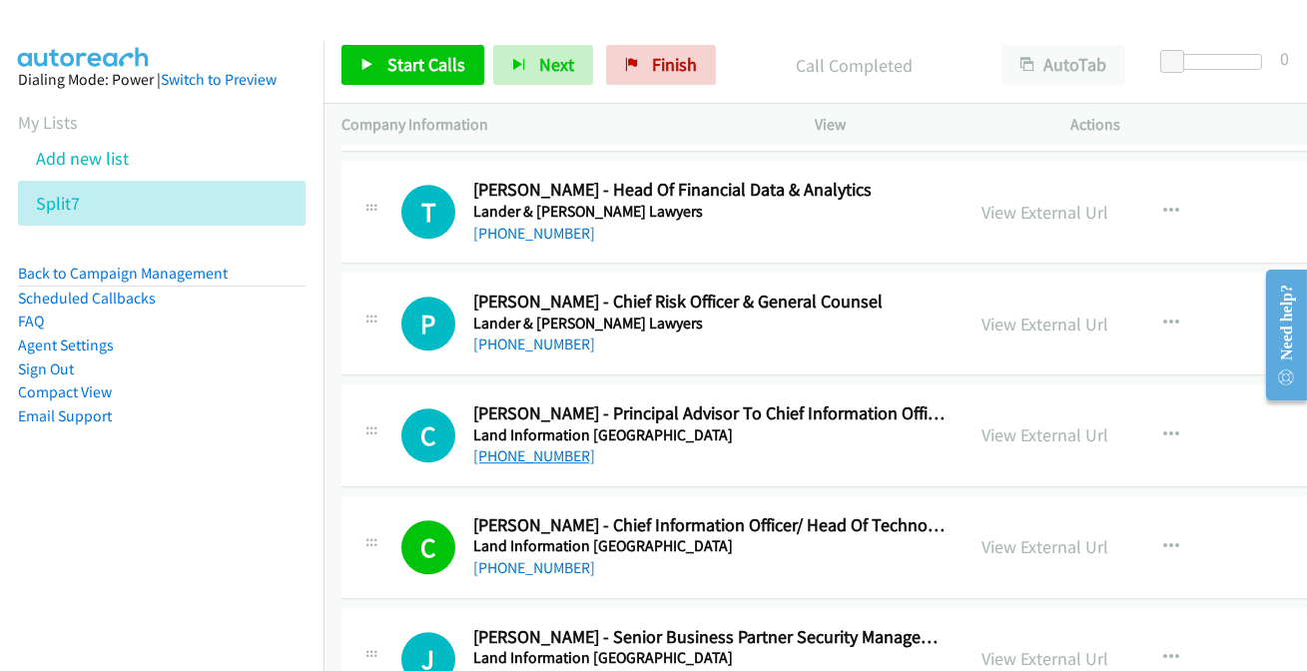
click at [559, 446] on link "+64 4 473 4186" at bounding box center [534, 455] width 122 height 19
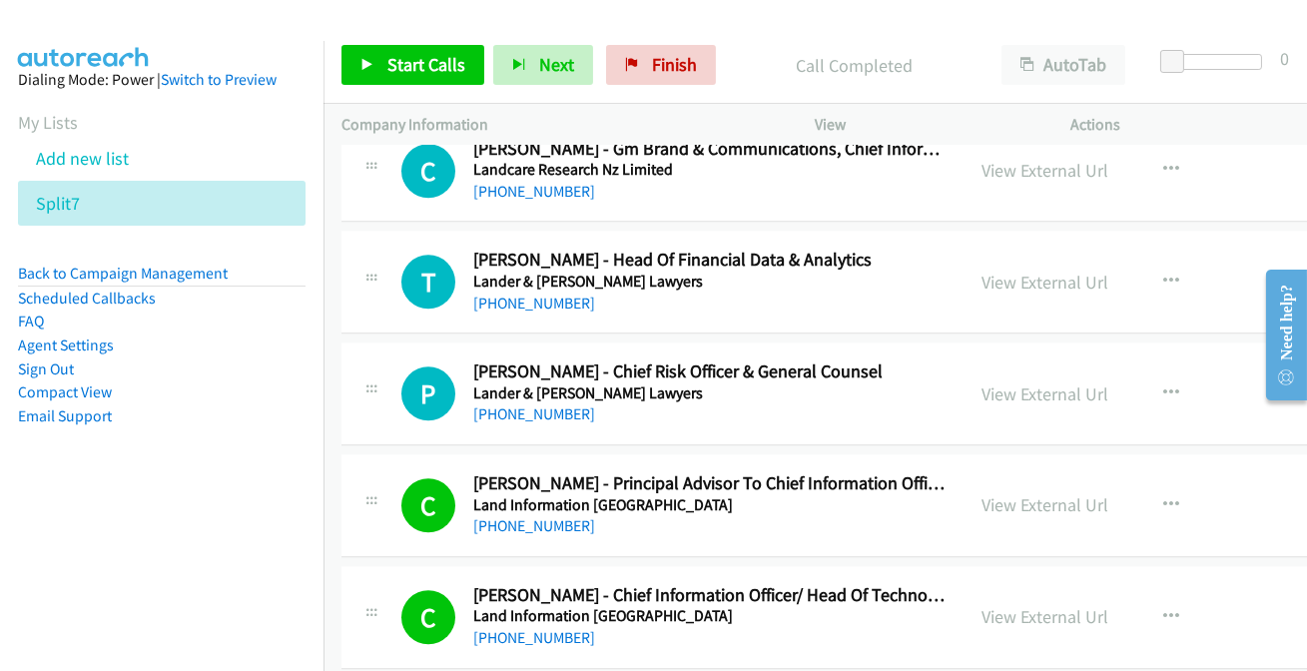
scroll to position [53820, 0]
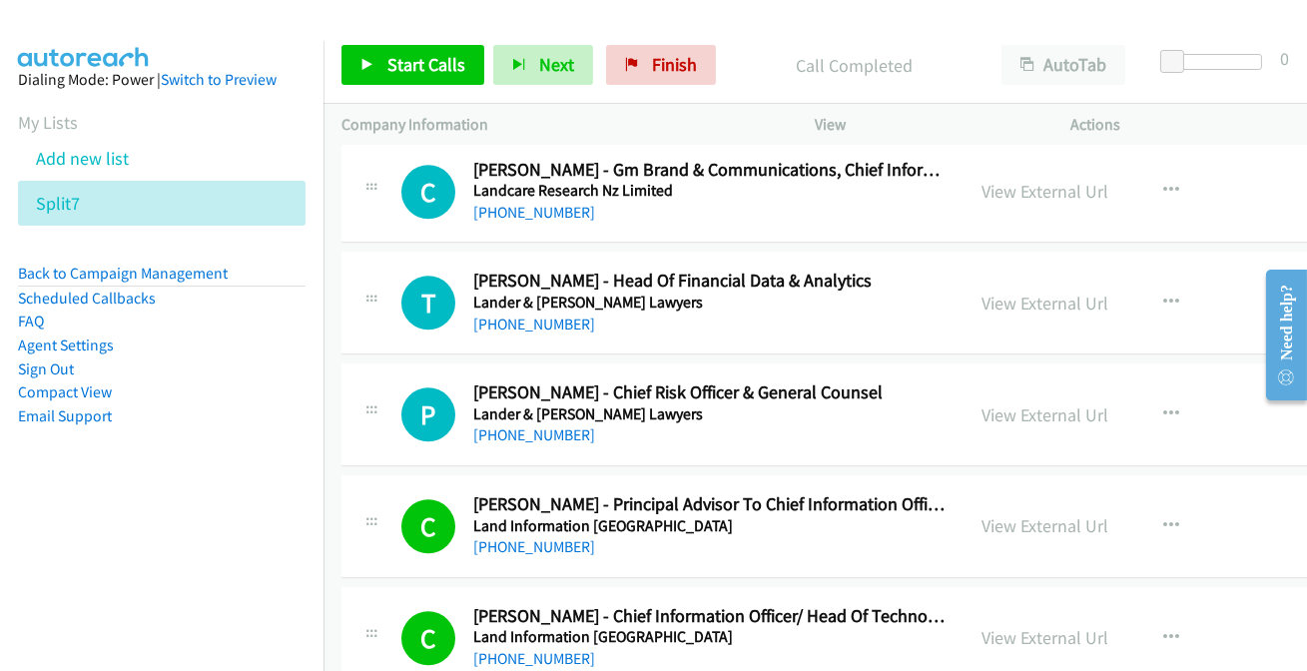
drag, startPoint x: 564, startPoint y: 362, endPoint x: 133, endPoint y: 12, distance: 555.8
click at [564, 425] on link "+61 421 713 117" at bounding box center [534, 434] width 122 height 19
click at [550, 425] on link "+61 421 713 117" at bounding box center [534, 434] width 122 height 19
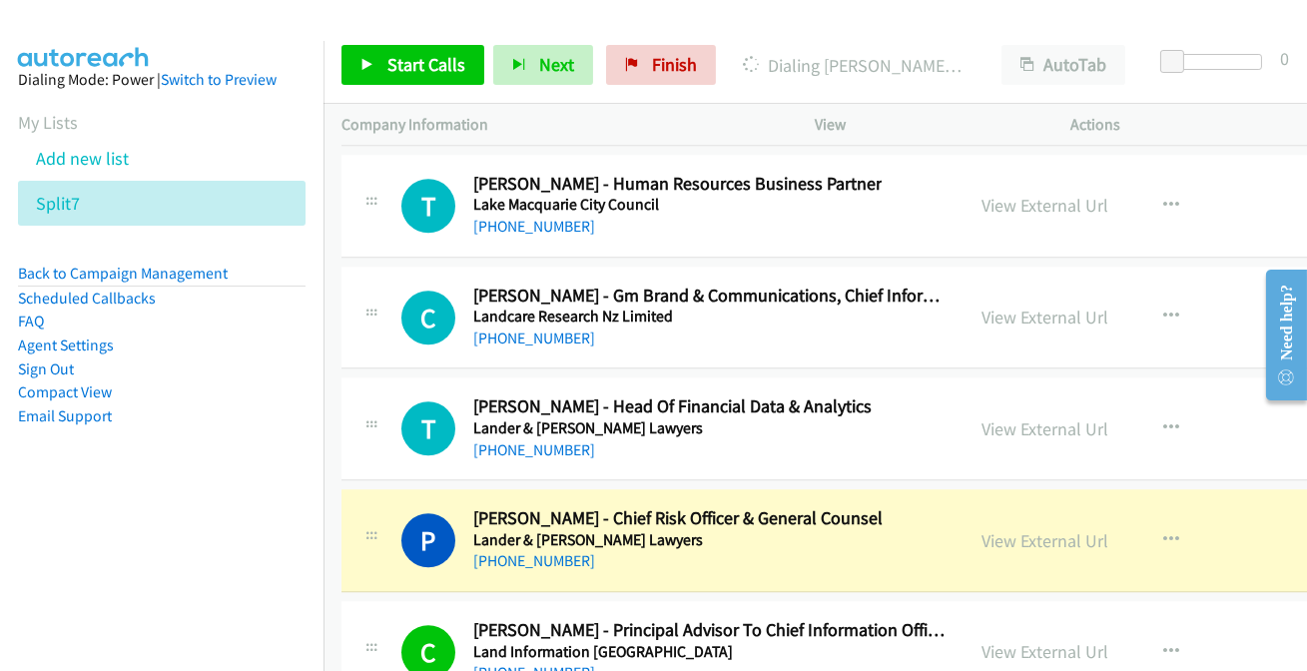
scroll to position [53639, 0]
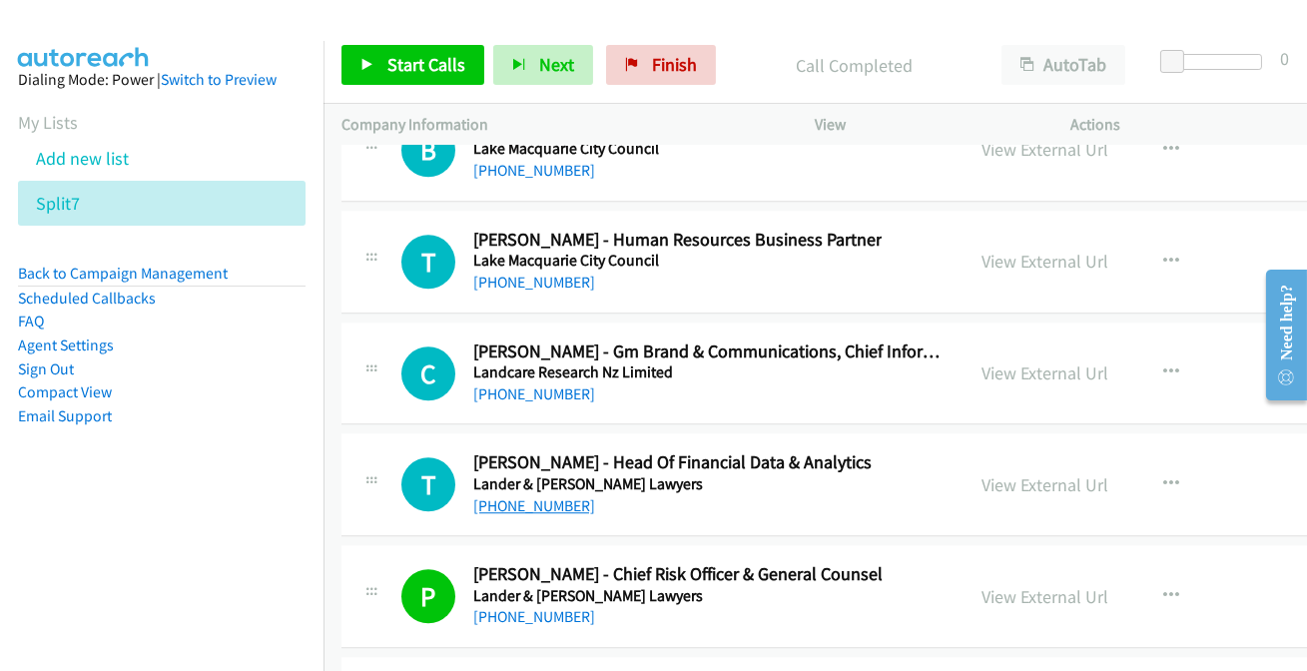
click at [532, 496] on link "+61 3 9269 9702" at bounding box center [534, 505] width 122 height 19
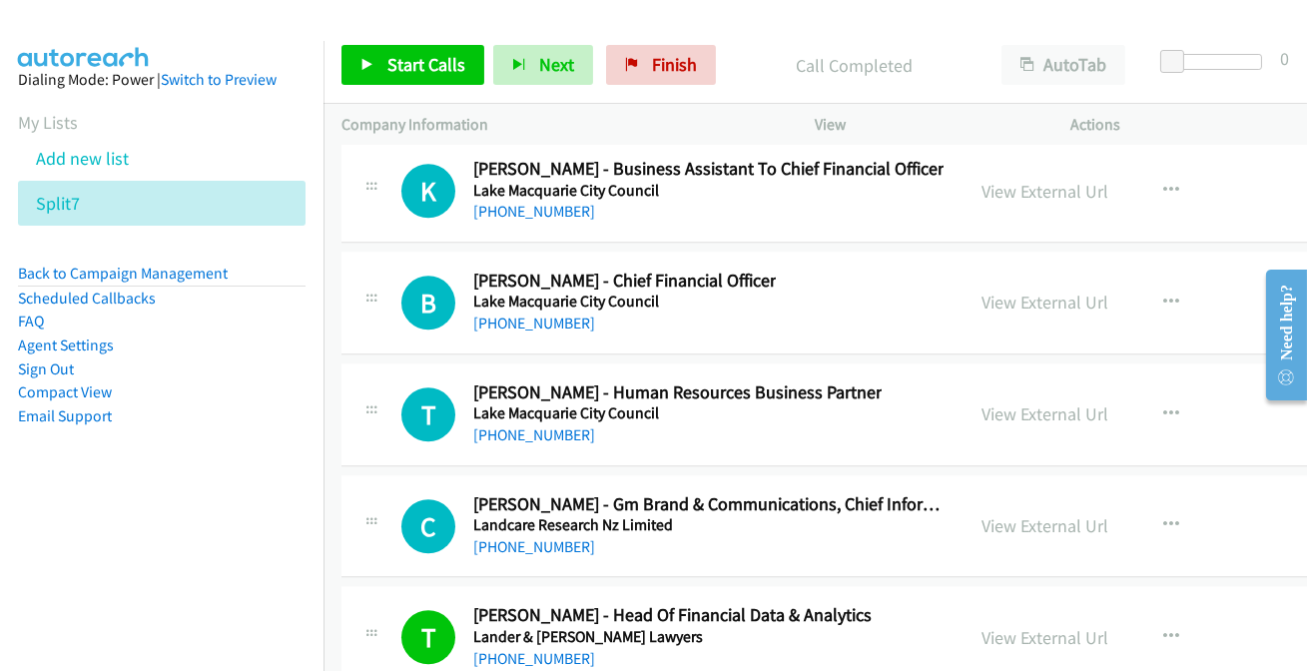
scroll to position [53457, 0]
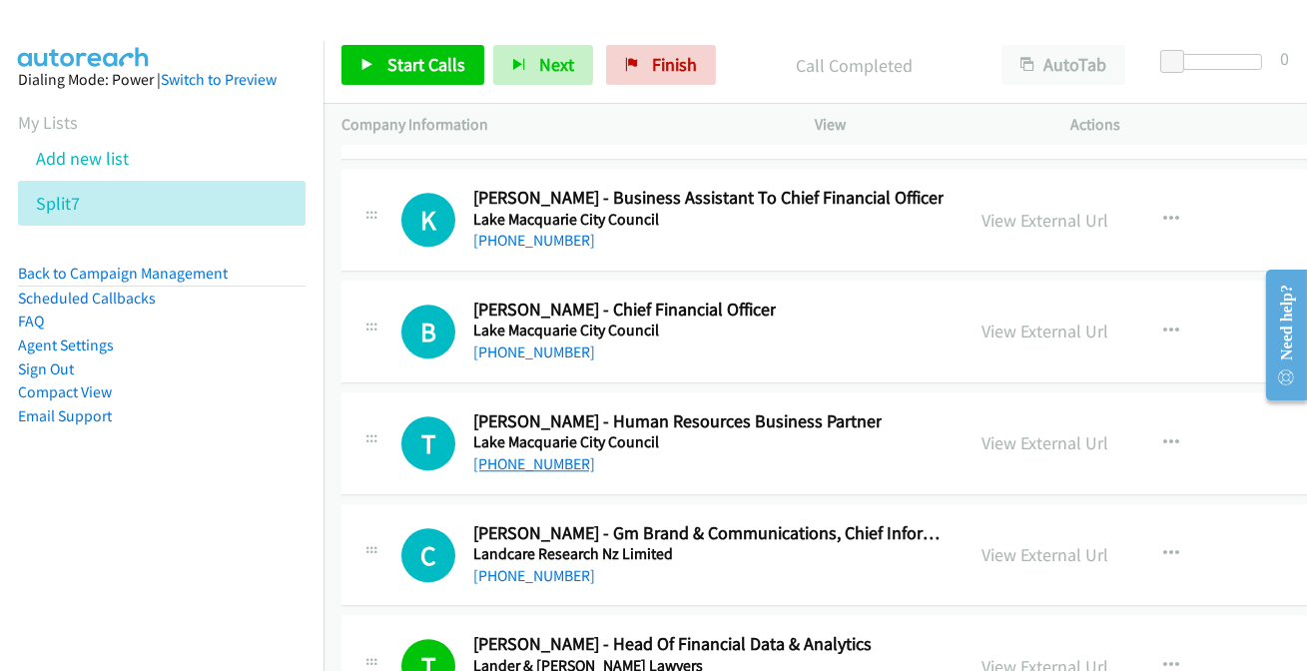
drag, startPoint x: 493, startPoint y: 393, endPoint x: 504, endPoint y: 396, distance: 11.4
click at [542, 566] on link "+64 27 549 9595" at bounding box center [534, 575] width 122 height 19
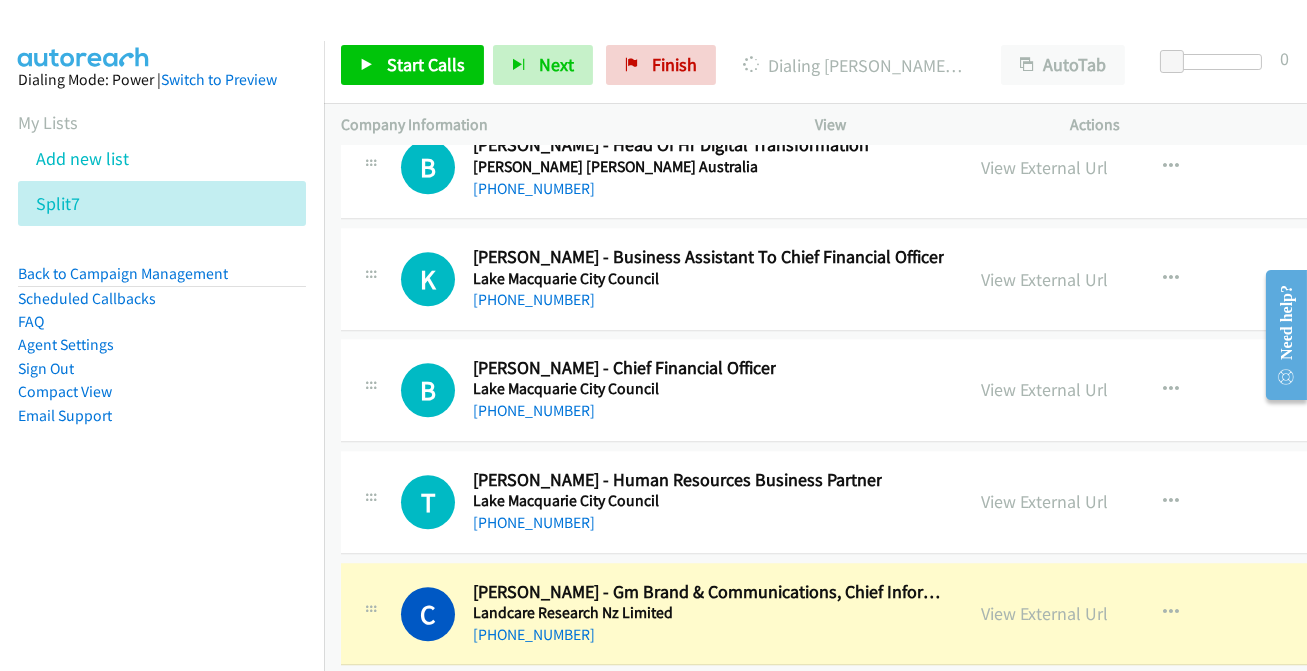
scroll to position [53367, 0]
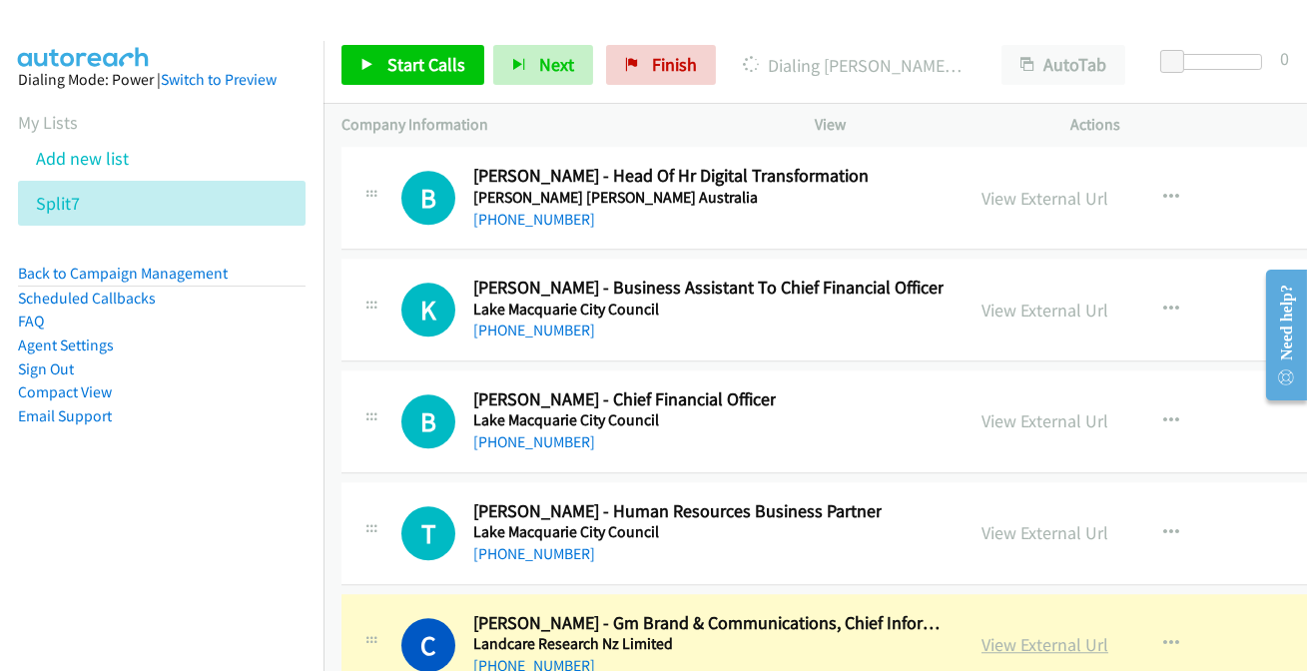
click at [1055, 633] on link "View External Url" at bounding box center [1044, 644] width 127 height 23
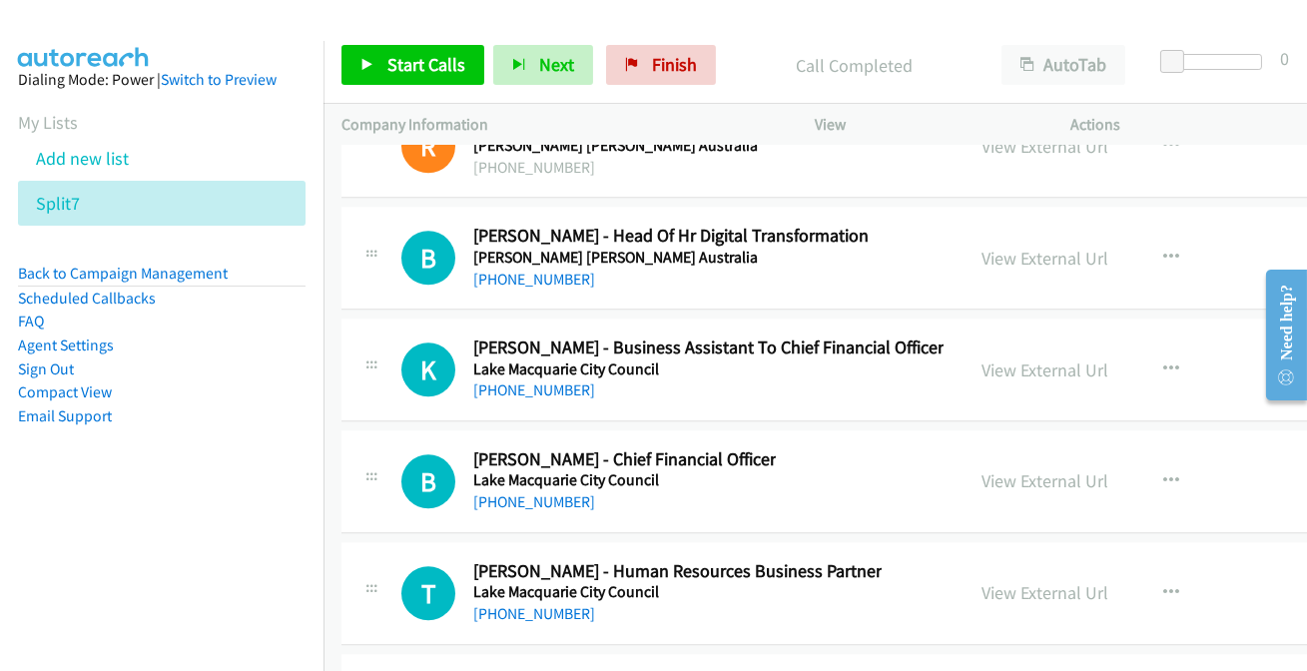
scroll to position [53276, 0]
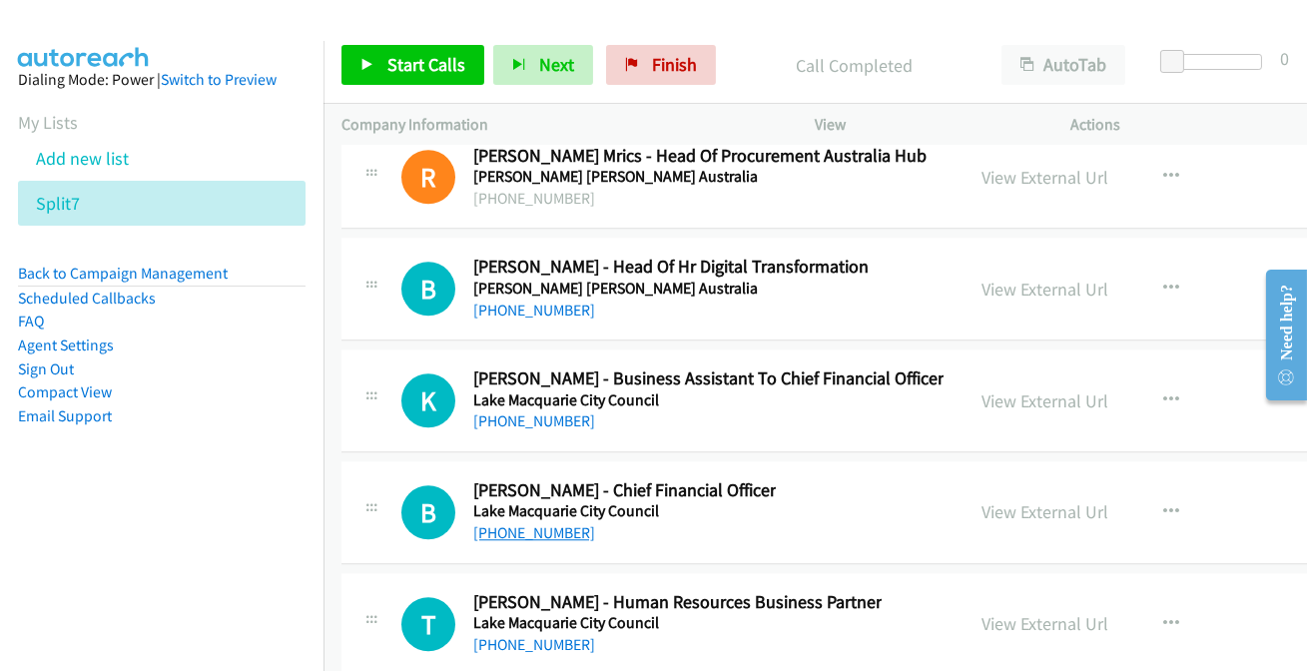
click at [537, 523] on link "+61 451 464 258" at bounding box center [534, 532] width 122 height 19
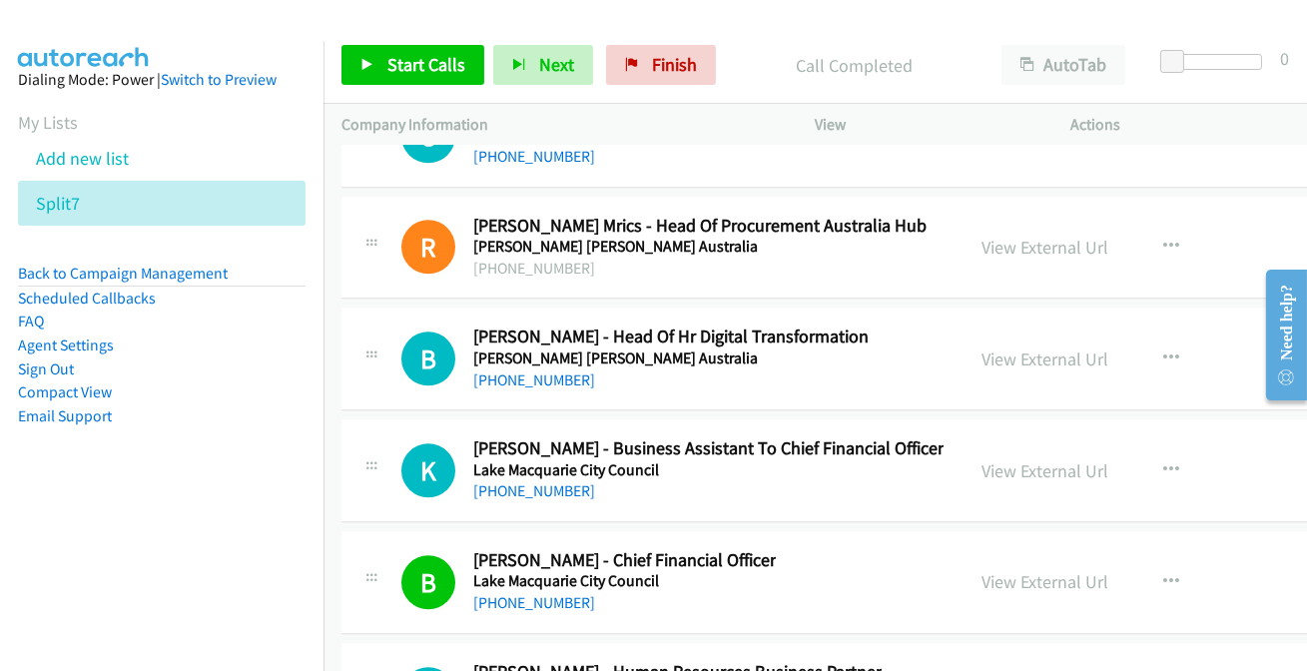
scroll to position [53185, 0]
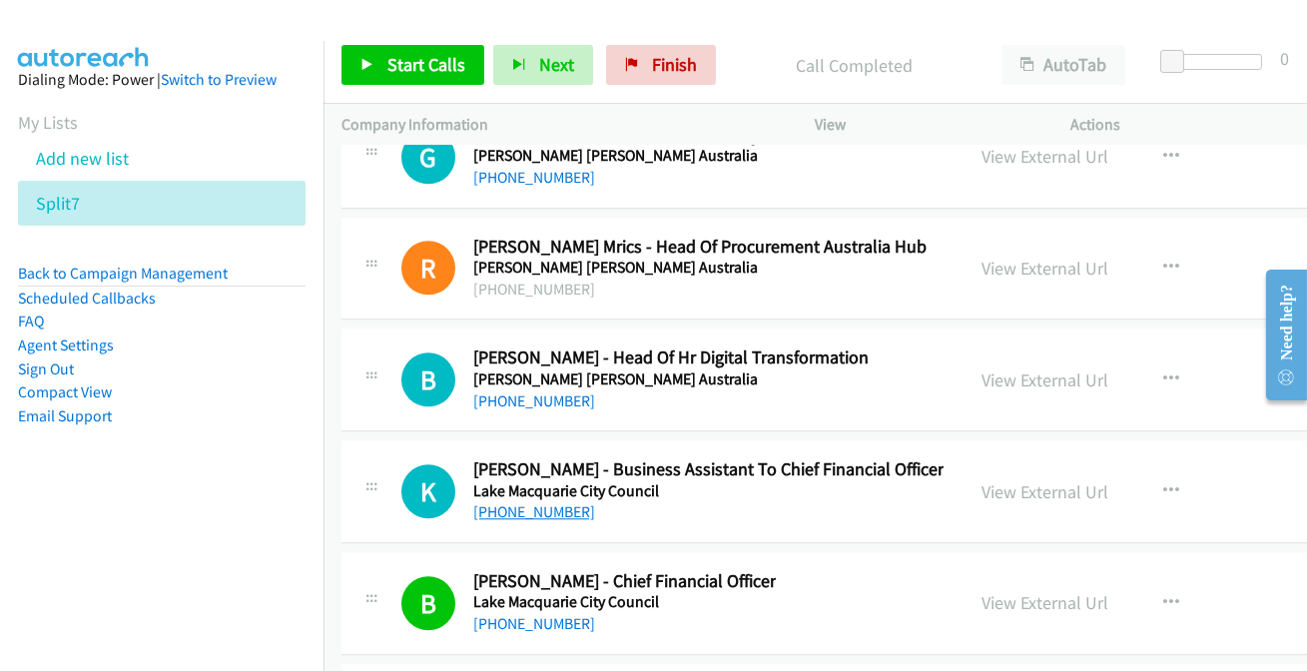
click at [540, 502] on link "+61 1800 802 044" at bounding box center [534, 511] width 122 height 19
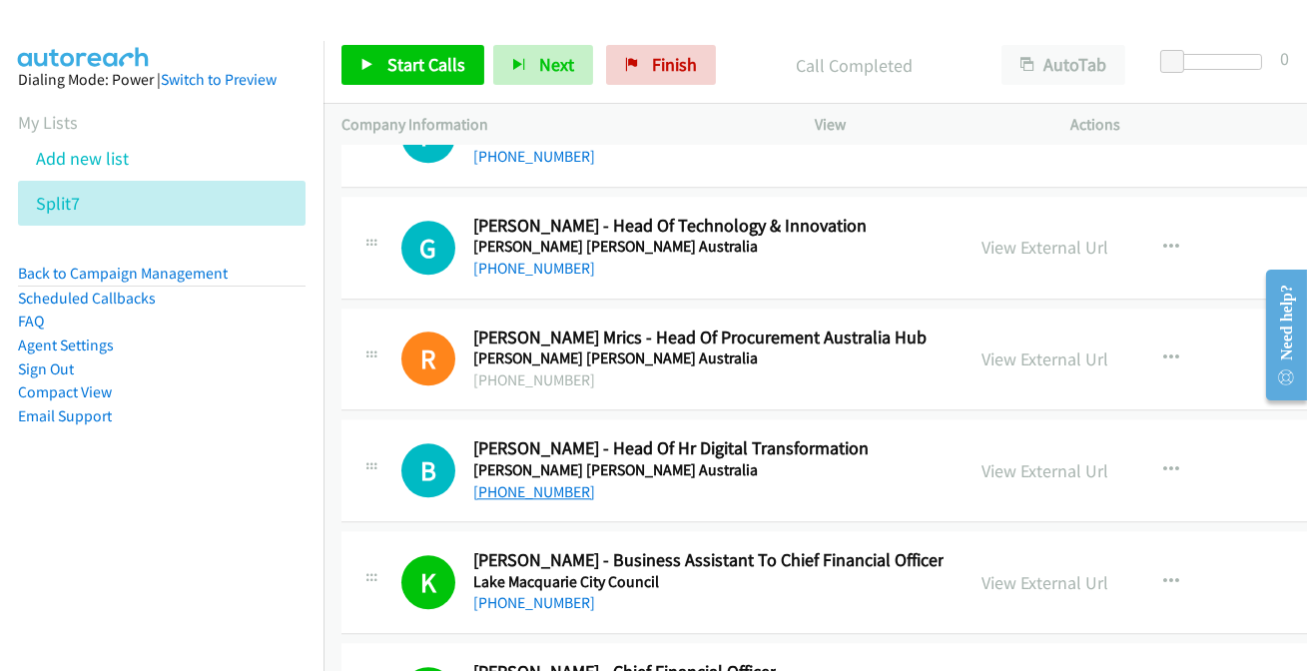
click at [529, 482] on link "+61 7 3308 7816" at bounding box center [534, 491] width 122 height 19
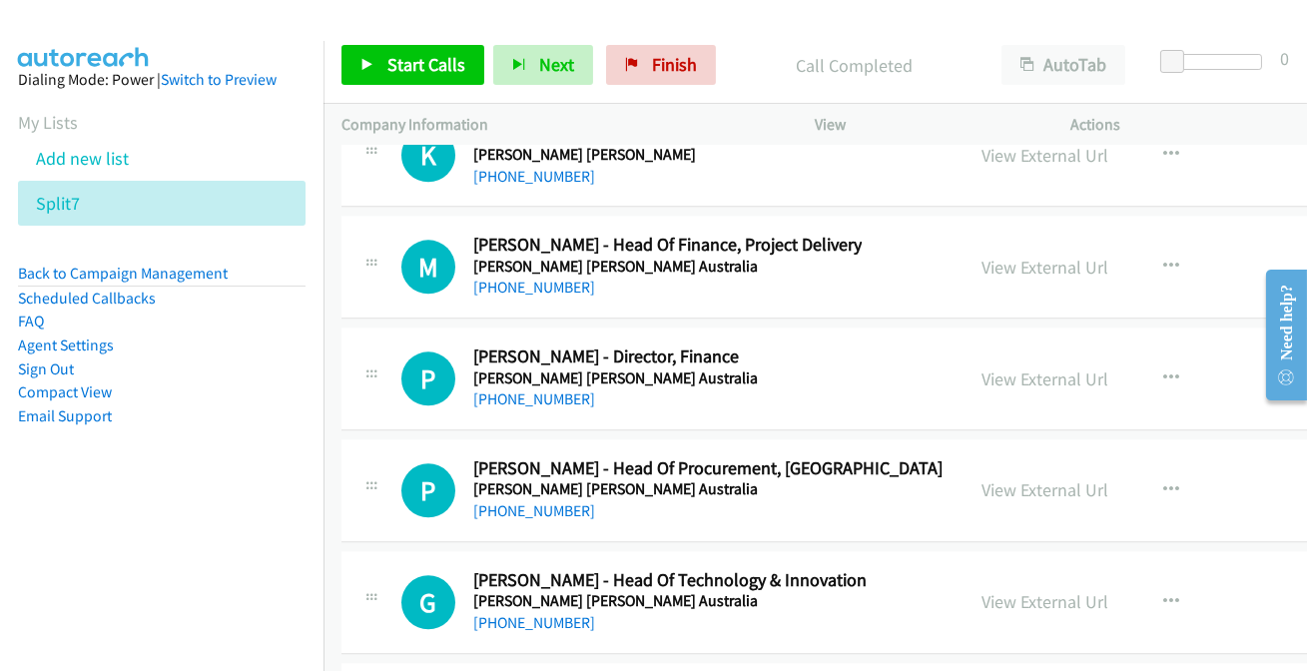
scroll to position [52731, 0]
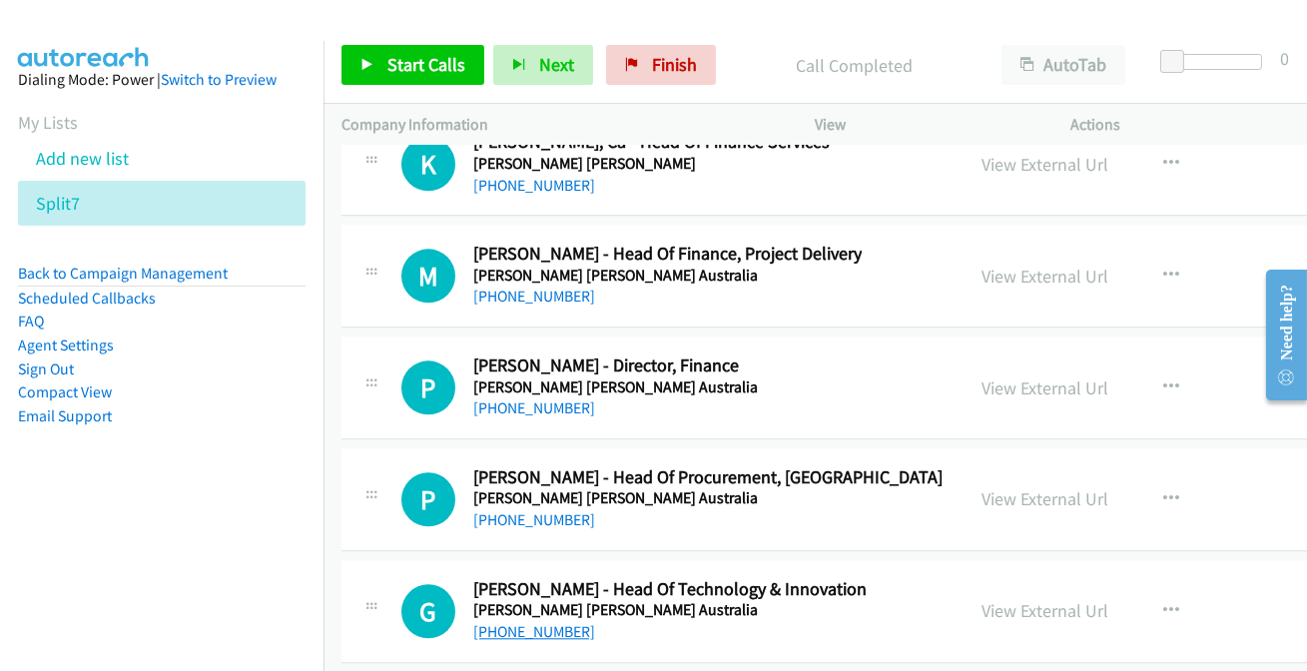
click at [518, 622] on link "+61 415 116 252" at bounding box center [534, 631] width 122 height 19
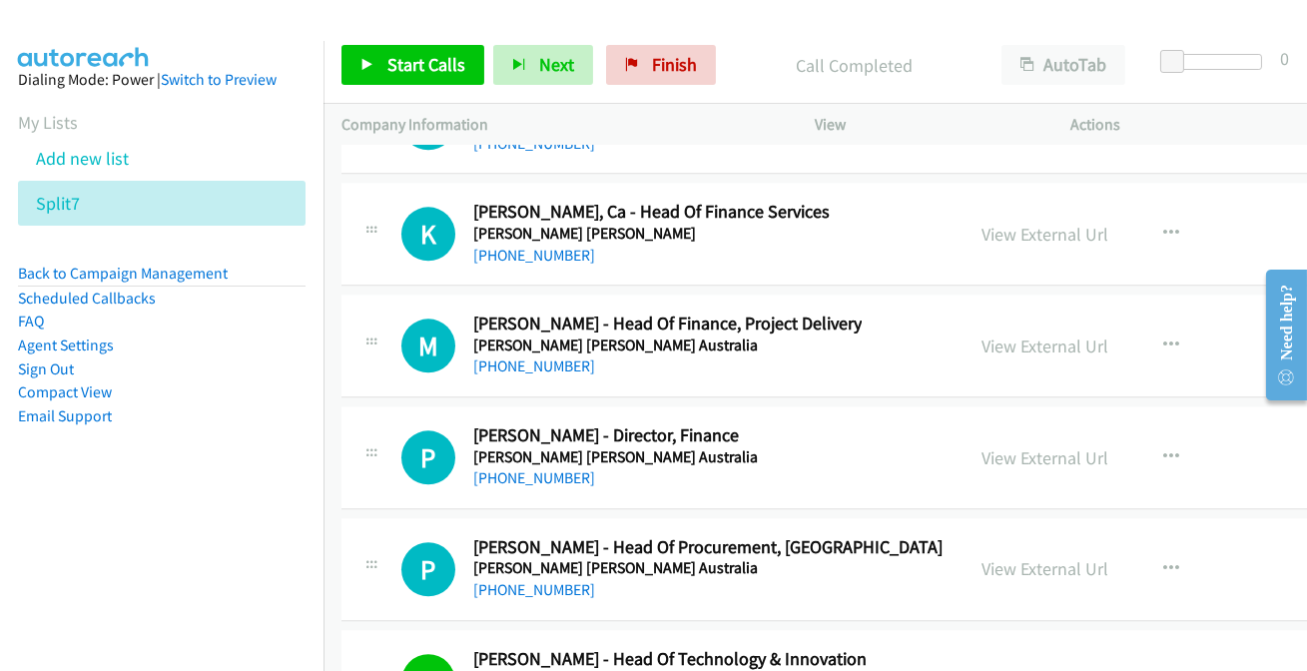
scroll to position [52640, 0]
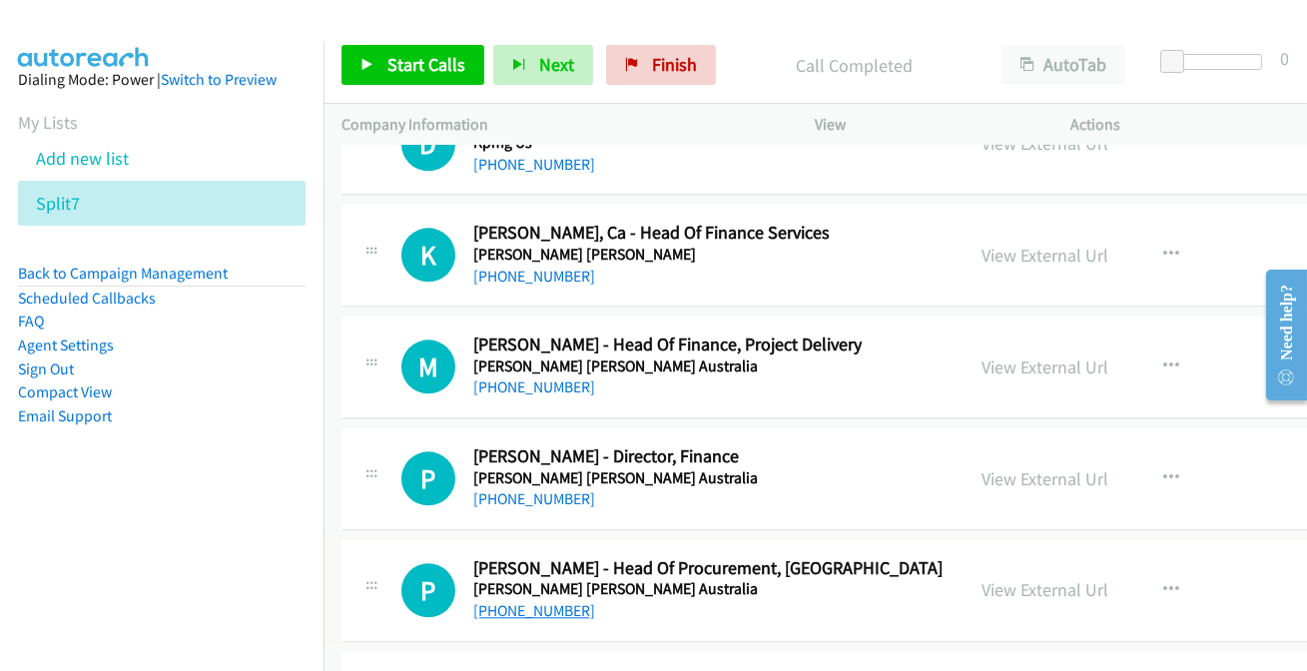
click at [497, 601] on link "+61 8 9362 7136" at bounding box center [534, 610] width 122 height 19
click at [545, 489] on link "+61 417 229 642" at bounding box center [534, 498] width 122 height 19
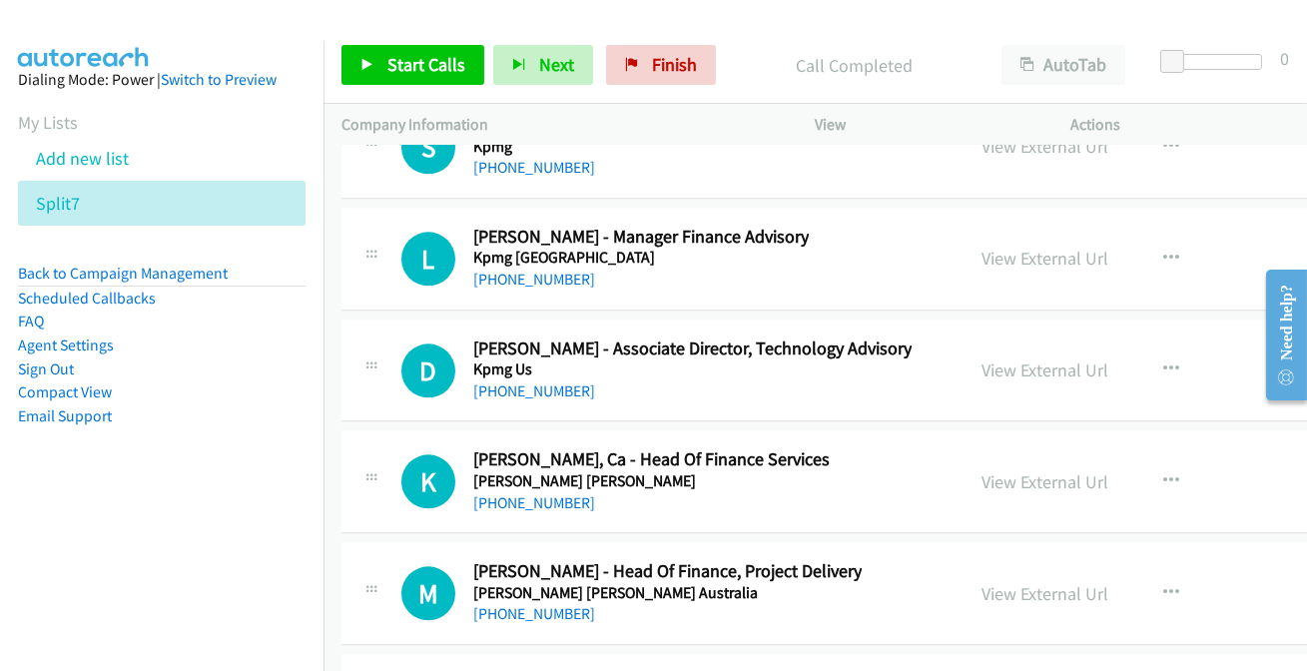
scroll to position [52368, 0]
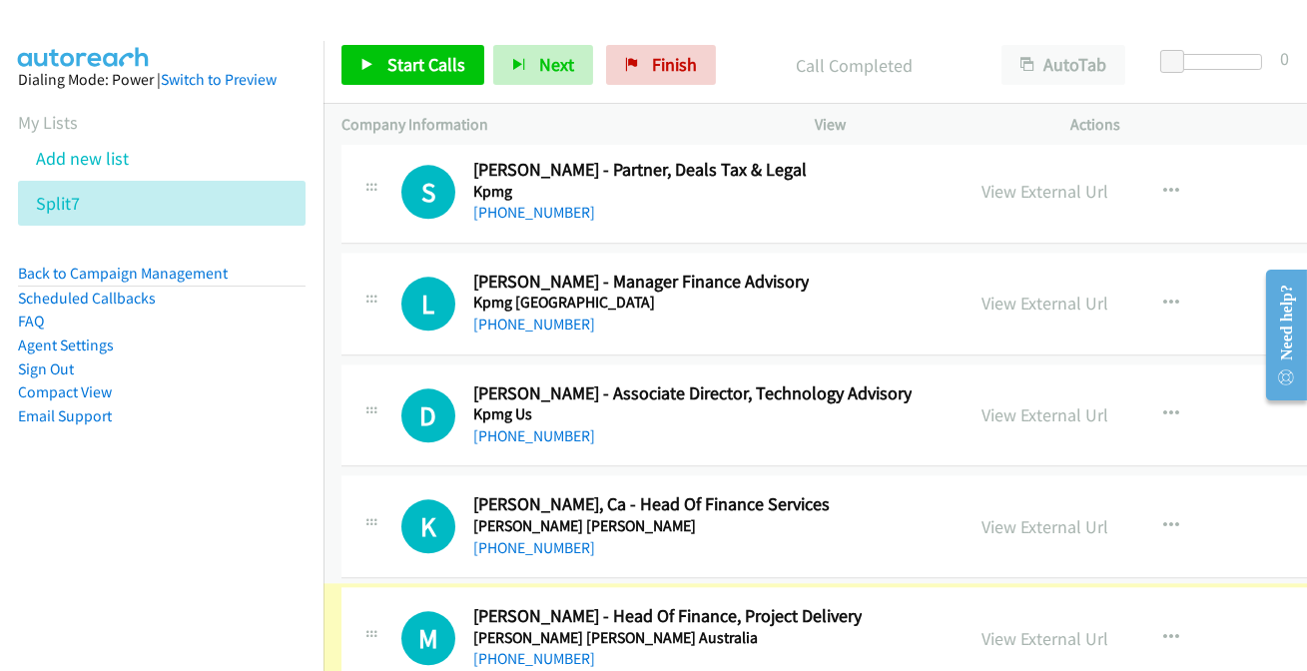
click at [565, 649] on link "+61 431 817 887" at bounding box center [534, 658] width 122 height 19
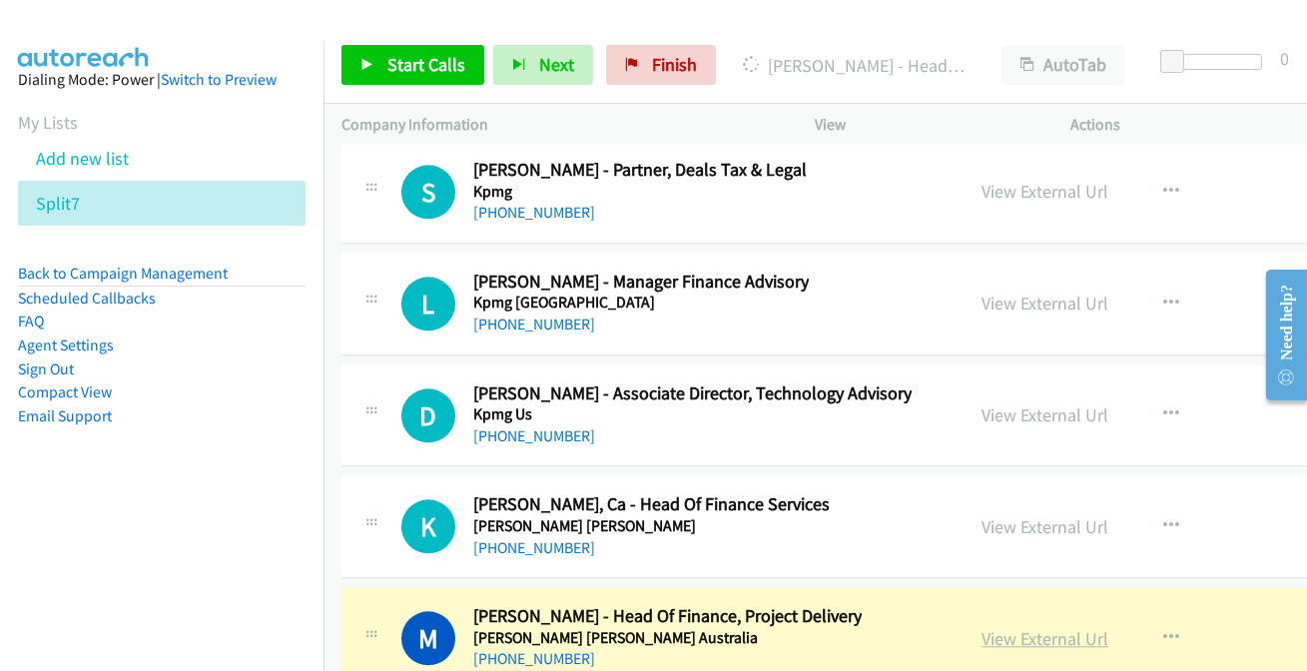
click at [1034, 627] on link "View External Url" at bounding box center [1044, 638] width 127 height 23
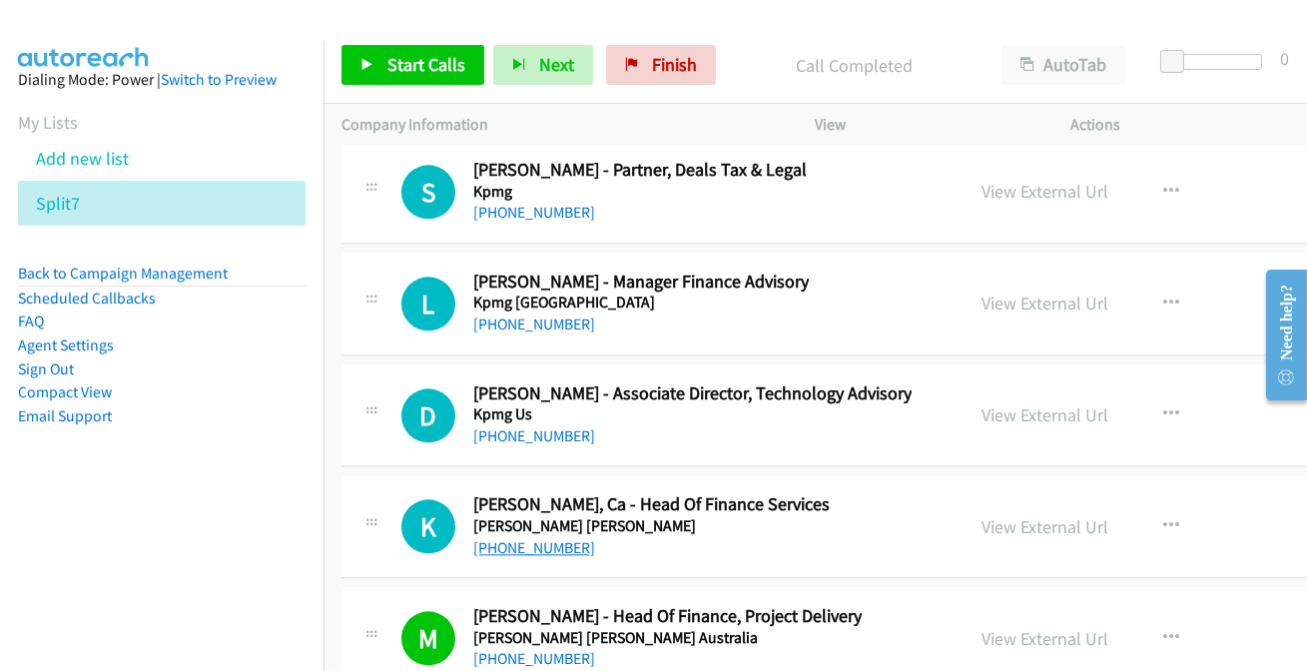
click at [535, 538] on link "+61 419 754 738" at bounding box center [534, 547] width 122 height 19
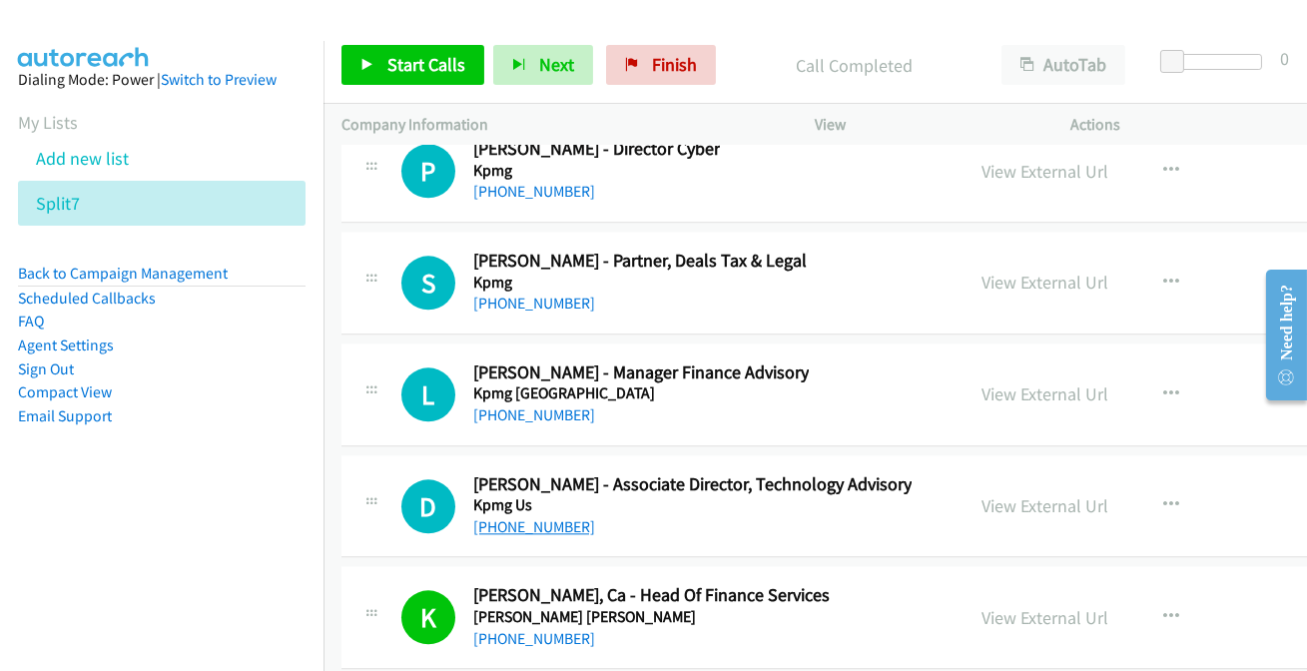
click at [515, 517] on link "+61 431 601 091" at bounding box center [534, 526] width 122 height 19
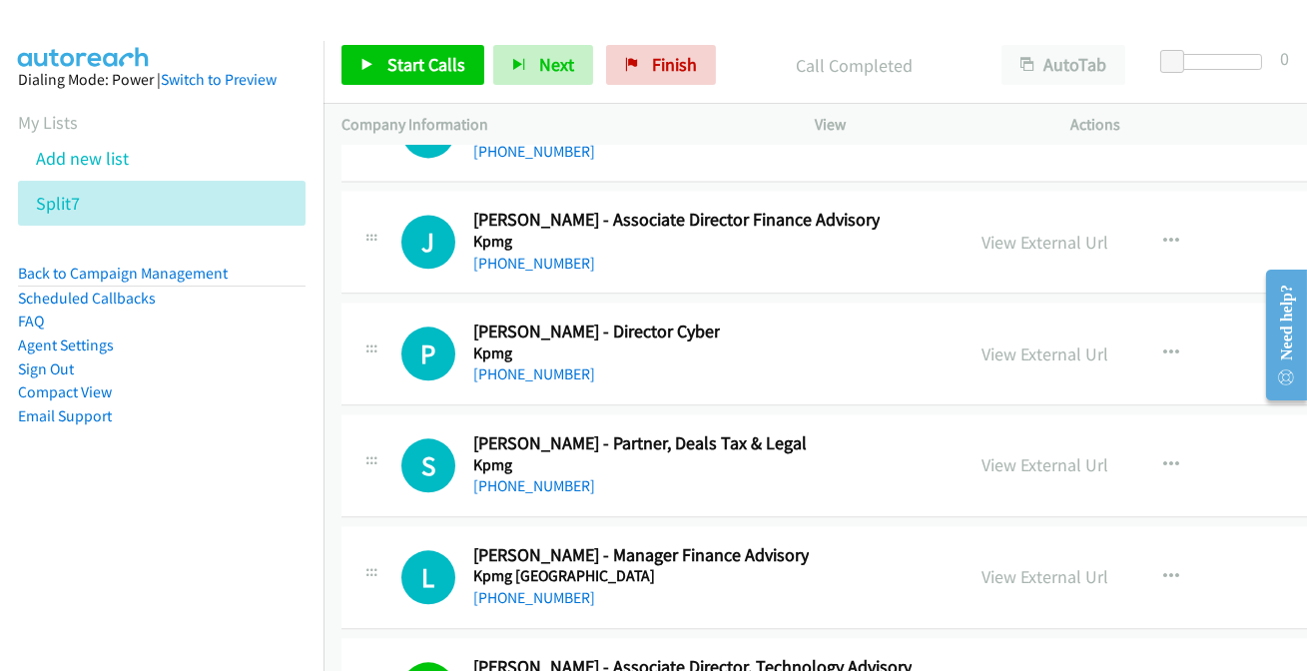
scroll to position [52096, 0]
click at [532, 475] on link "+61 438 149 413" at bounding box center [534, 484] width 122 height 19
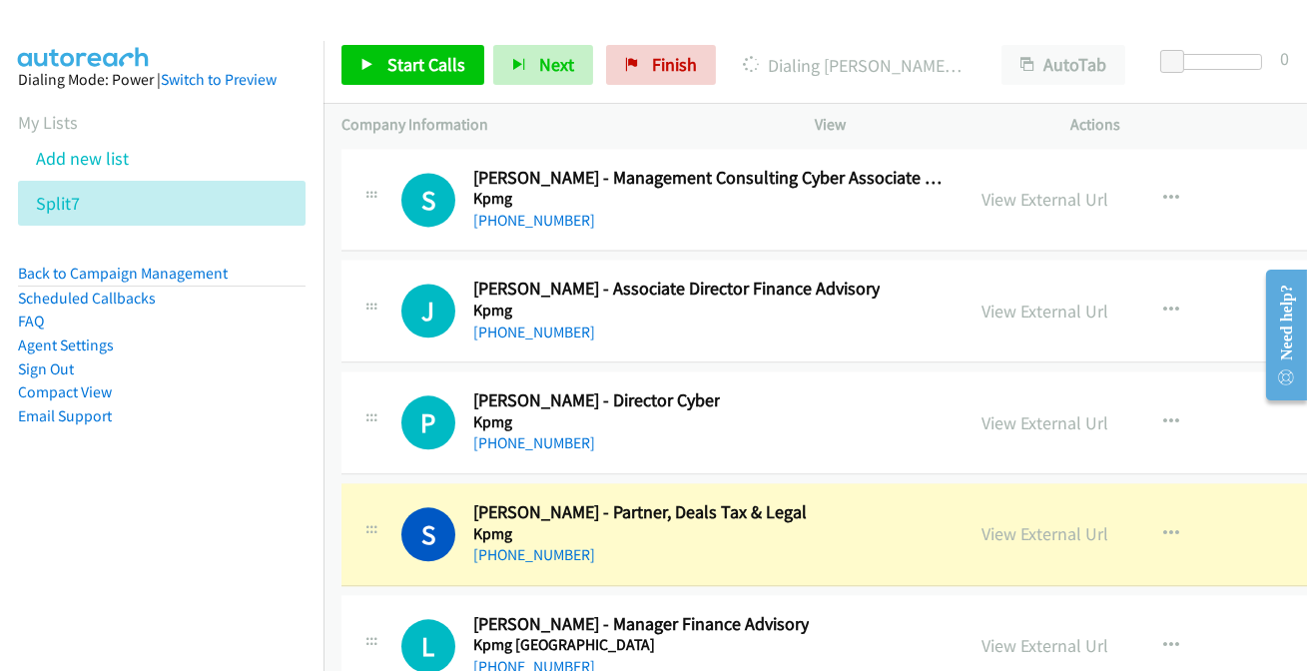
scroll to position [52005, 0]
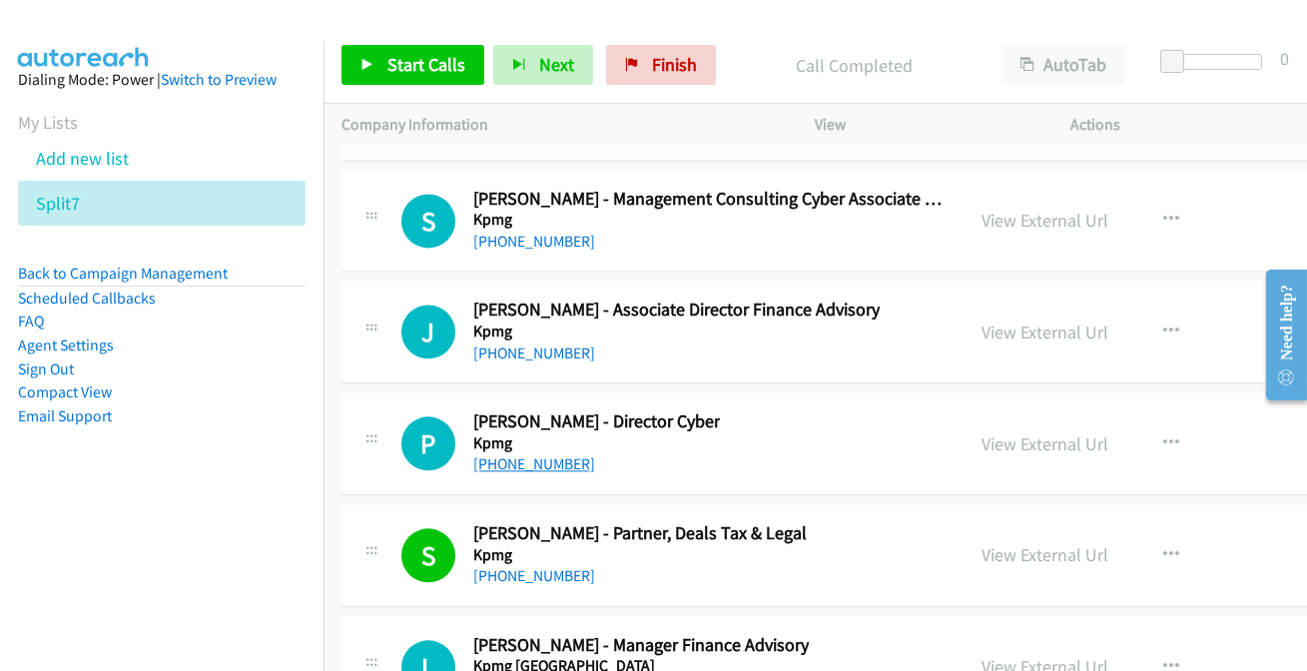
click at [523, 454] on link "+61 7 5577 7555" at bounding box center [534, 463] width 122 height 19
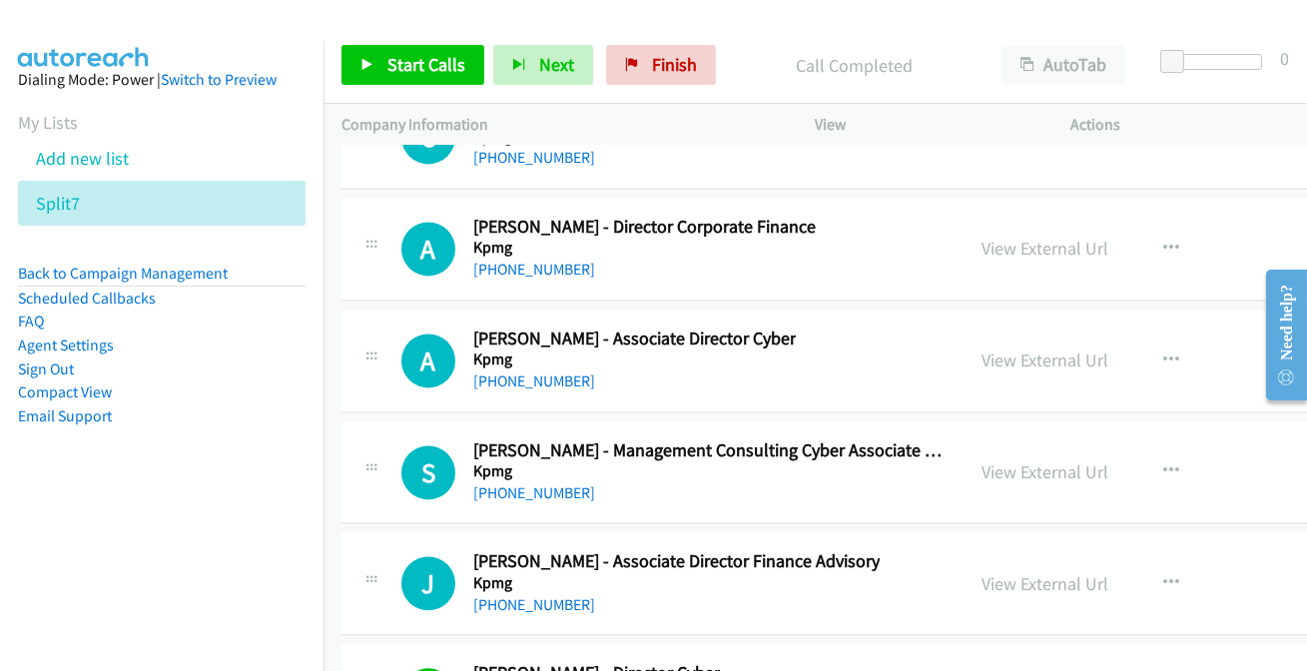
scroll to position [51732, 0]
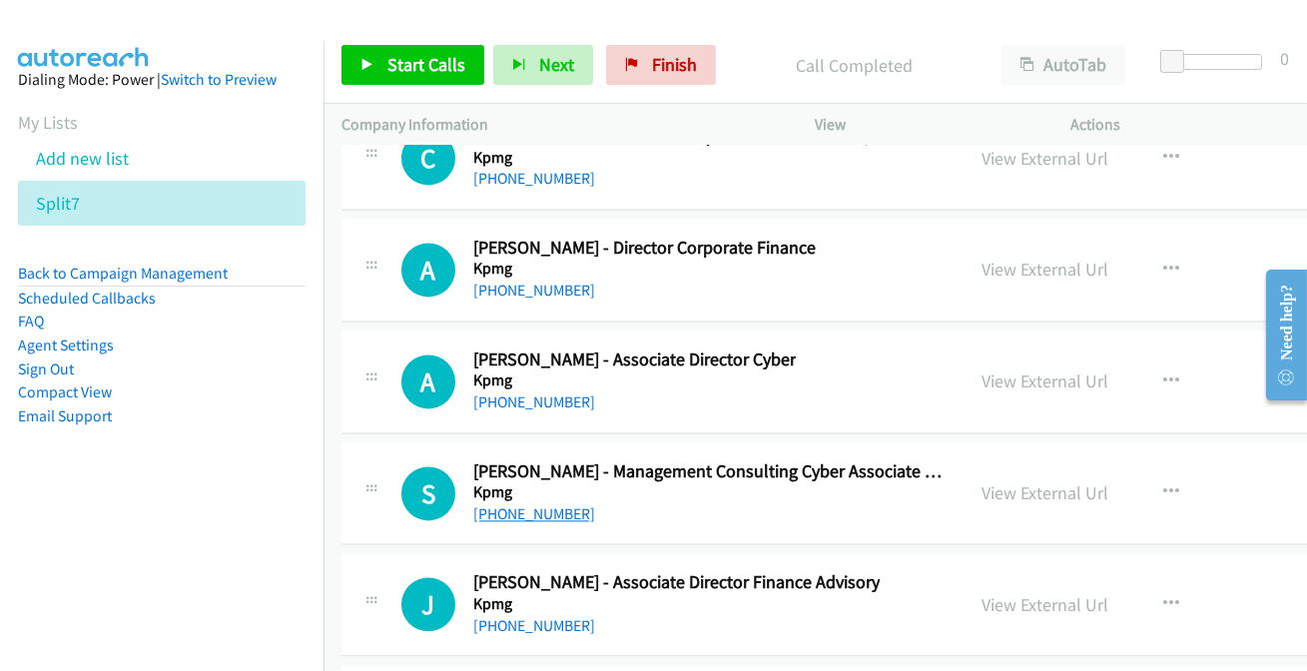
drag, startPoint x: 547, startPoint y: 439, endPoint x: 529, endPoint y: 443, distance: 18.4
click at [529, 504] on link "+61 477 877 766" at bounding box center [534, 513] width 122 height 19
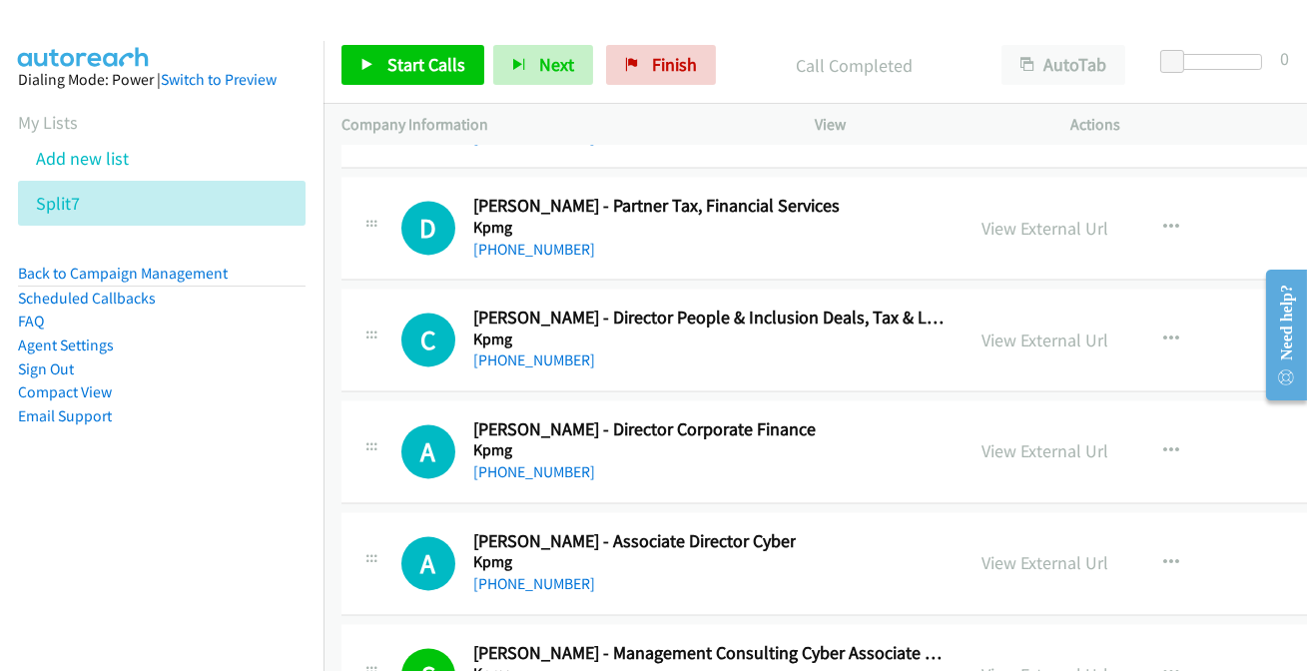
scroll to position [51460, 0]
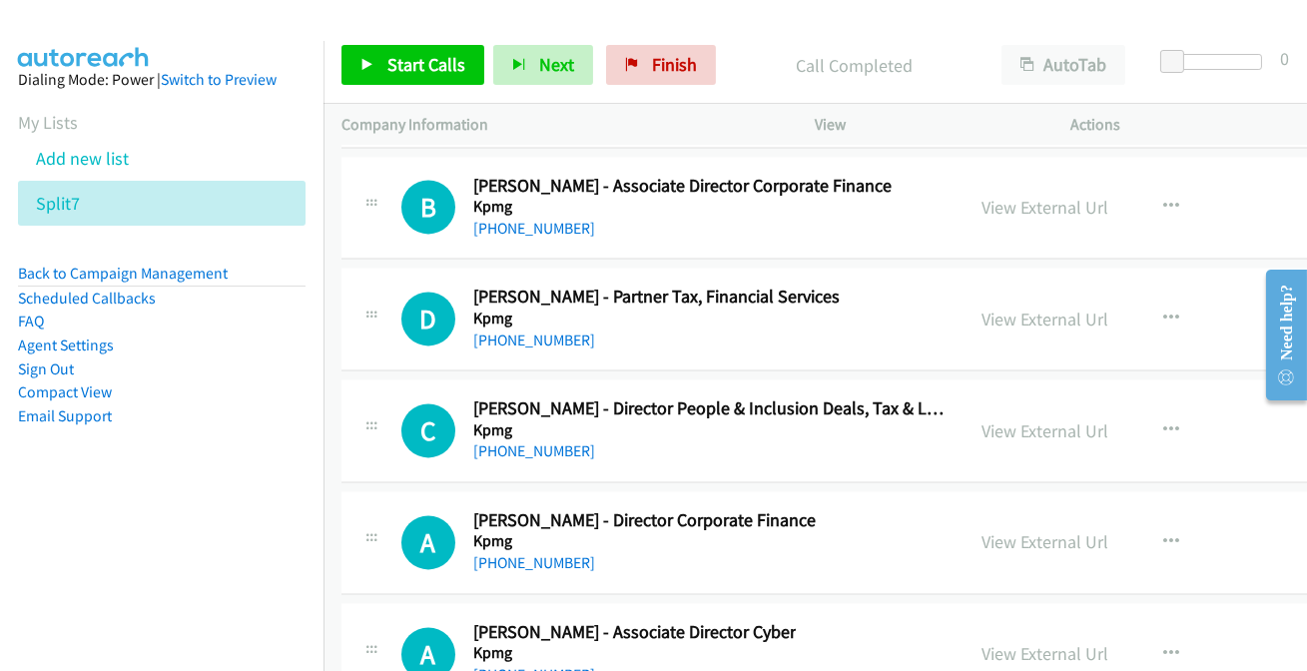
click at [520, 328] on div "+61 421 056 898" at bounding box center [656, 340] width 366 height 24
click at [520, 330] on link "+61 421 056 898" at bounding box center [534, 339] width 122 height 19
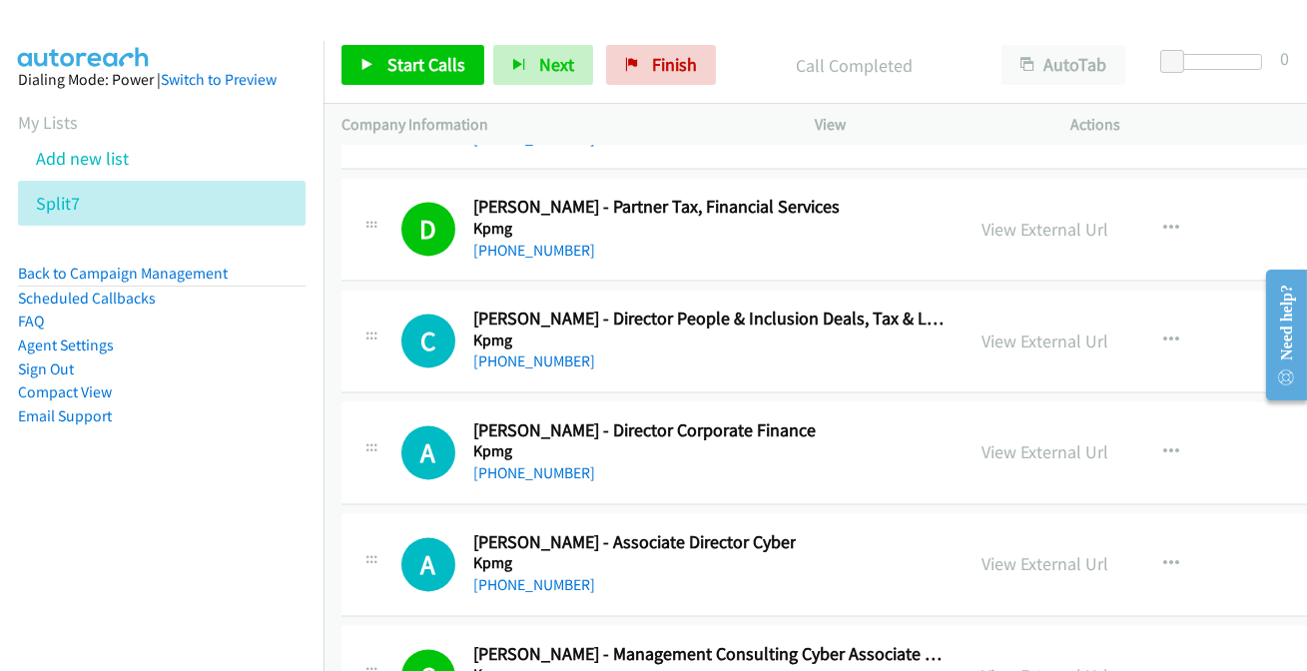
scroll to position [51551, 0]
click at [508, 574] on link "+61 423 290 125" at bounding box center [534, 583] width 122 height 19
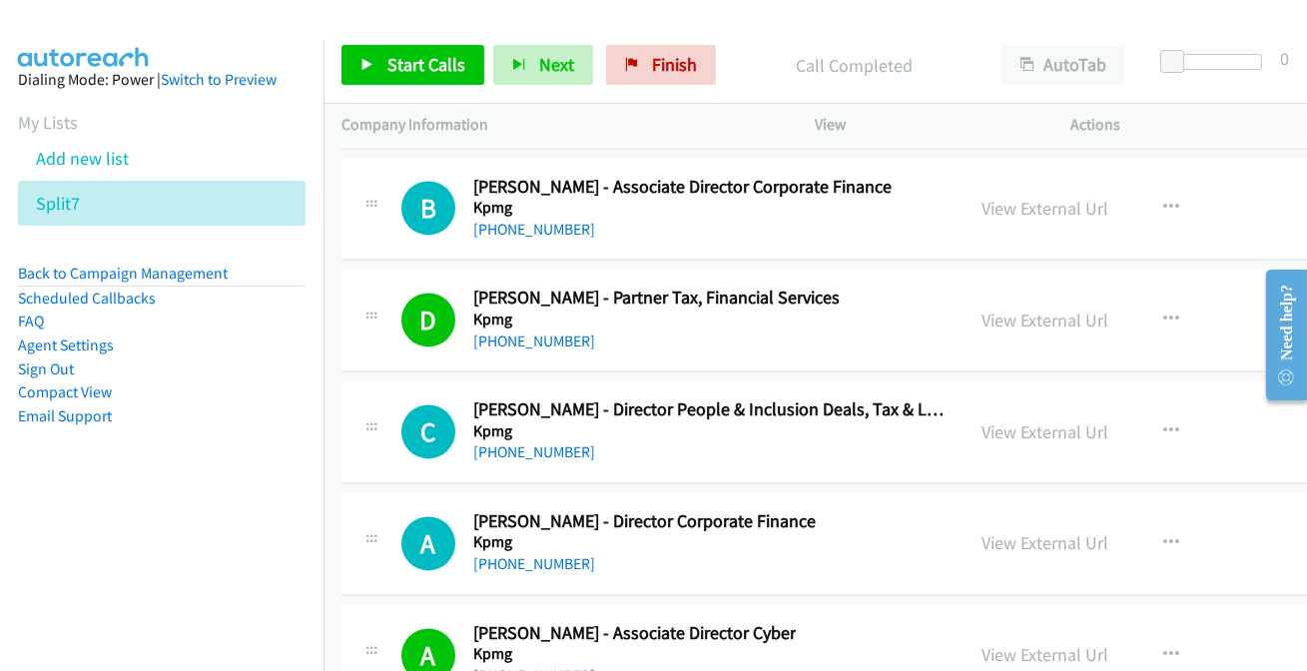
scroll to position [51370, 0]
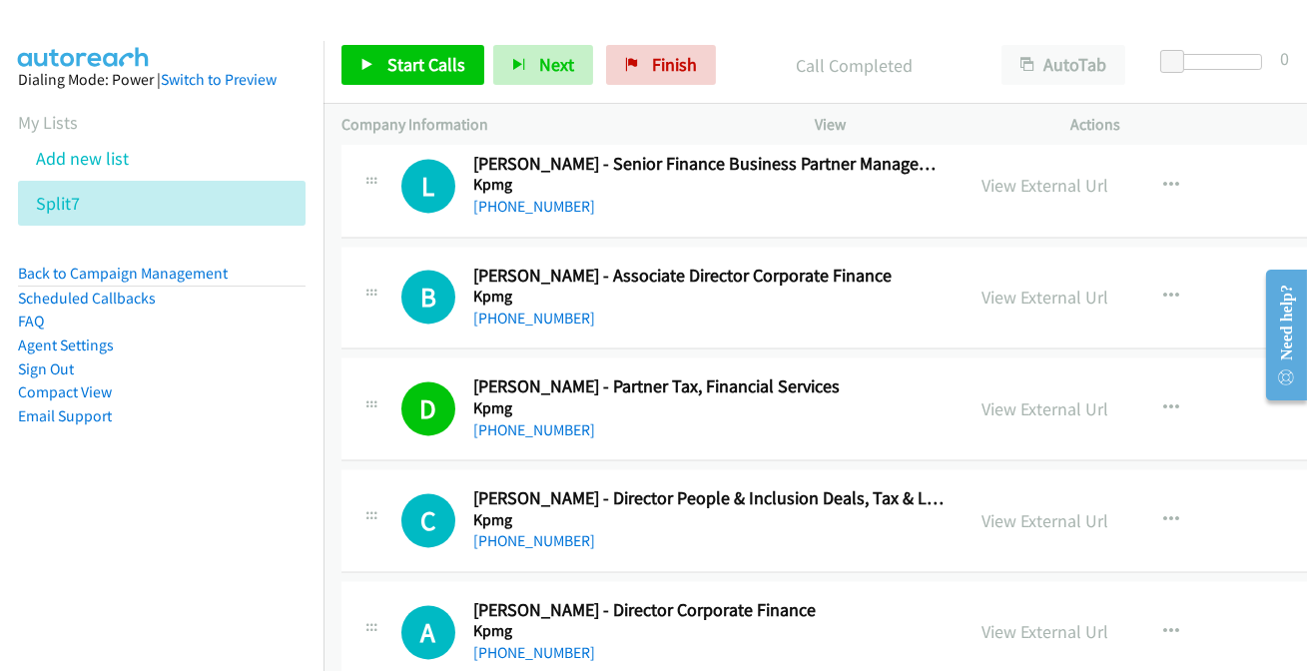
drag, startPoint x: 513, startPoint y: 587, endPoint x: 550, endPoint y: 549, distance: 53.0
click at [527, 643] on link "+64 9 442 7759" at bounding box center [534, 652] width 122 height 19
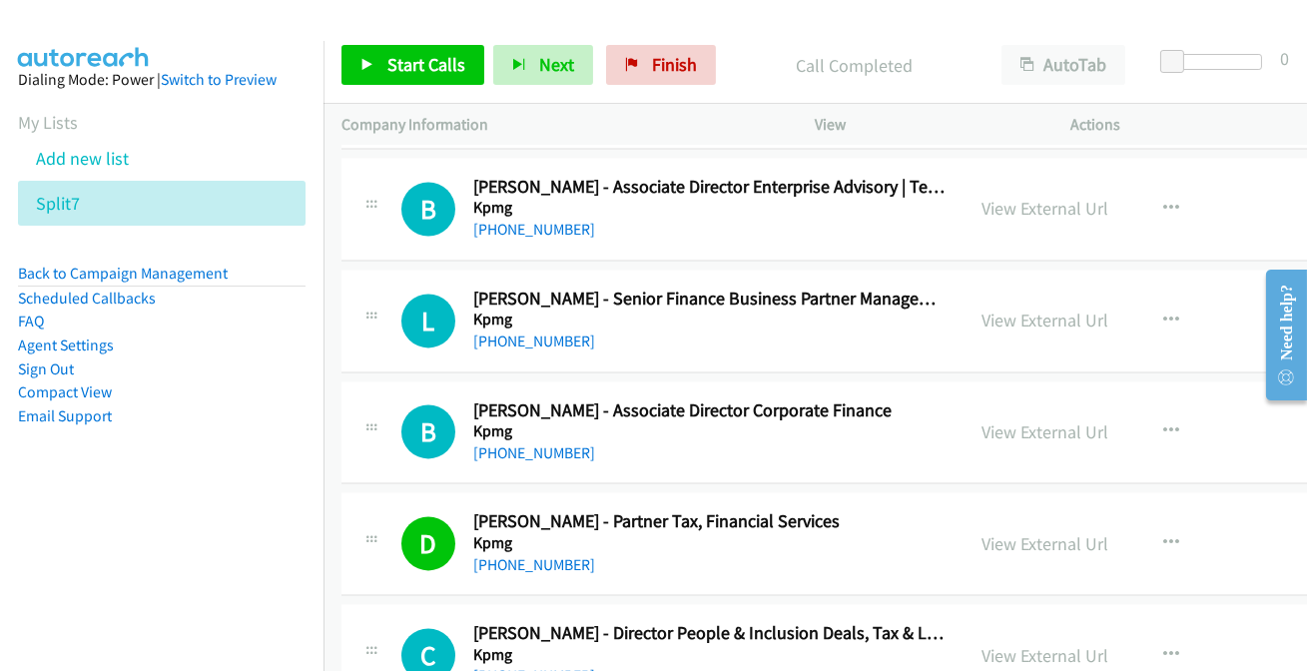
scroll to position [51097, 0]
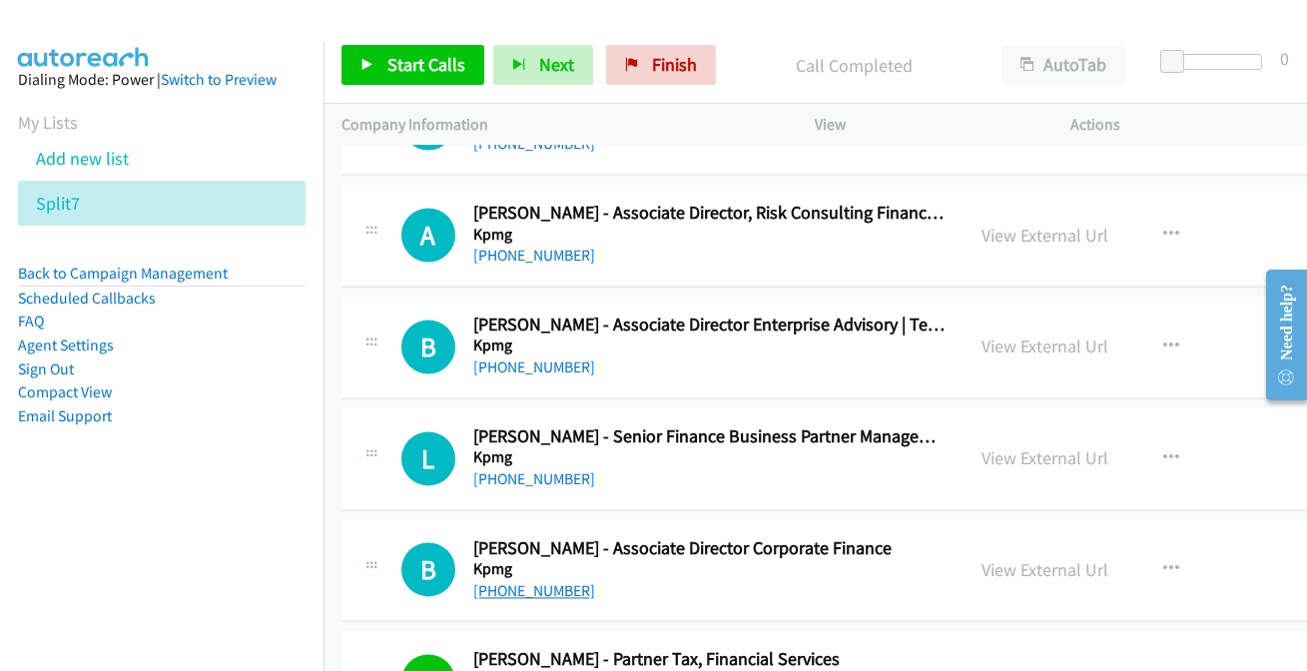
click at [535, 581] on link "+61 401 576 894" at bounding box center [534, 590] width 122 height 19
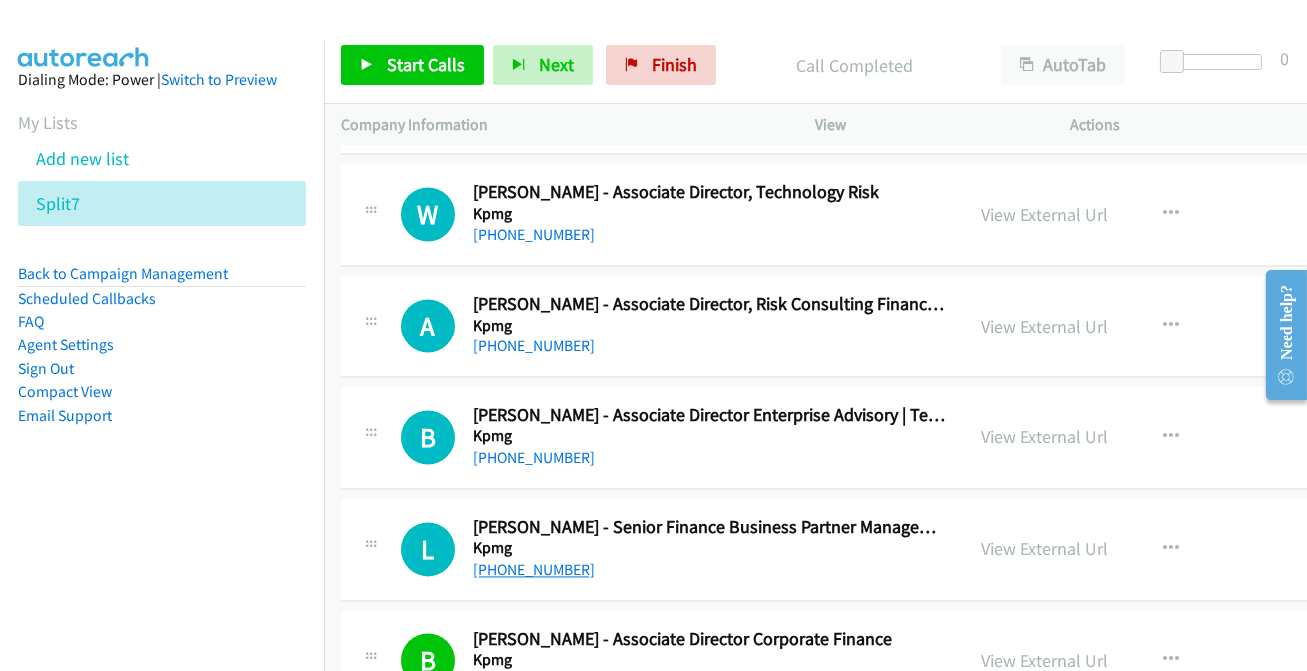
click at [533, 560] on link "+61 437 703 704" at bounding box center [534, 569] width 122 height 19
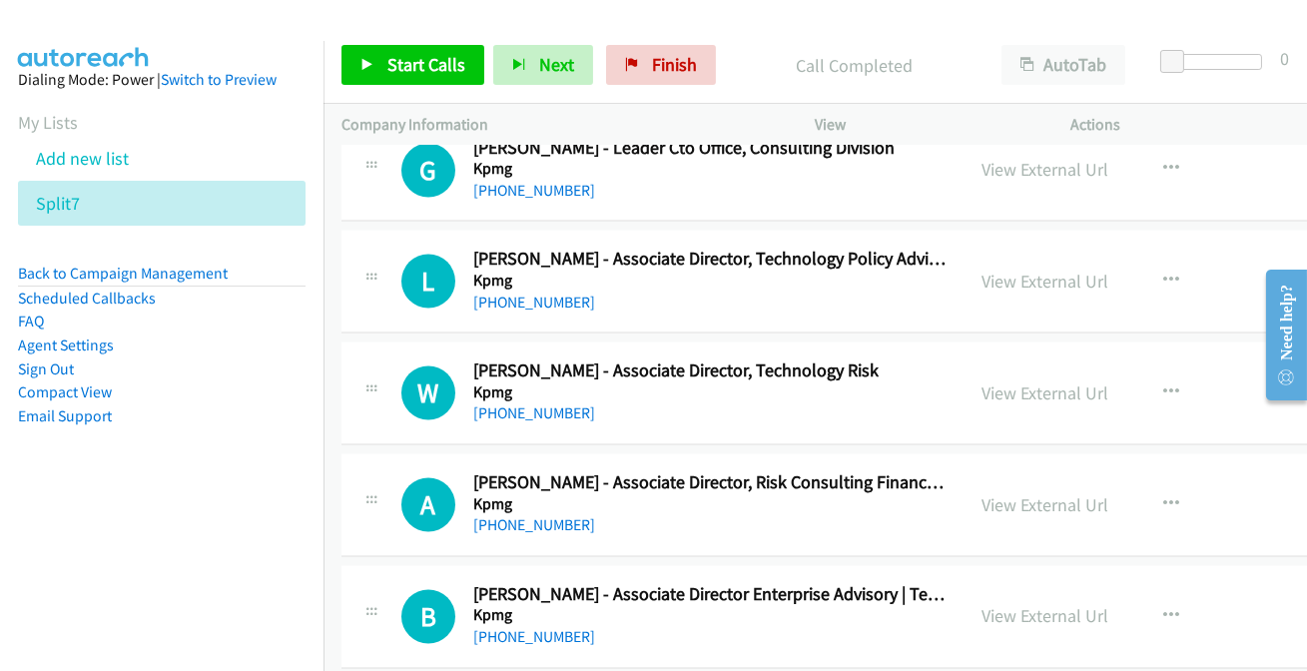
scroll to position [50825, 0]
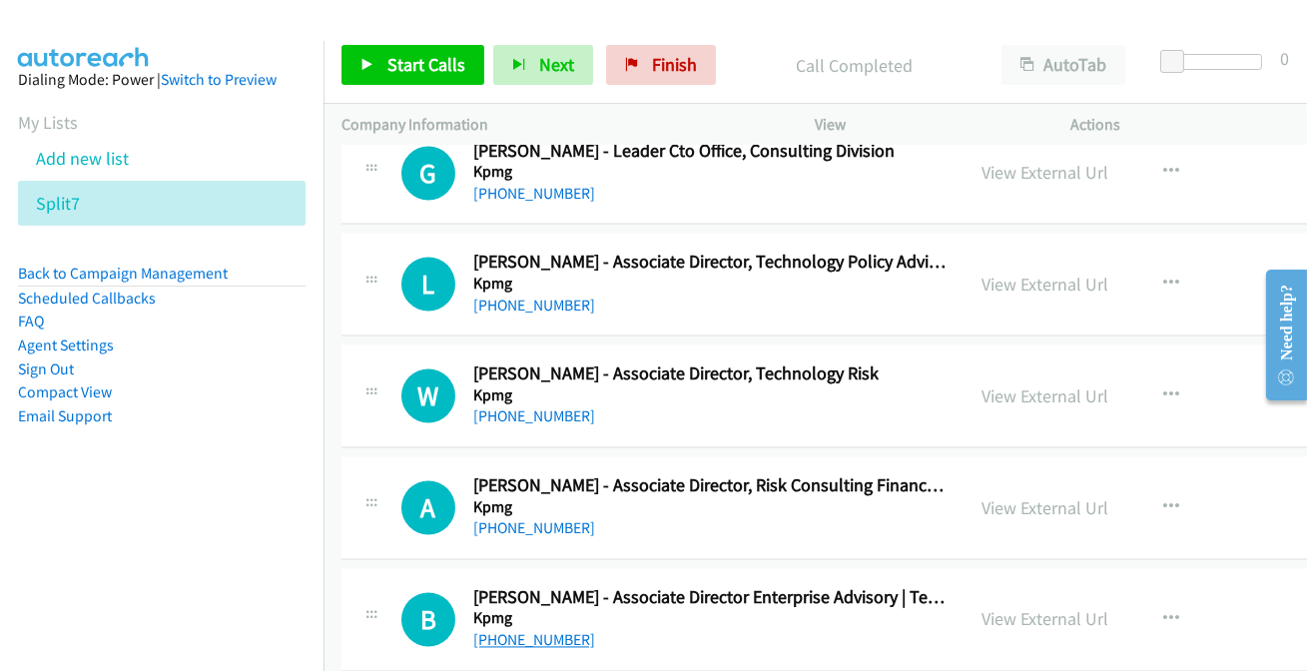
click at [557, 630] on link "+61 431 322 902" at bounding box center [534, 639] width 122 height 19
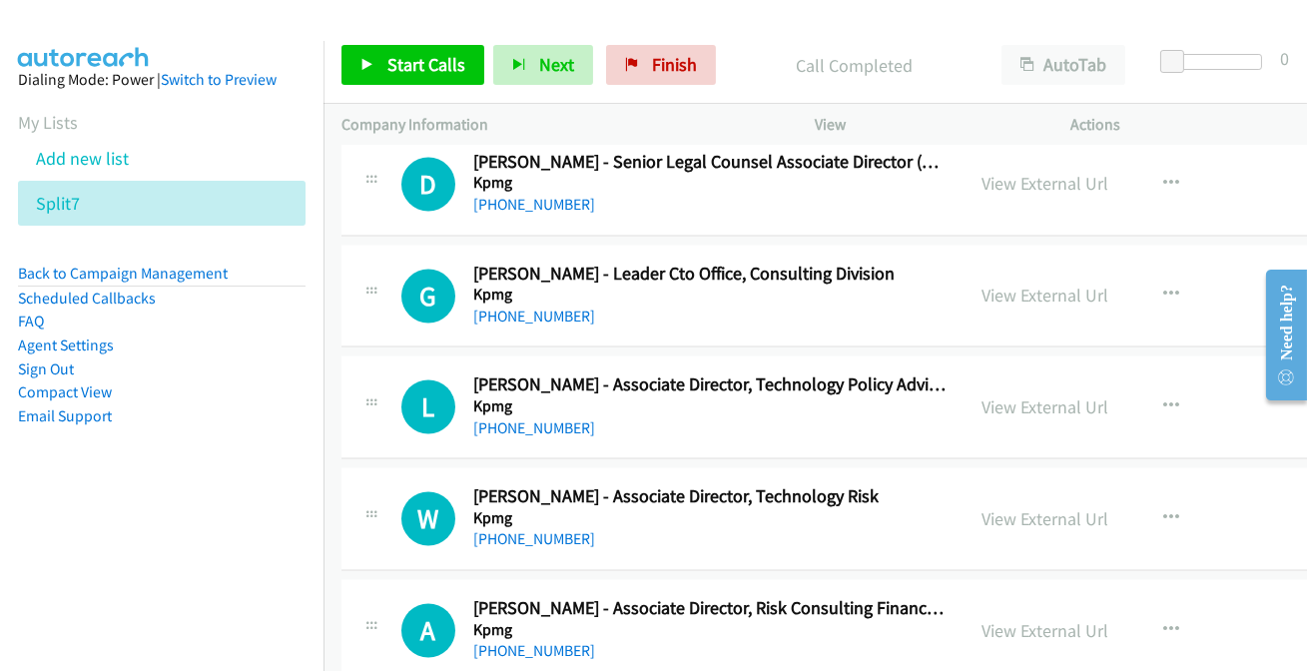
scroll to position [50734, 0]
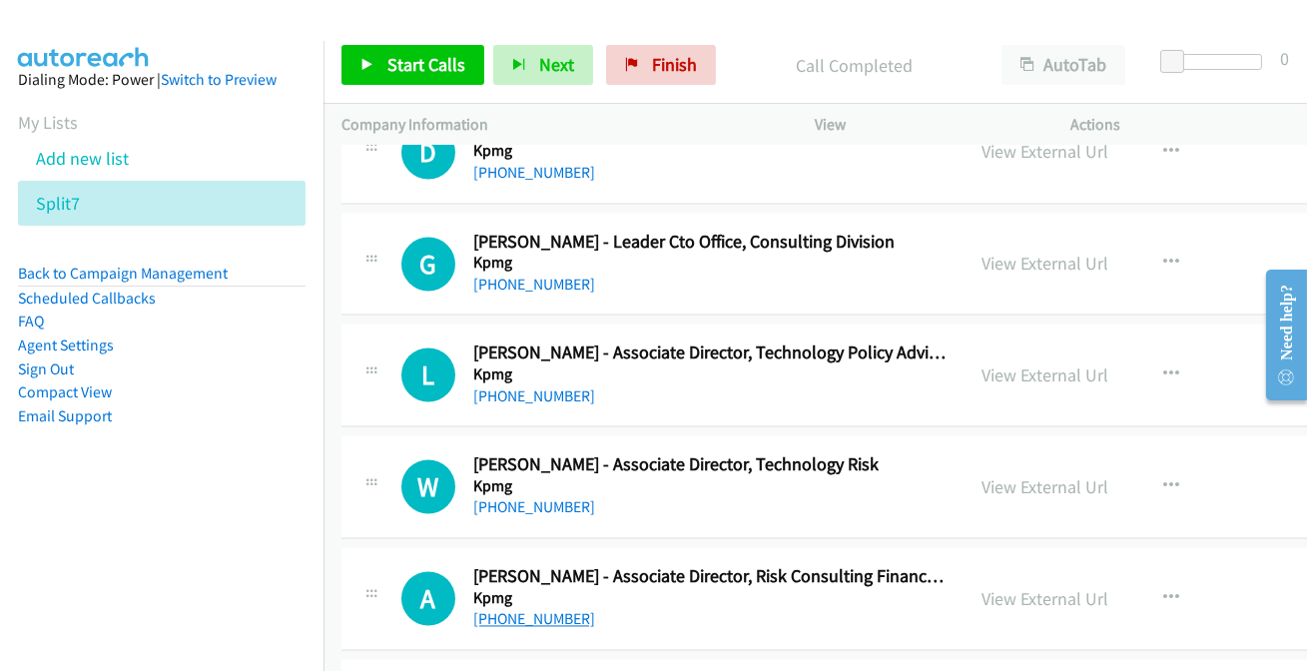
click at [529, 609] on link "+61 3 9288 5555" at bounding box center [534, 618] width 122 height 19
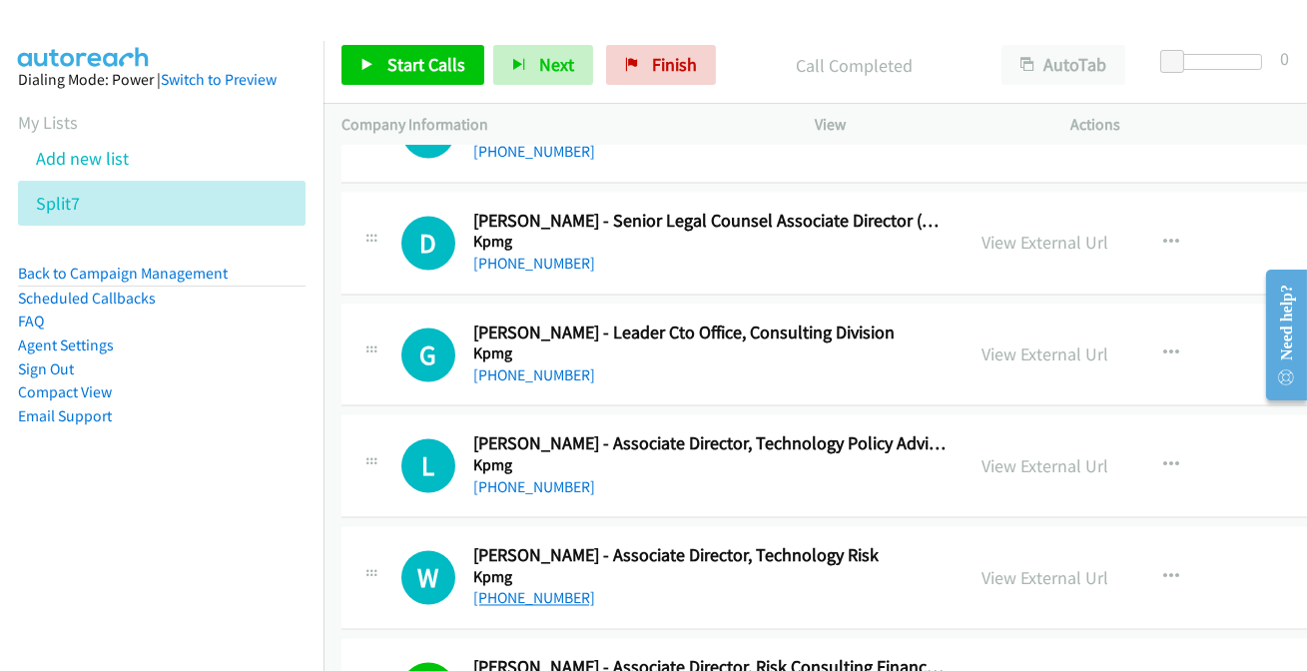
click at [534, 588] on link "+61 420 603 607" at bounding box center [534, 597] width 122 height 19
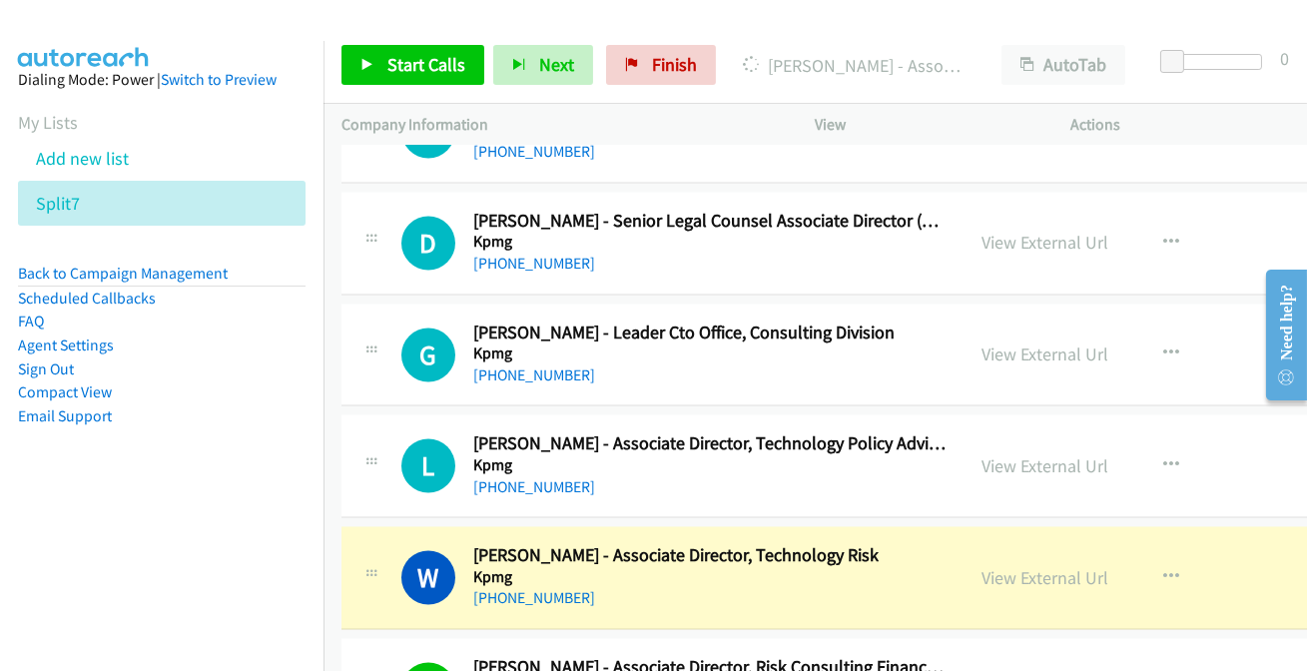
scroll to position [50552, 0]
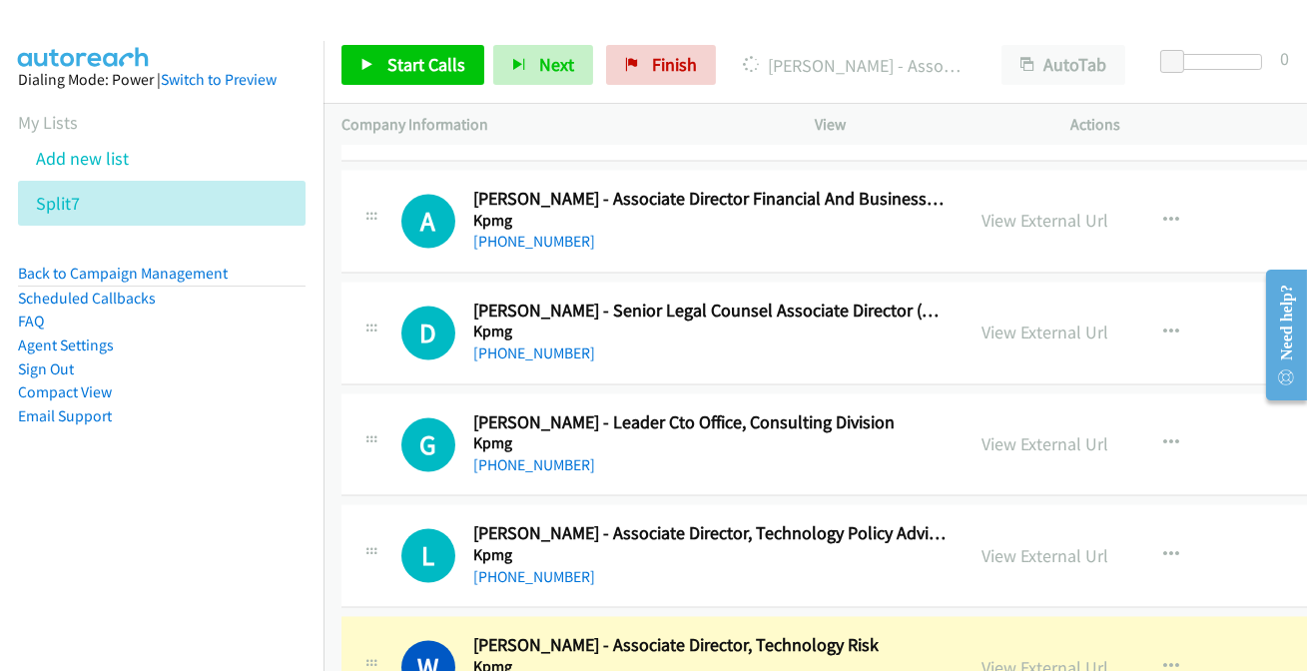
click at [1041, 657] on link "View External Url" at bounding box center [1044, 668] width 127 height 23
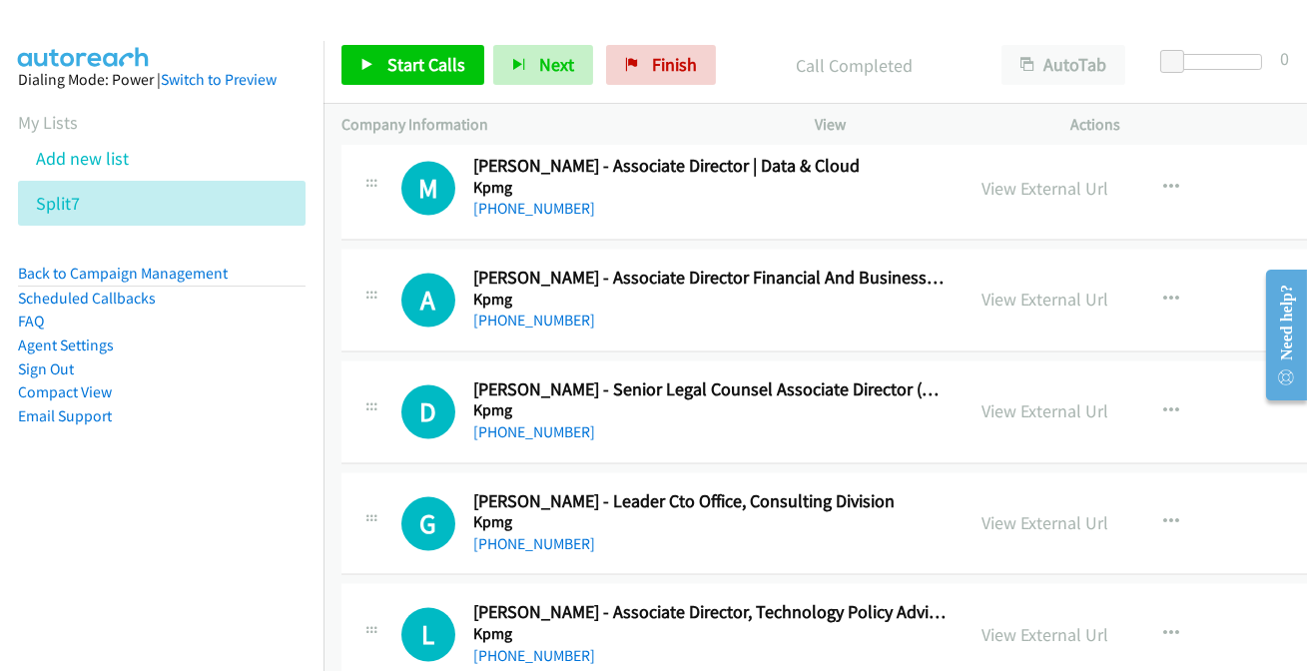
scroll to position [50461, 0]
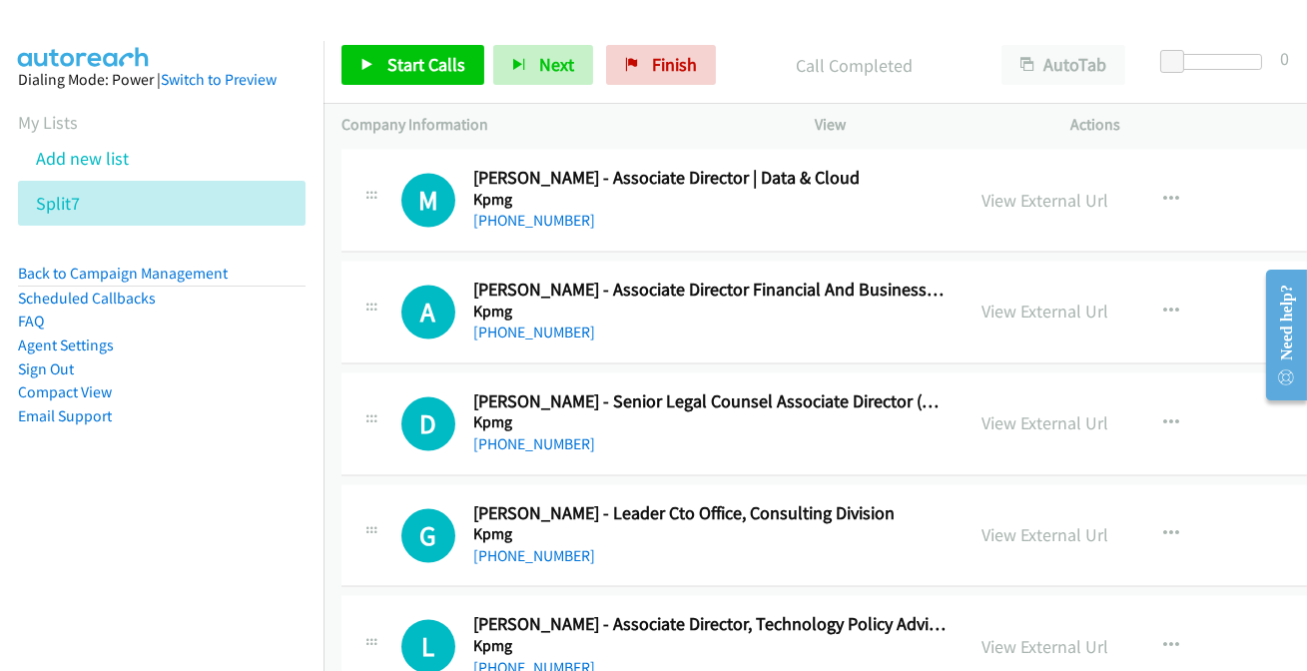
click at [531, 659] on link "+61 2 6248 1301" at bounding box center [534, 668] width 122 height 19
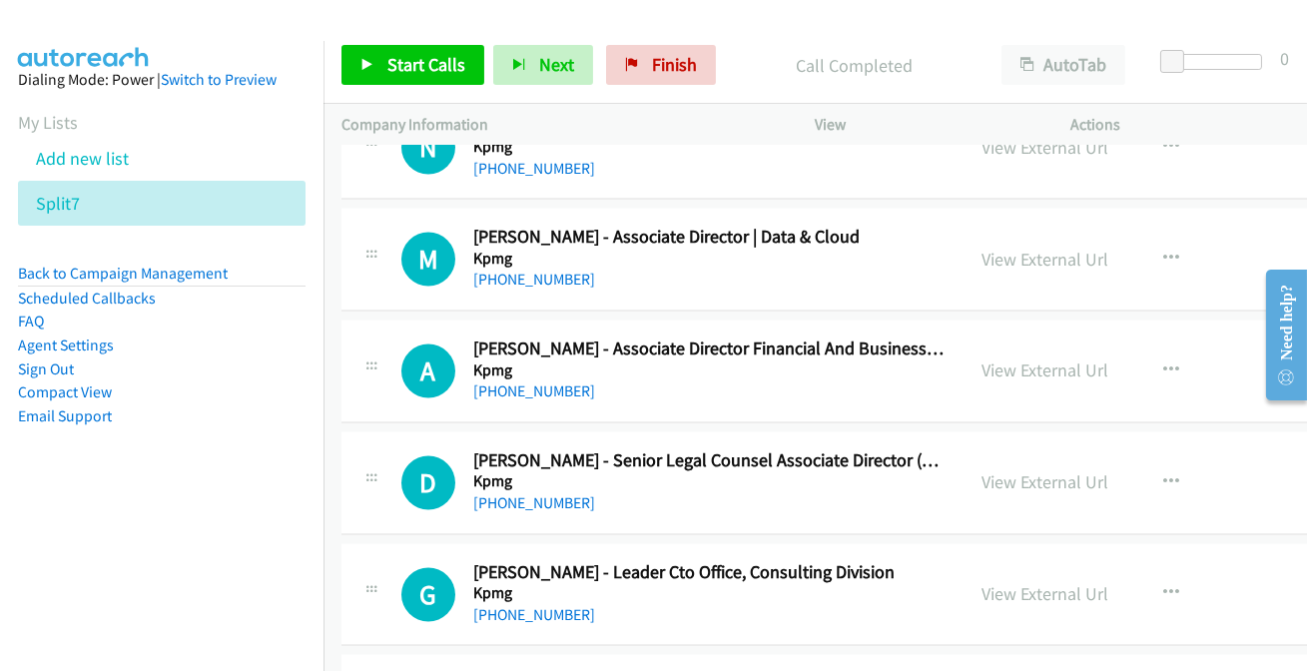
scroll to position [50372, 0]
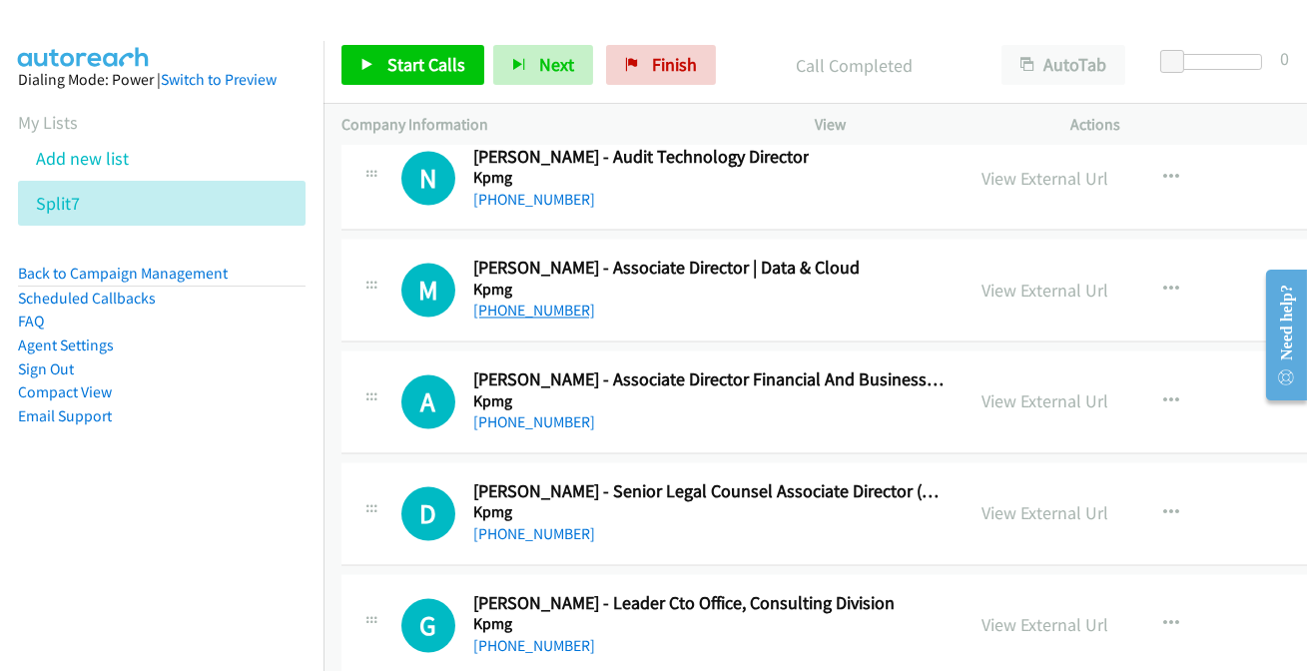
click at [563, 302] on link "+61 421 632 536" at bounding box center [534, 311] width 122 height 19
click at [549, 637] on link "+61 410 530 410" at bounding box center [534, 646] width 122 height 19
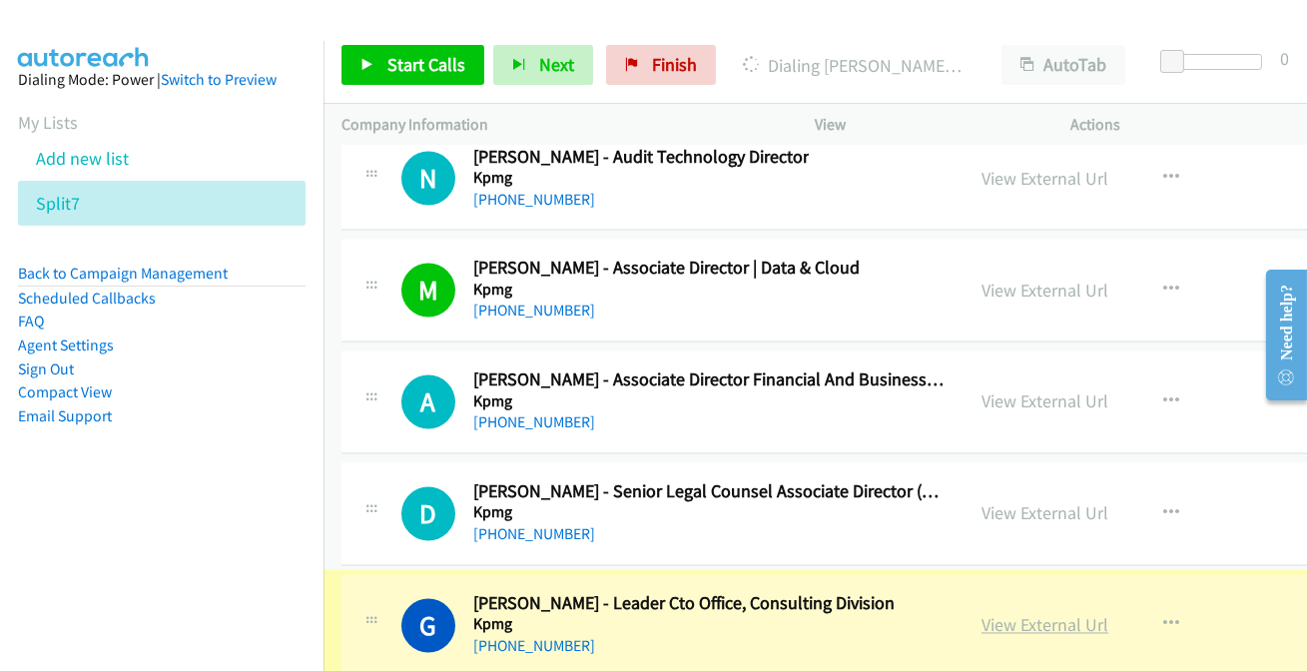
click at [1026, 614] on link "View External Url" at bounding box center [1044, 625] width 127 height 23
